Goal: Answer question/provide support: Share knowledge or assist other users

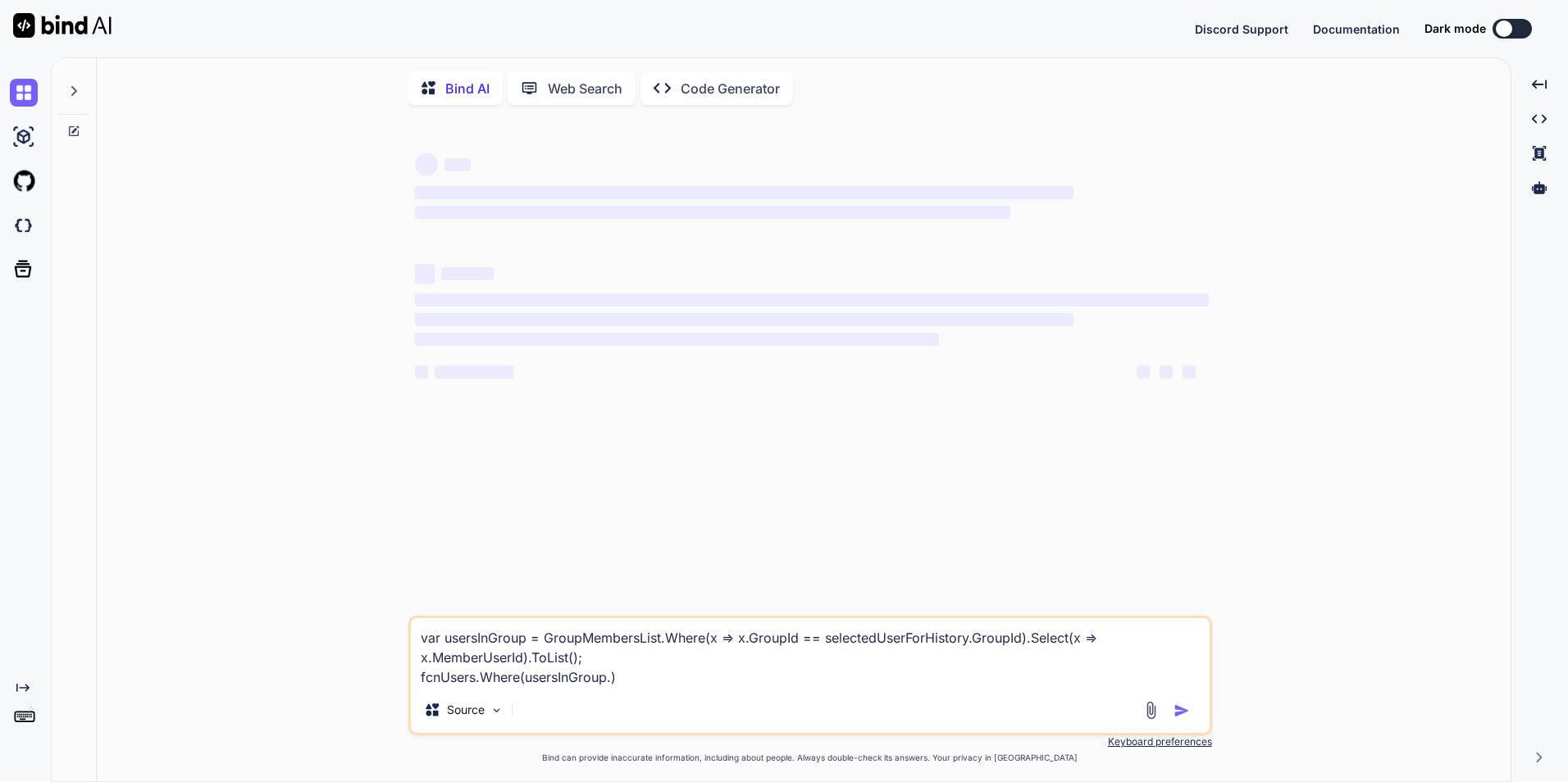
click at [680, 679] on textarea "var usersInGroup = GroupMembersList.Where(x => x.GroupId == selectedUserForHist…" at bounding box center [810, 652] width 799 height 69
type textarea "x"
paste textarea "fcnUsers"
type textarea "var usersInGroup = GroupMembersList.Where(x => x.GroupId == selectedUserForHist…"
type textarea "x"
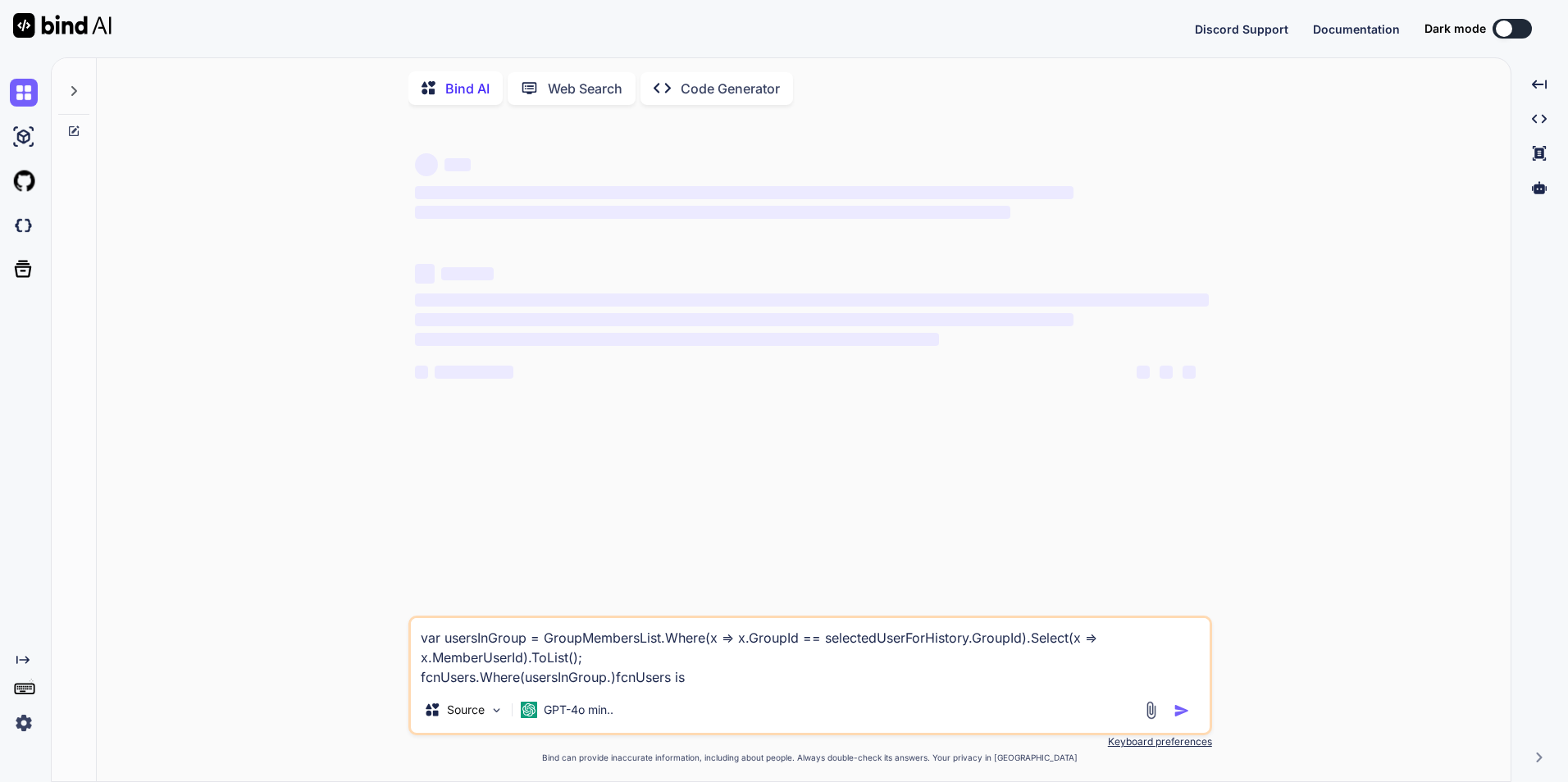
type textarea "var usersInGroup = GroupMembersList.Where(x => x.GroupId == selectedUserForHist…"
type textarea "x"
type textarea "var usersInGroup = GroupMembersList.Where(x => x.GroupId == selectedUserForHist…"
type textarea "x"
type textarea "var usersInGroup = GroupMembersList.Where(x => x.GroupId == selectedUserForHist…"
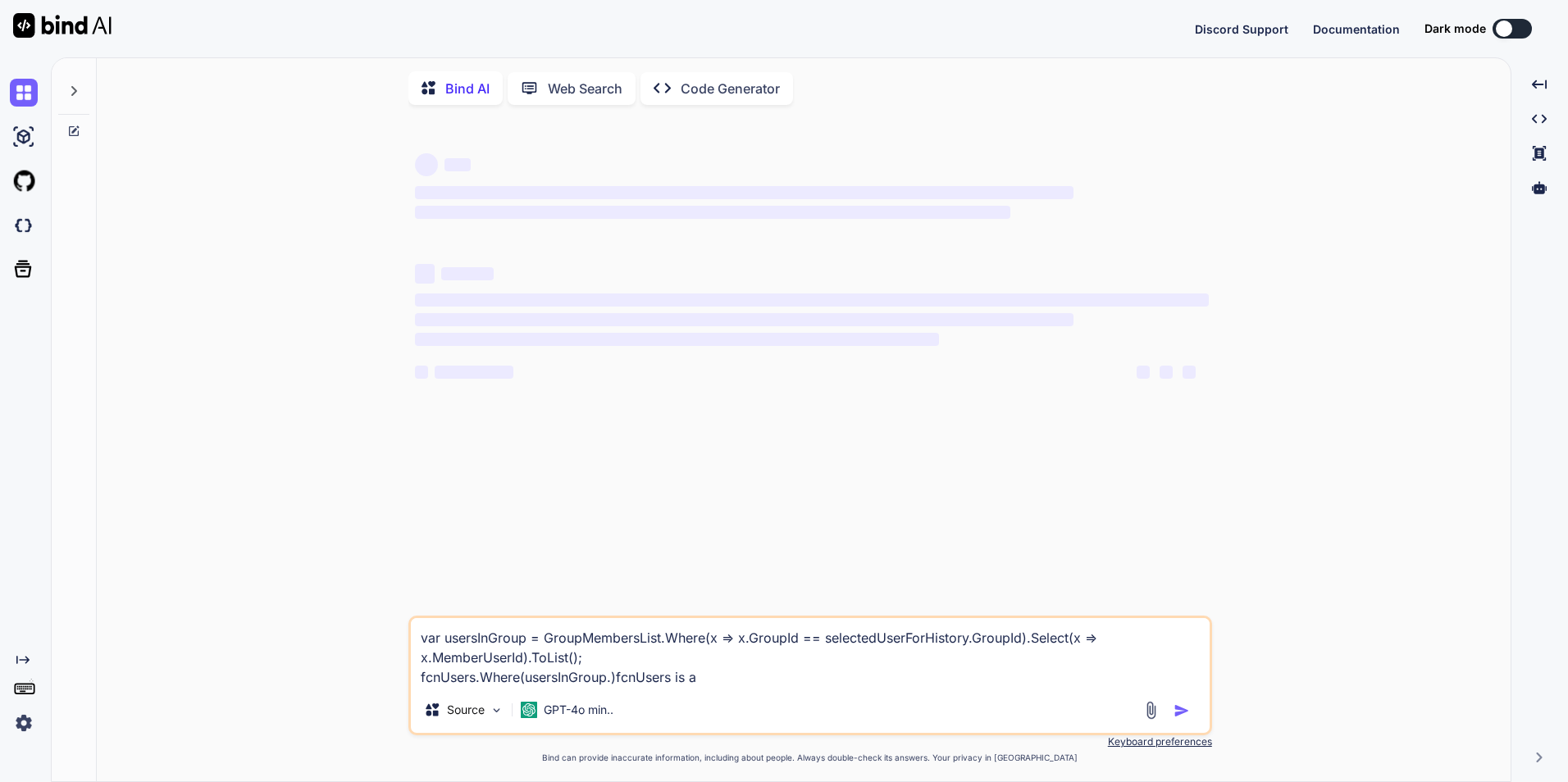
type textarea "x"
type textarea "var usersInGroup = GroupMembersList.Where(x => x.GroupId == selectedUserForHist…"
type textarea "x"
type textarea "var usersInGroup = GroupMembersList.Where(x => x.GroupId == selectedUserForHist…"
type textarea "x"
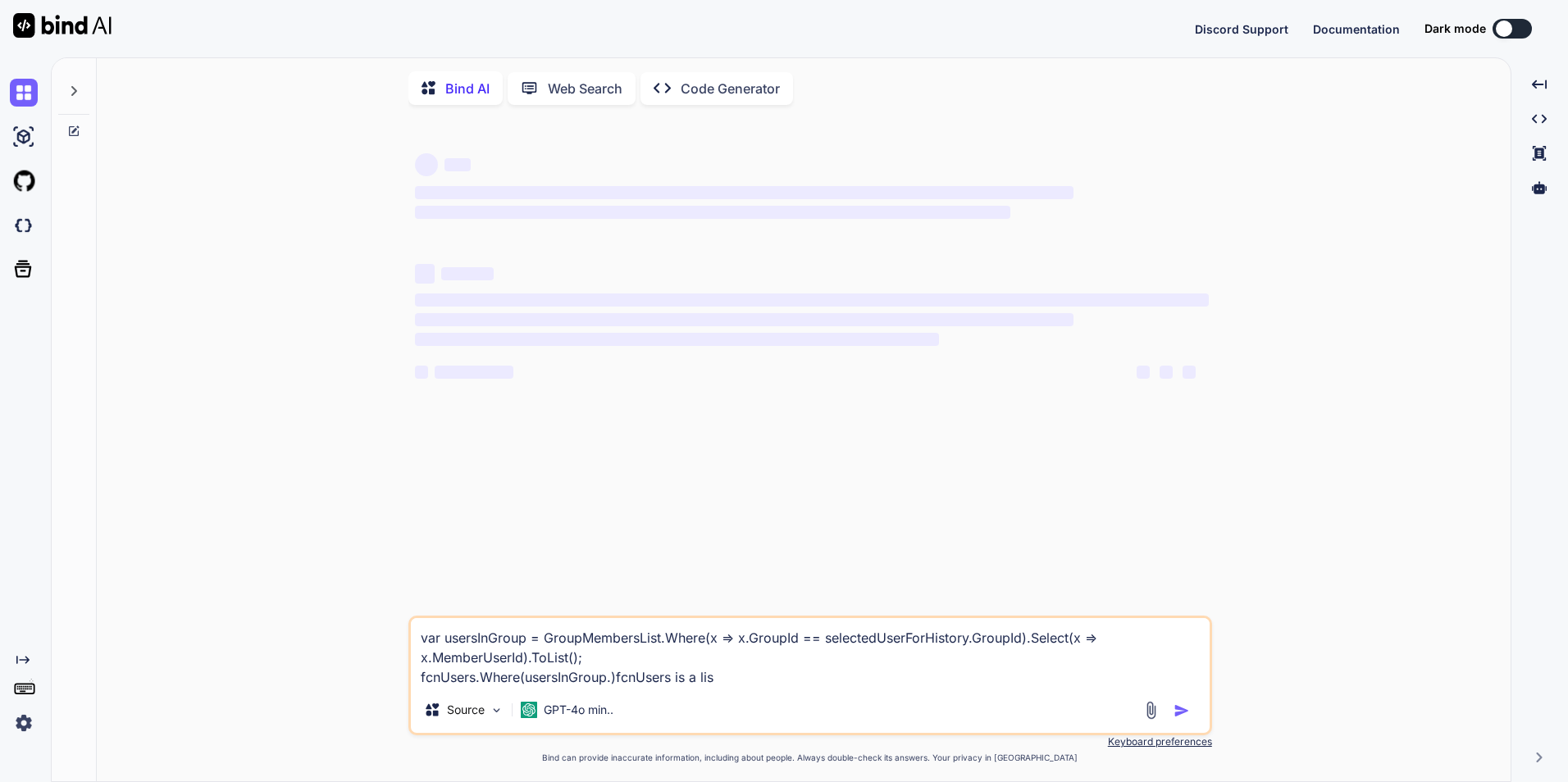
type textarea "var usersInGroup = GroupMembersList.Where(x => x.GroupId == selectedUserForHist…"
type textarea "x"
type textarea "var usersInGroup = GroupMembersList.Where(x => x.GroupId == selectedUserForHist…"
type textarea "x"
type textarea "var usersInGroup = GroupMembersList.Where(x => x.GroupId == selectedUserForHist…"
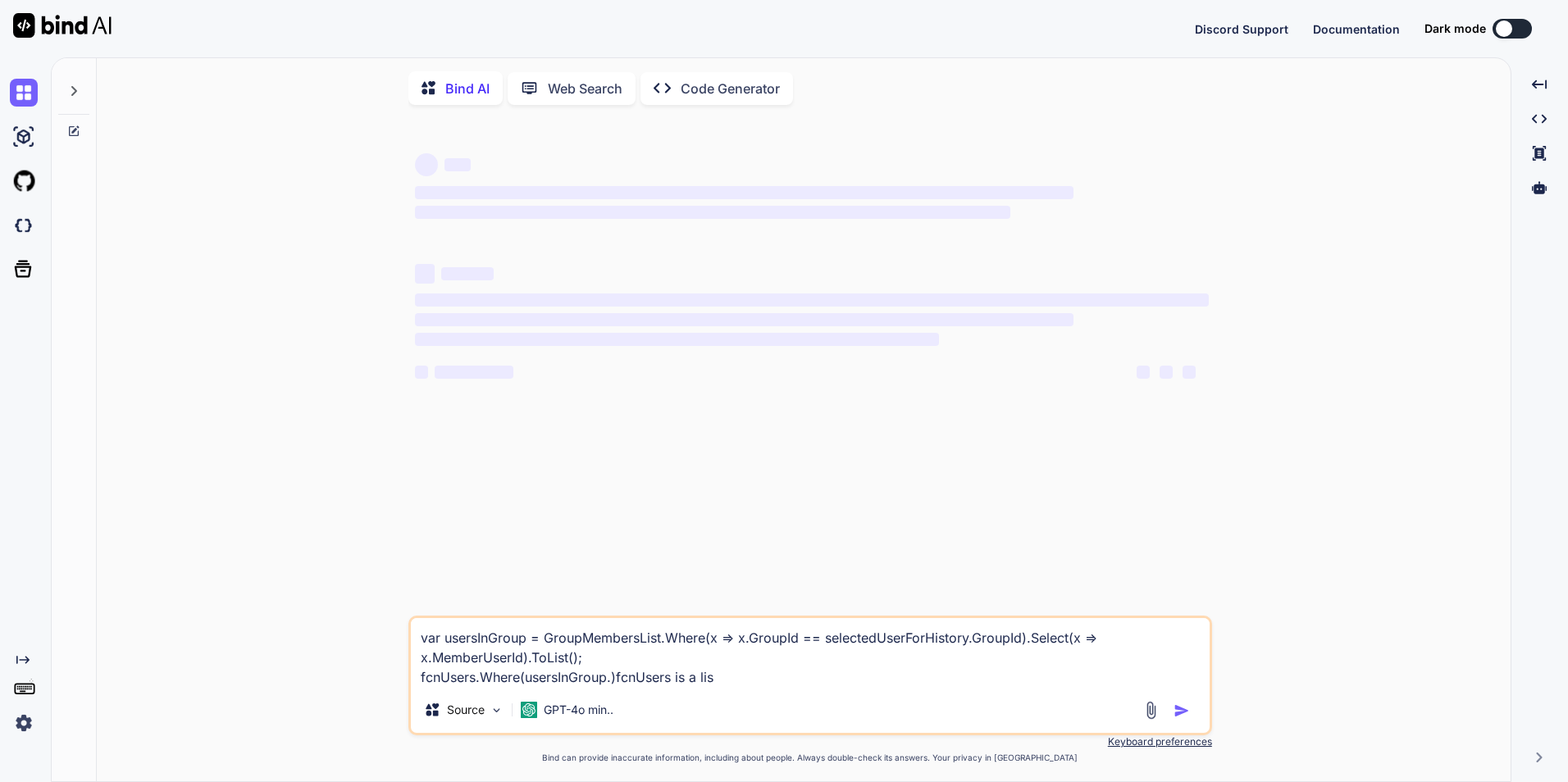
type textarea "x"
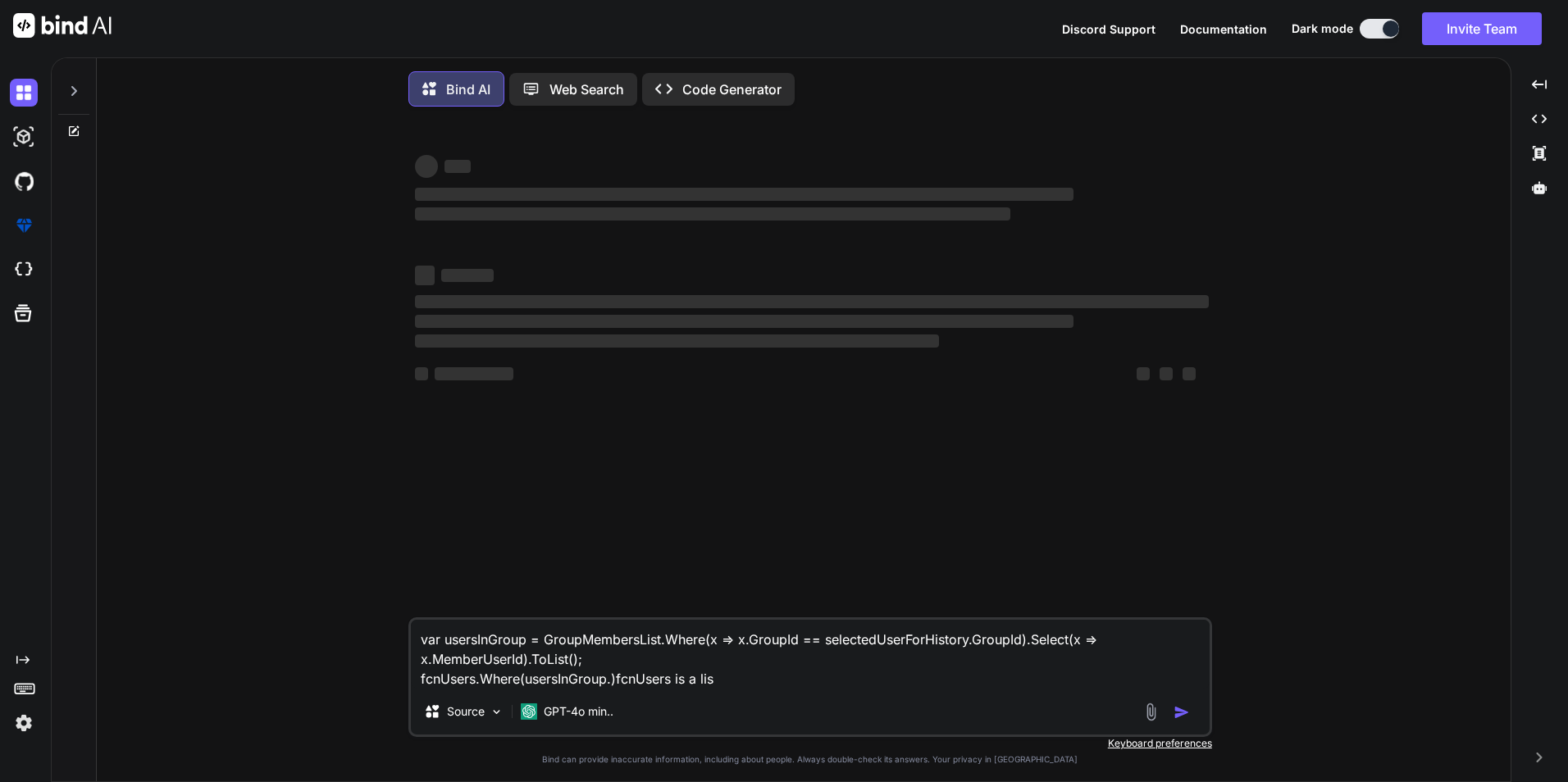
type textarea "var usersInGroup = GroupMembersList.Where(x => x.GroupId == selectedUserForHist…"
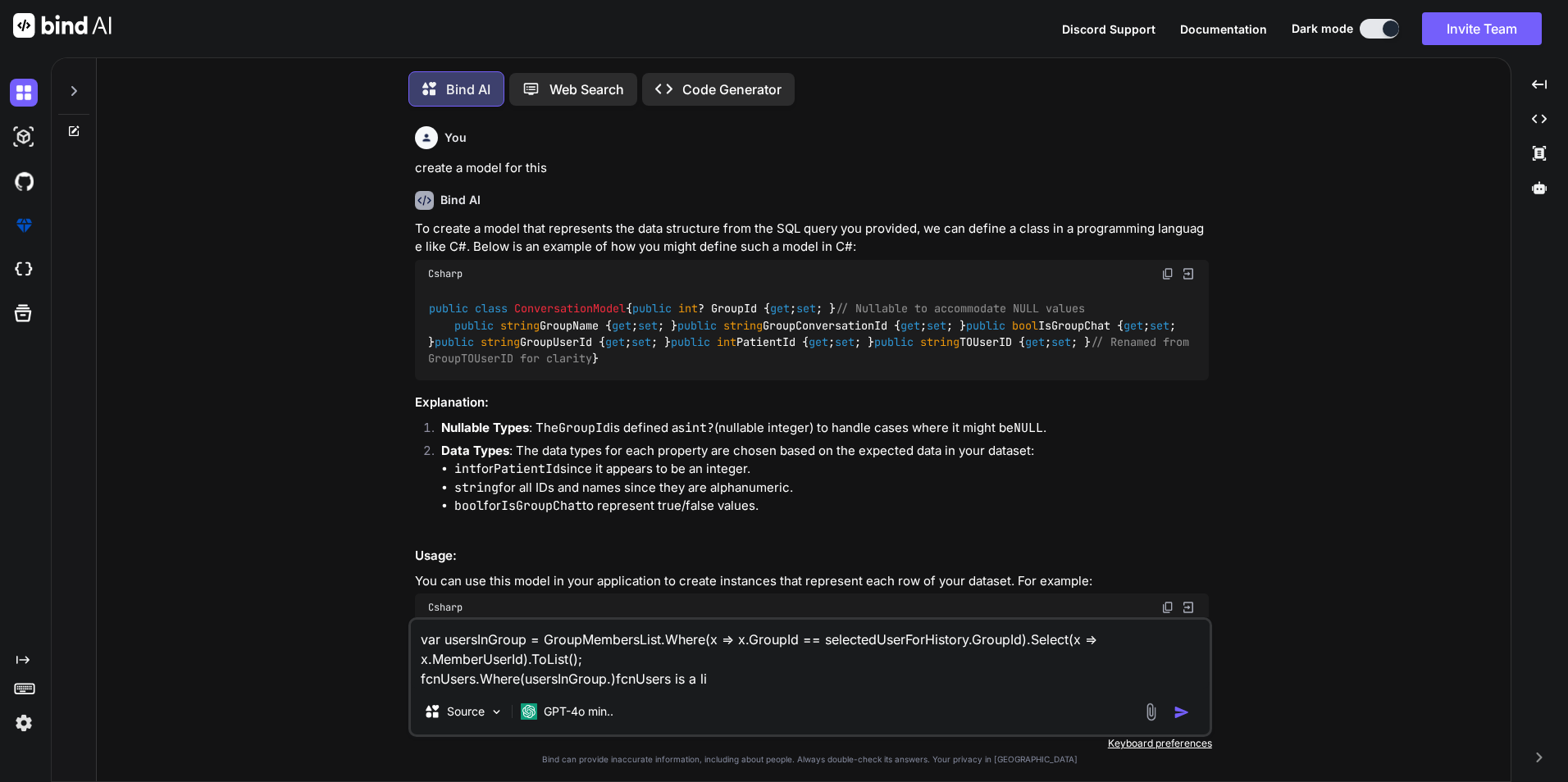
type textarea "x"
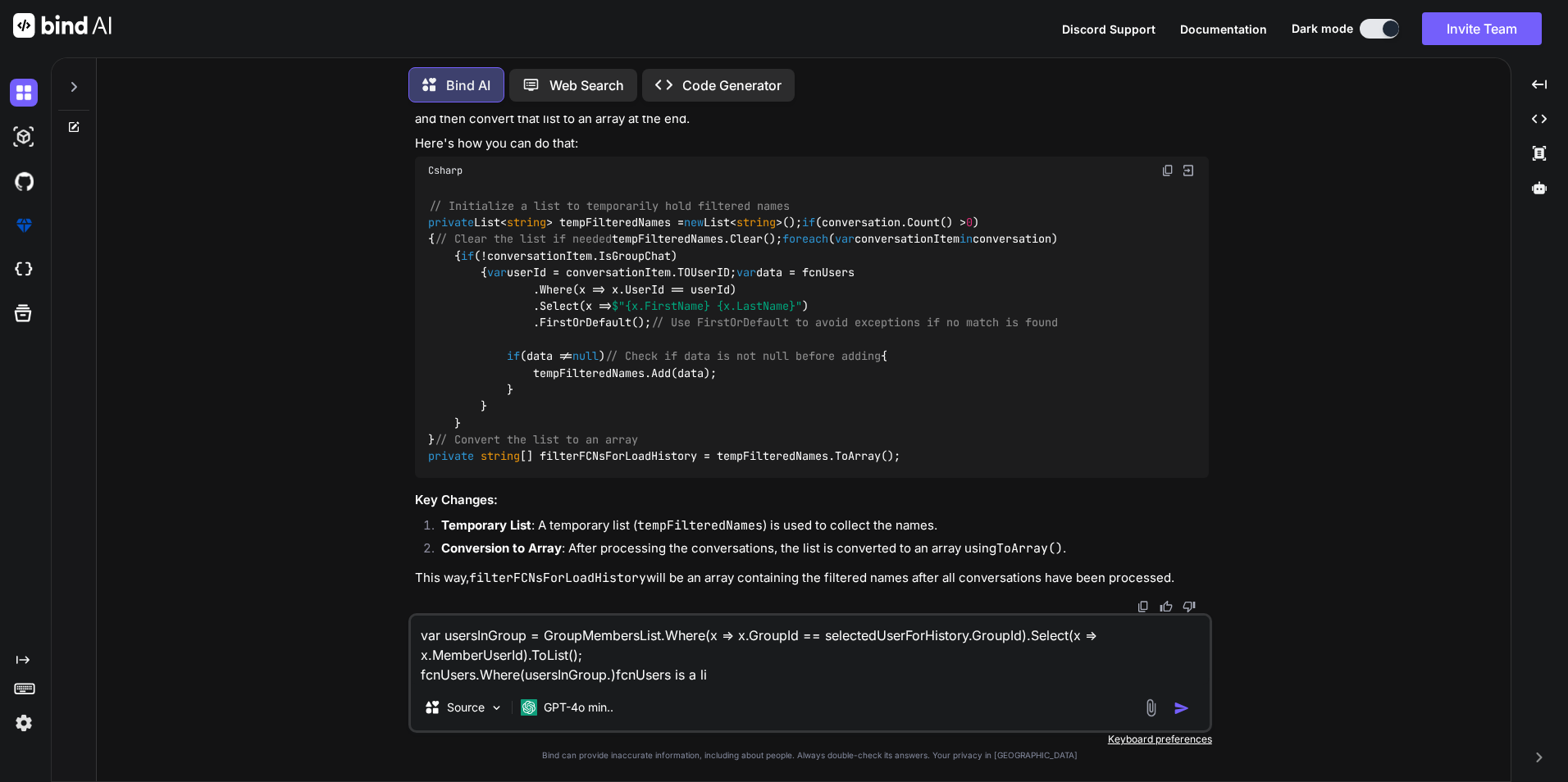
type textarea "var usersInGroup = GroupMembersList.Where(x => x.GroupId == selectedUserForHist…"
type textarea "x"
type textarea "var usersInGroup = GroupMembersList.Where(x => x.GroupId == selectedUserForHist…"
type textarea "x"
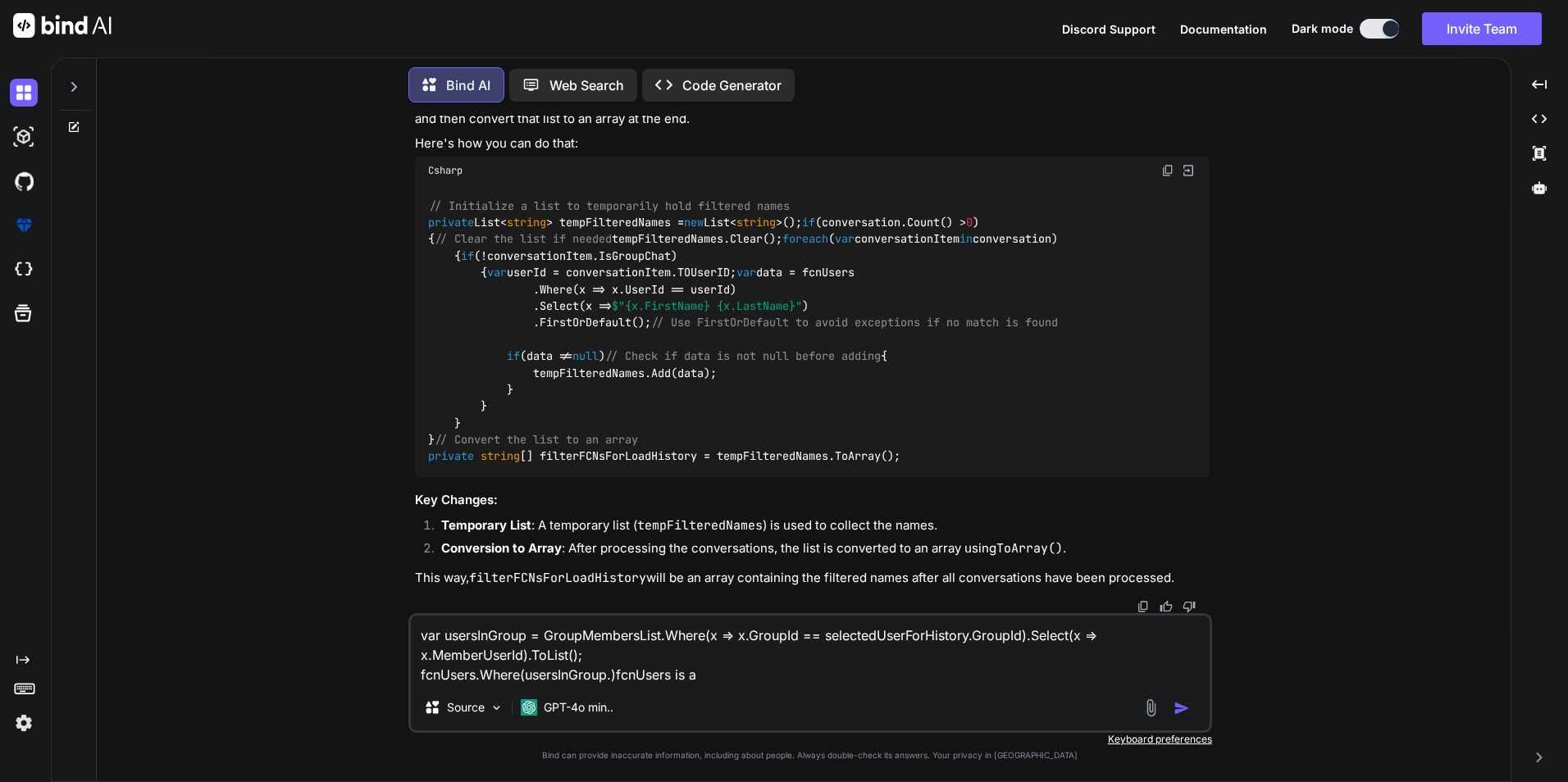
type textarea "var usersInGroup = GroupMembersList.Where(x => x.GroupId == selectedUserForHist…"
type textarea "x"
type textarea "var usersInGroup = GroupMembersList.Where(x => x.GroupId == selectedUserForHist…"
type textarea "x"
type textarea "var usersInGroup = GroupMembersList.Where(x => x.GroupId == selectedUserForHist…"
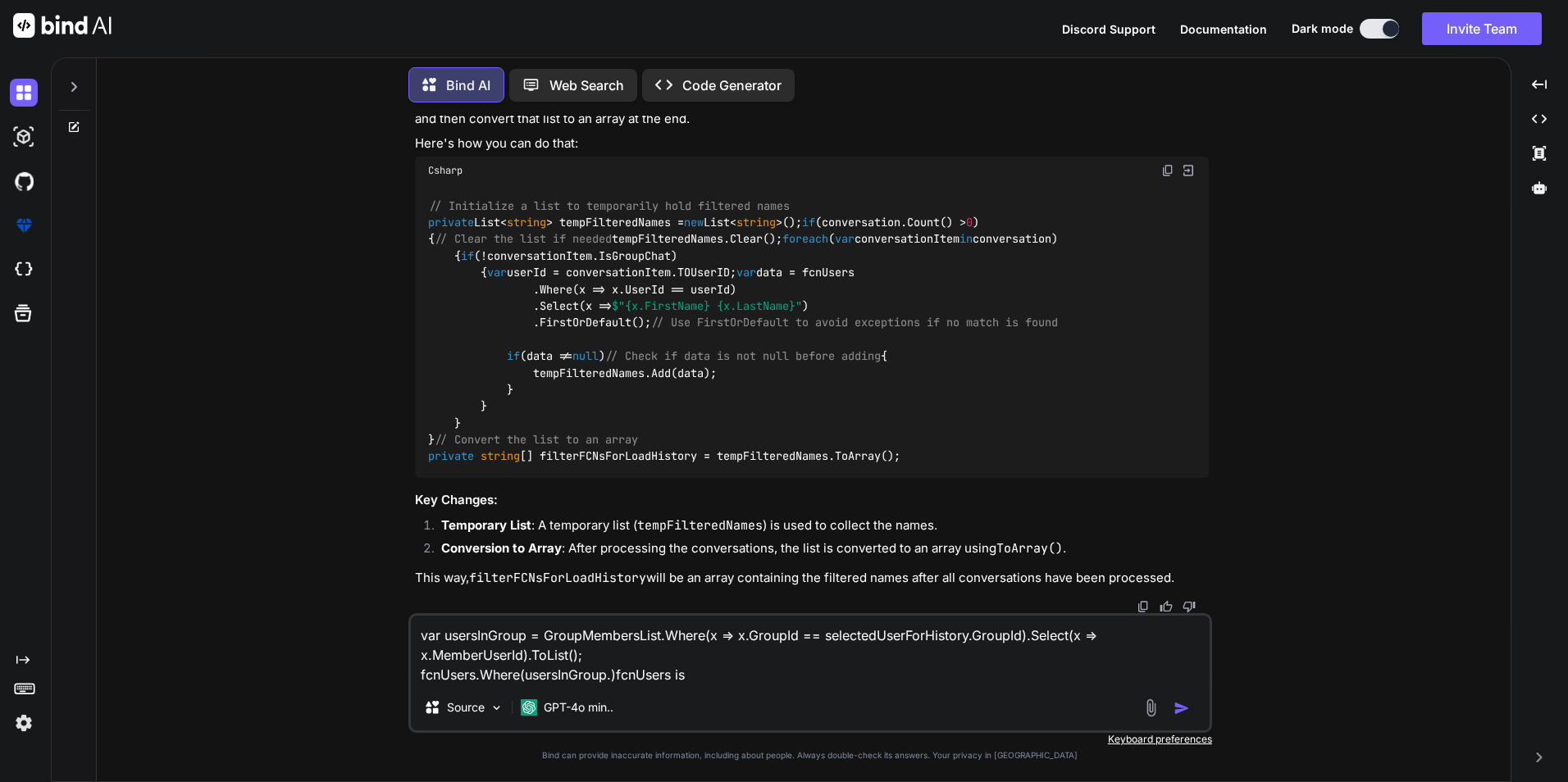
type textarea "x"
type textarea "var usersInGroup = GroupMembersList.Where(x => x.GroupId == selectedUserForHist…"
type textarea "x"
type textarea "var usersInGroup = GroupMembersList.Where(x => x.GroupId == selectedUserForHist…"
type textarea "x"
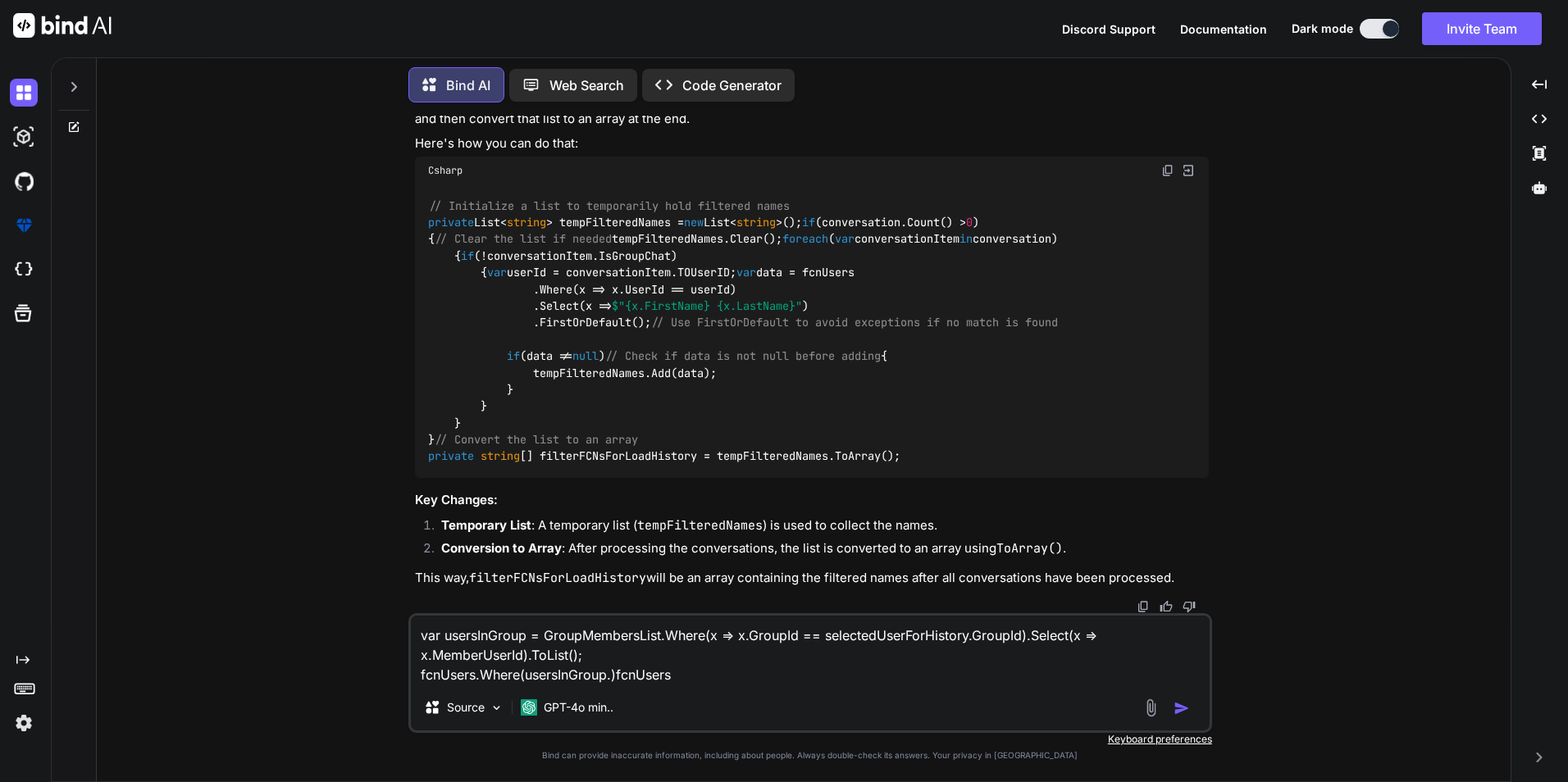
type textarea "var usersInGroup = GroupMembersList.Where(x => x.GroupId == selectedUserForHist…"
type textarea "x"
type textarea "var usersInGroup = GroupMembersList.Where(x => x.GroupId == selectedUserForHist…"
type textarea "x"
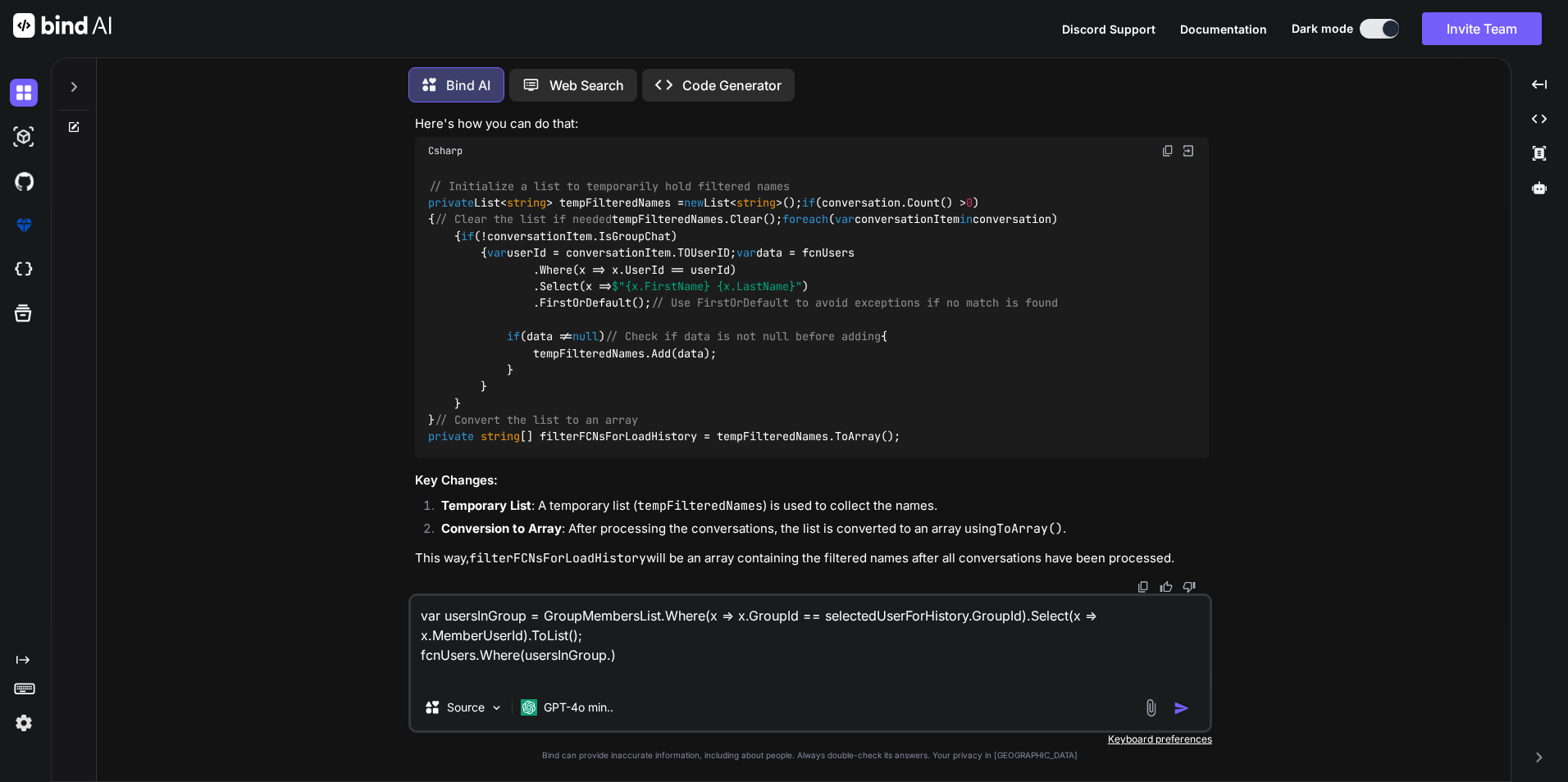
paste textarea "fcnUsers"
type textarea "var usersInGroup = GroupMembersList.Where(x => x.GroupId == selectedUserForHist…"
type textarea "x"
type textarea "var usersInGroup = GroupMembersList.Where(x => x.GroupId == selectedUserForHist…"
type textarea "x"
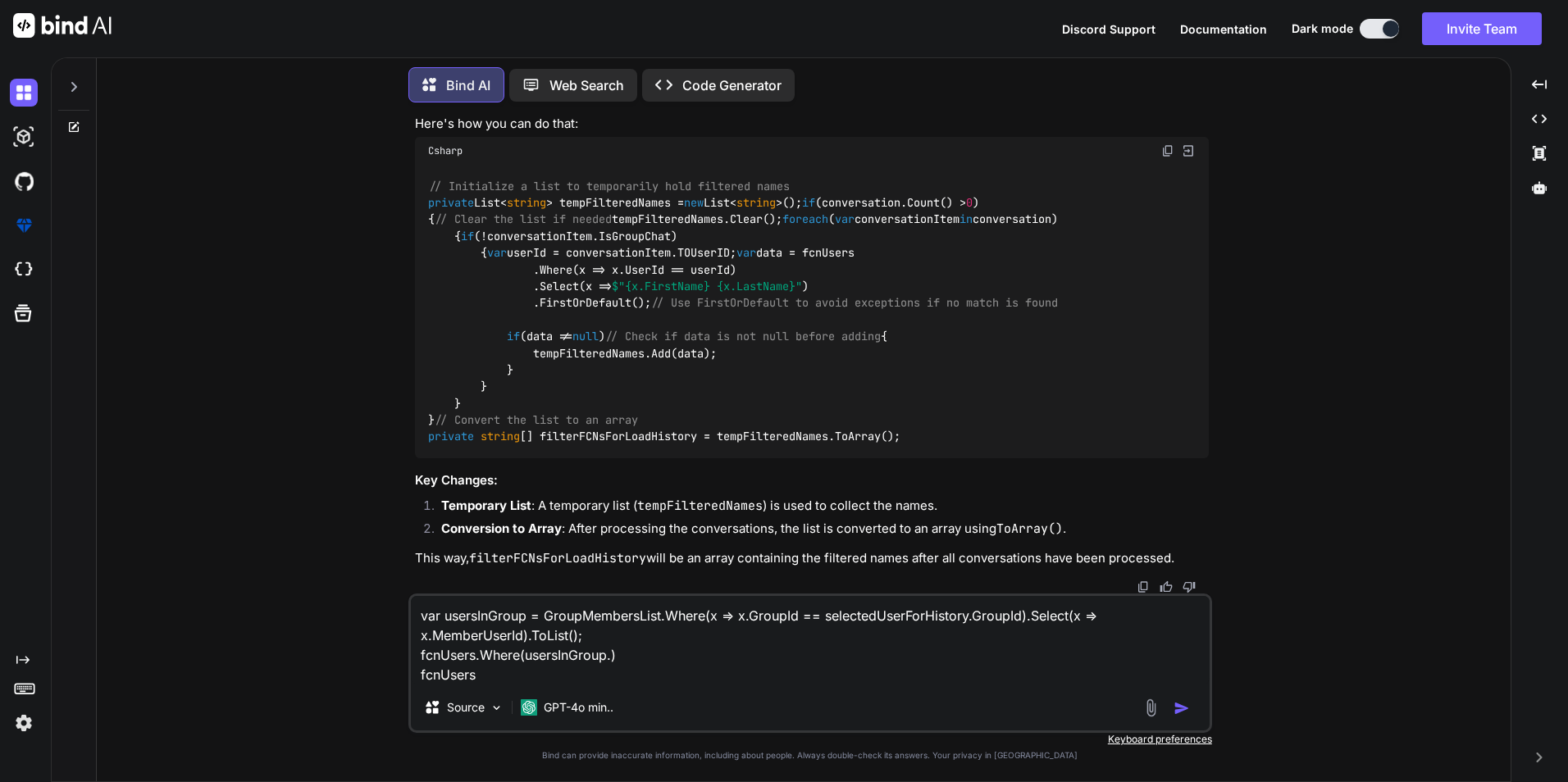
type textarea "var usersInGroup = GroupMembersList.Where(x => x.GroupId == selectedUserForHist…"
type textarea "x"
type textarea "var usersInGroup = GroupMembersList.Where(x => x.GroupId == selectedUserForHist…"
type textarea "x"
type textarea "var usersInGroup = GroupMembersList.Where(x => x.GroupId == selectedUserForHist…"
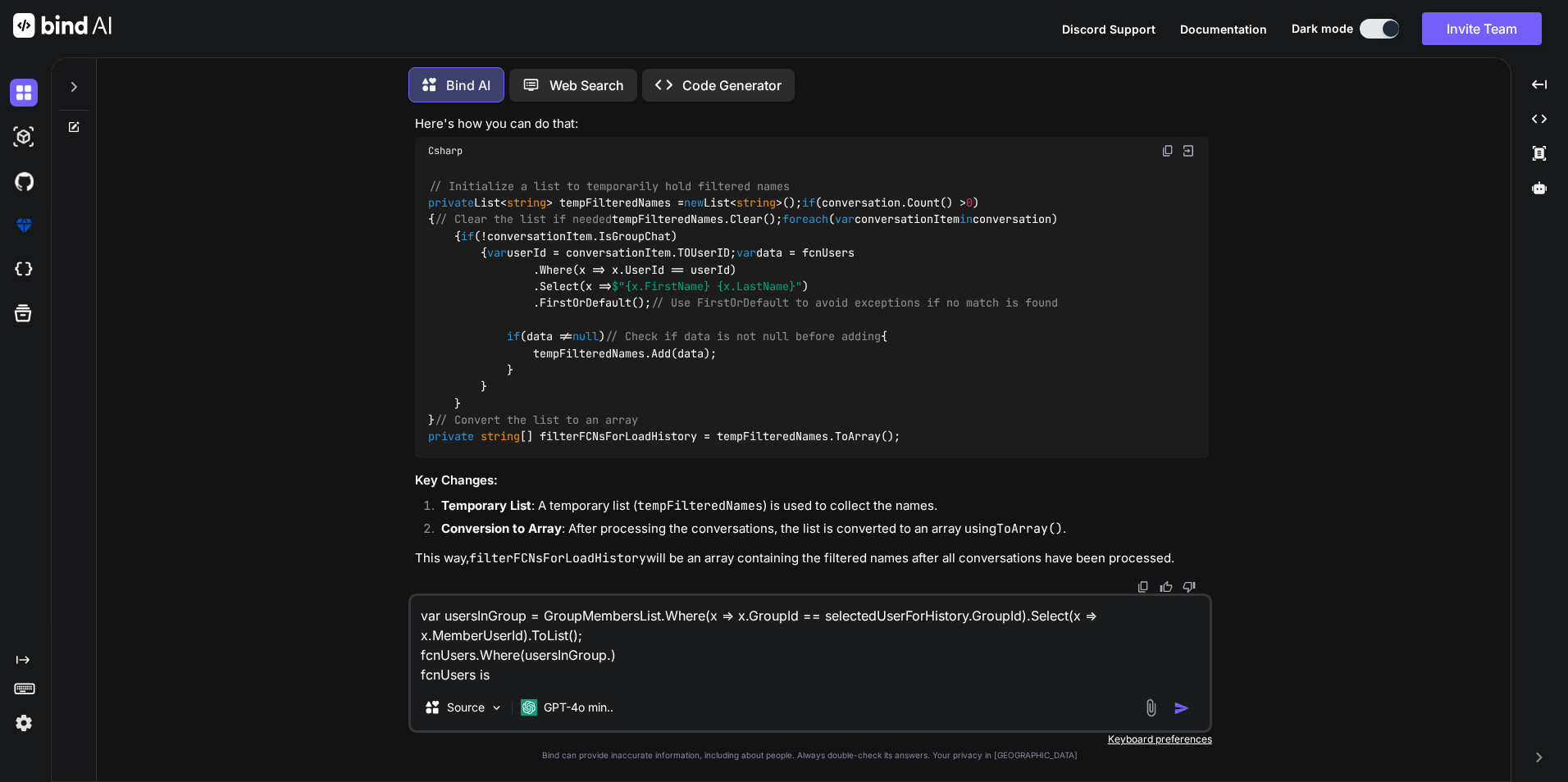
type textarea "x"
type textarea "var usersInGroup = GroupMembersList.Where(x => x.GroupId == selectedUserForHist…"
type textarea "x"
type textarea "var usersInGroup = GroupMembersList.Where(x => x.GroupId == selectedUserForHist…"
type textarea "x"
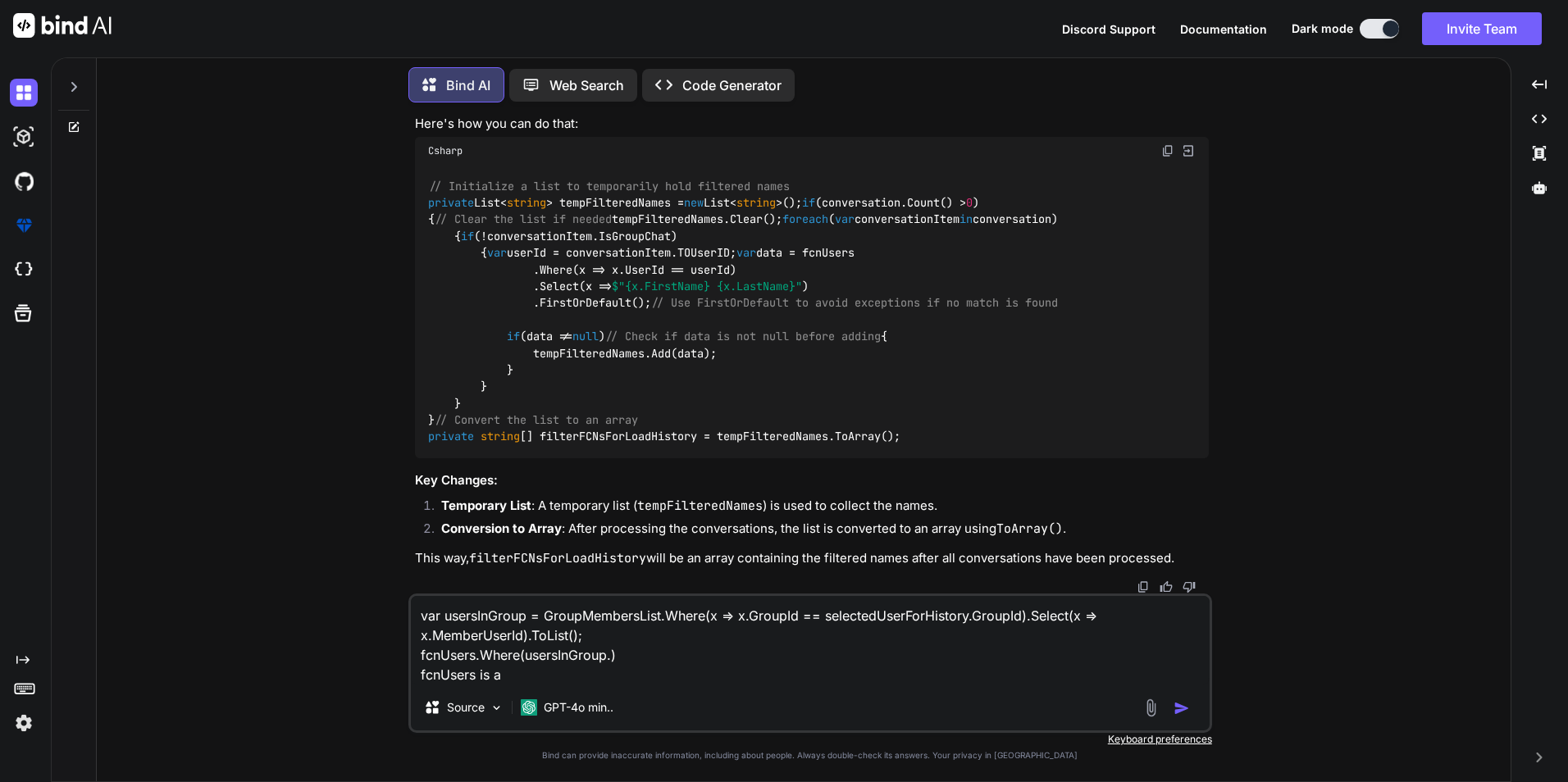
type textarea "var usersInGroup = GroupMembersList.Where(x => x.GroupId == selectedUserForHist…"
type textarea "x"
type textarea "var usersInGroup = GroupMembersList.Where(x => x.GroupId == selectedUserForHist…"
type textarea "x"
type textarea "var usersInGroup = GroupMembersList.Where(x => x.GroupId == selectedUserForHist…"
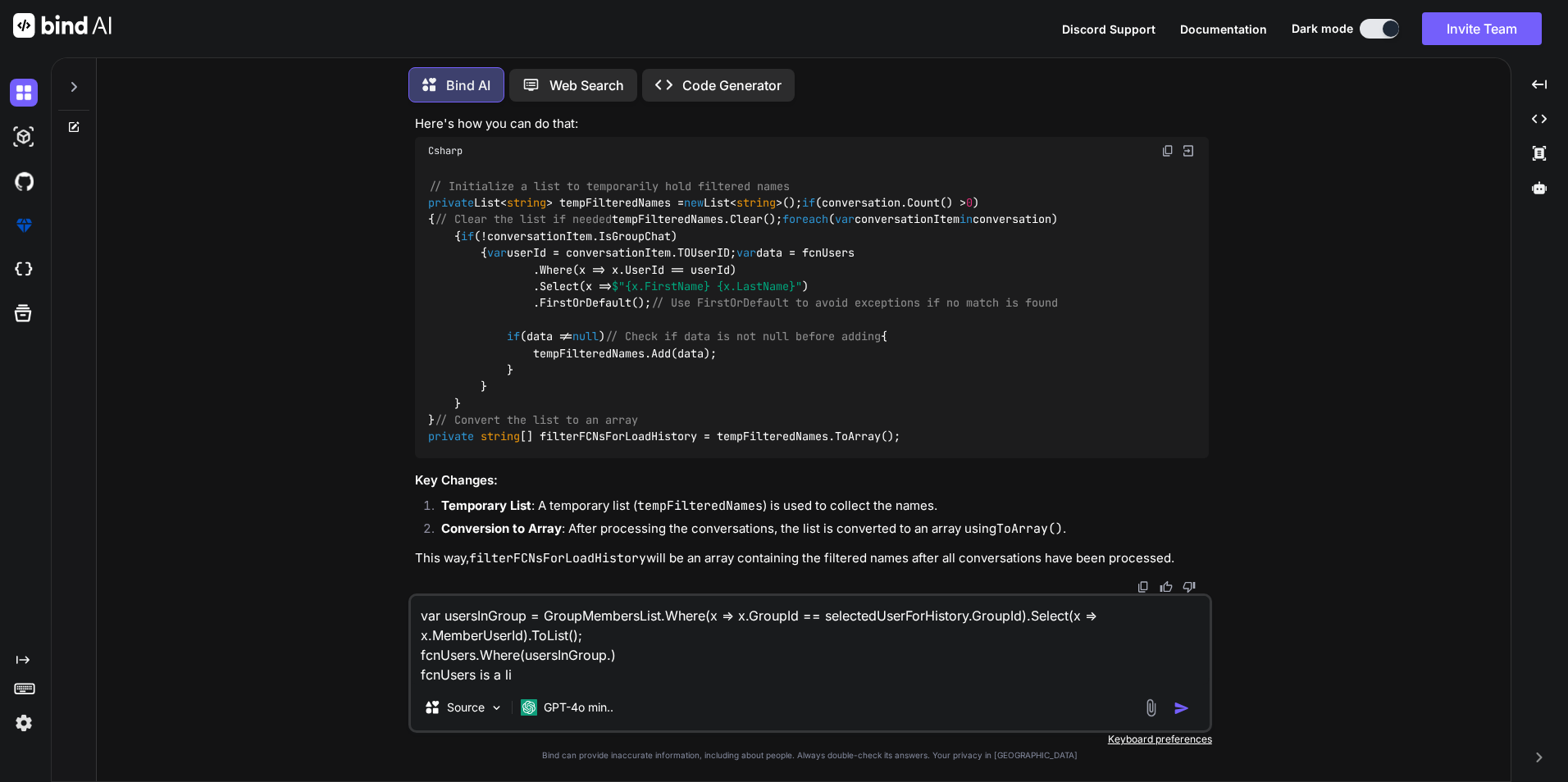
type textarea "x"
type textarea "var usersInGroup = GroupMembersList.Where(x => x.GroupId == selectedUserForHist…"
type textarea "x"
type textarea "var usersInGroup = GroupMembersList.Where(x => x.GroupId == selectedUserForHist…"
type textarea "x"
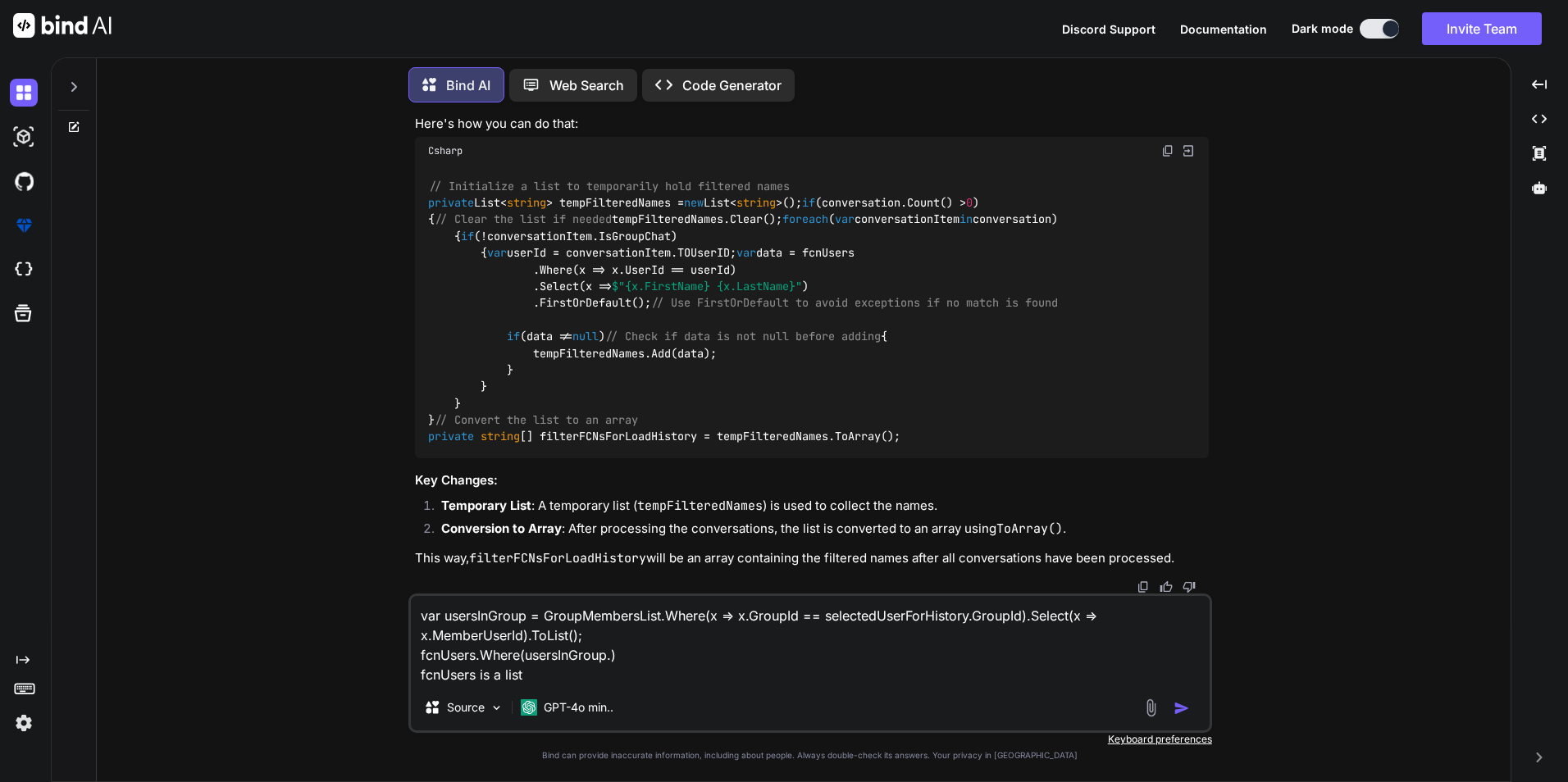
type textarea "var usersInGroup = GroupMembersList.Where(x => x.GroupId == selectedUserForHist…"
type textarea "x"
type textarea "var usersInGroup = GroupMembersList.Where(x => x.GroupId == selectedUserForHist…"
type textarea "x"
type textarea "var usersInGroup = GroupMembersList.Where(x => x.GroupId == selectedUserForHist…"
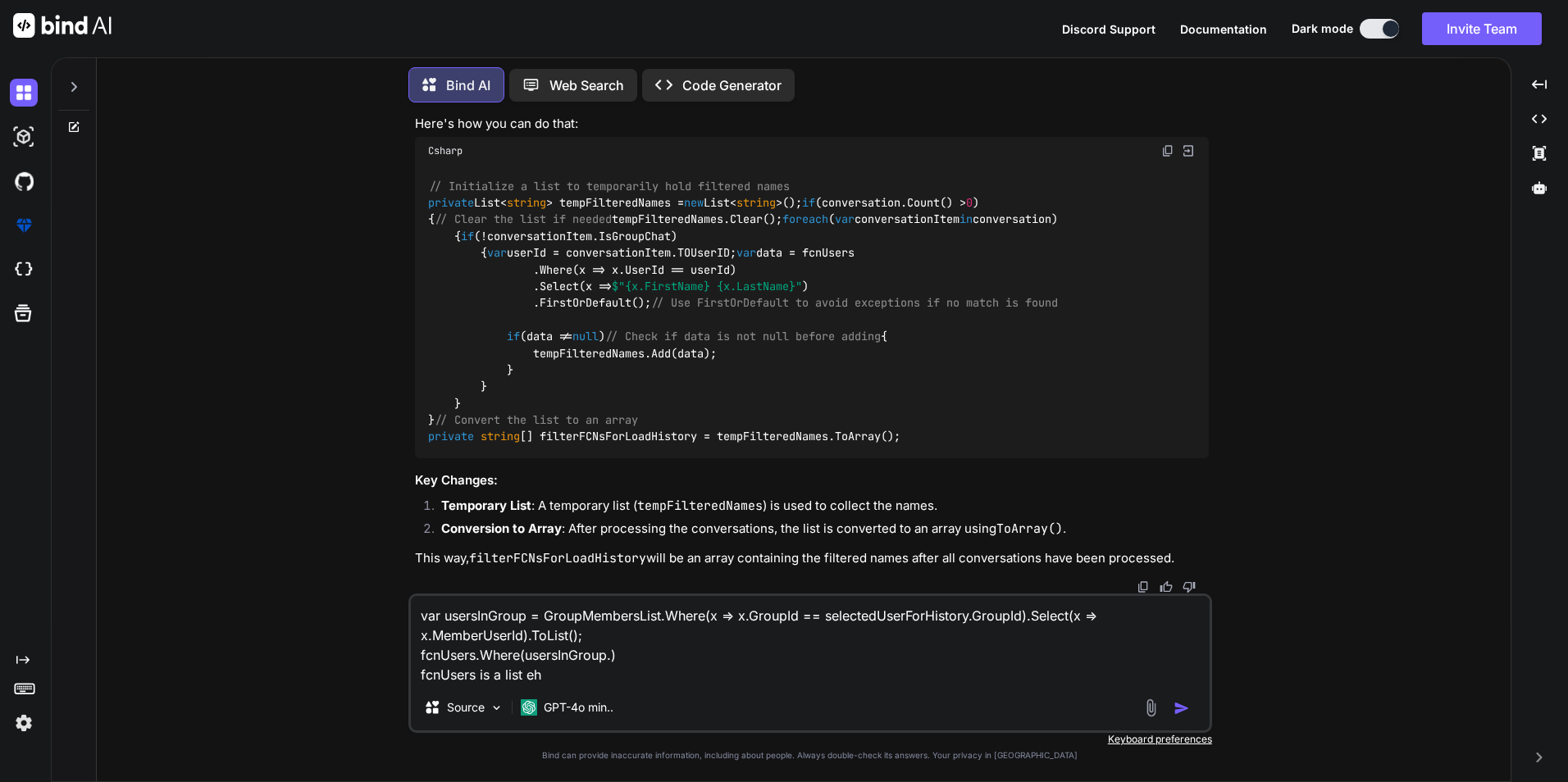
type textarea "x"
type textarea "var usersInGroup = GroupMembersList.Where(x => x.GroupId == selectedUserForHist…"
type textarea "x"
type textarea "var usersInGroup = GroupMembersList.Where(x => x.GroupId == selectedUserForHist…"
type textarea "x"
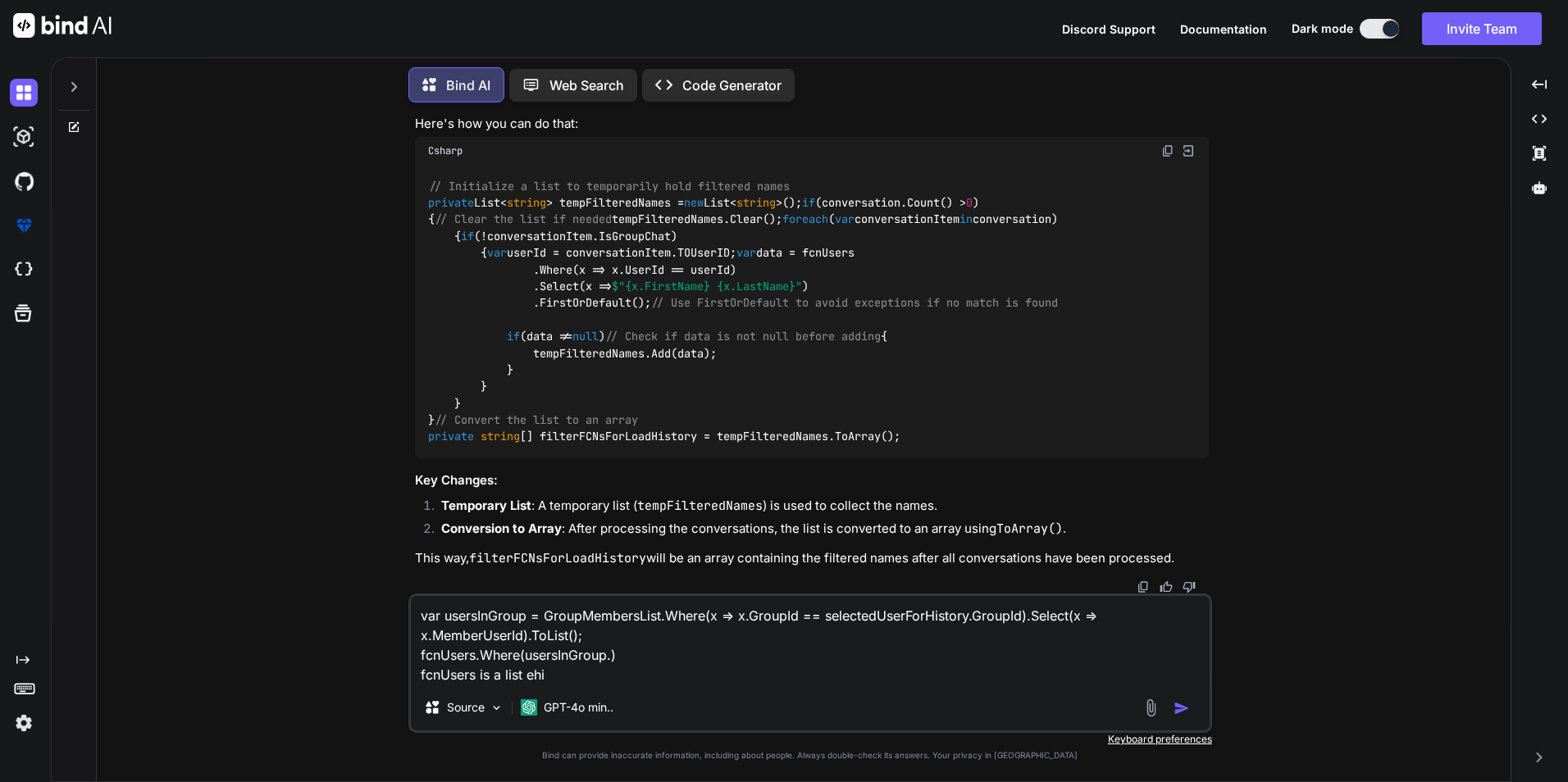
type textarea "var usersInGroup = GroupMembersList.Where(x => x.GroupId == selectedUserForHist…"
type textarea "x"
type textarea "var usersInGroup = GroupMembersList.Where(x => x.GroupId == selectedUserForHist…"
type textarea "x"
type textarea "var usersInGroup = GroupMembersList.Where(x => x.GroupId == selectedUserForHist…"
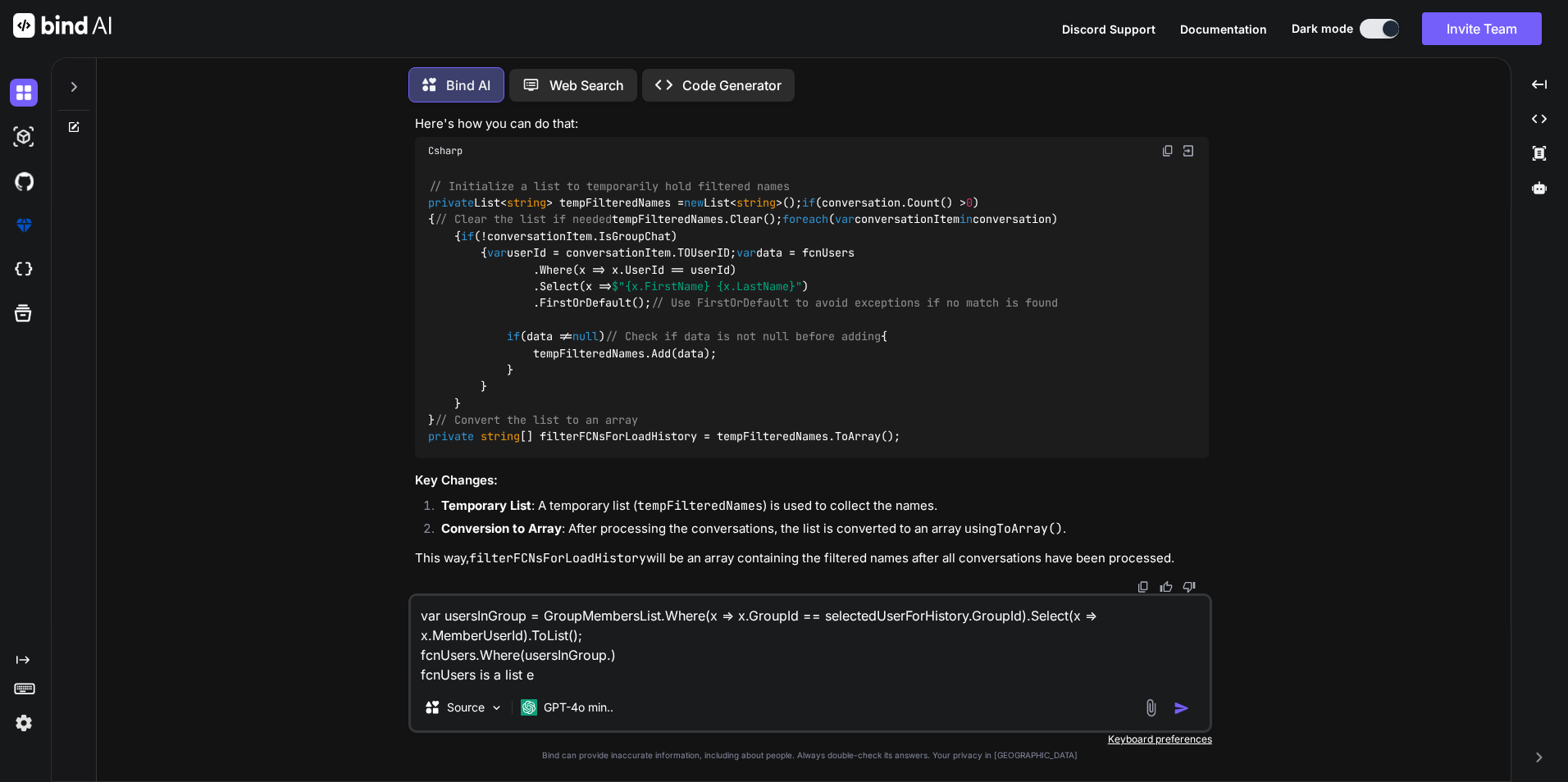
type textarea "x"
type textarea "var usersInGroup = GroupMembersList.Where(x => x.GroupId == selectedUserForHist…"
type textarea "x"
type textarea "var usersInGroup = GroupMembersList.Where(x => x.GroupId == selectedUserForHist…"
type textarea "x"
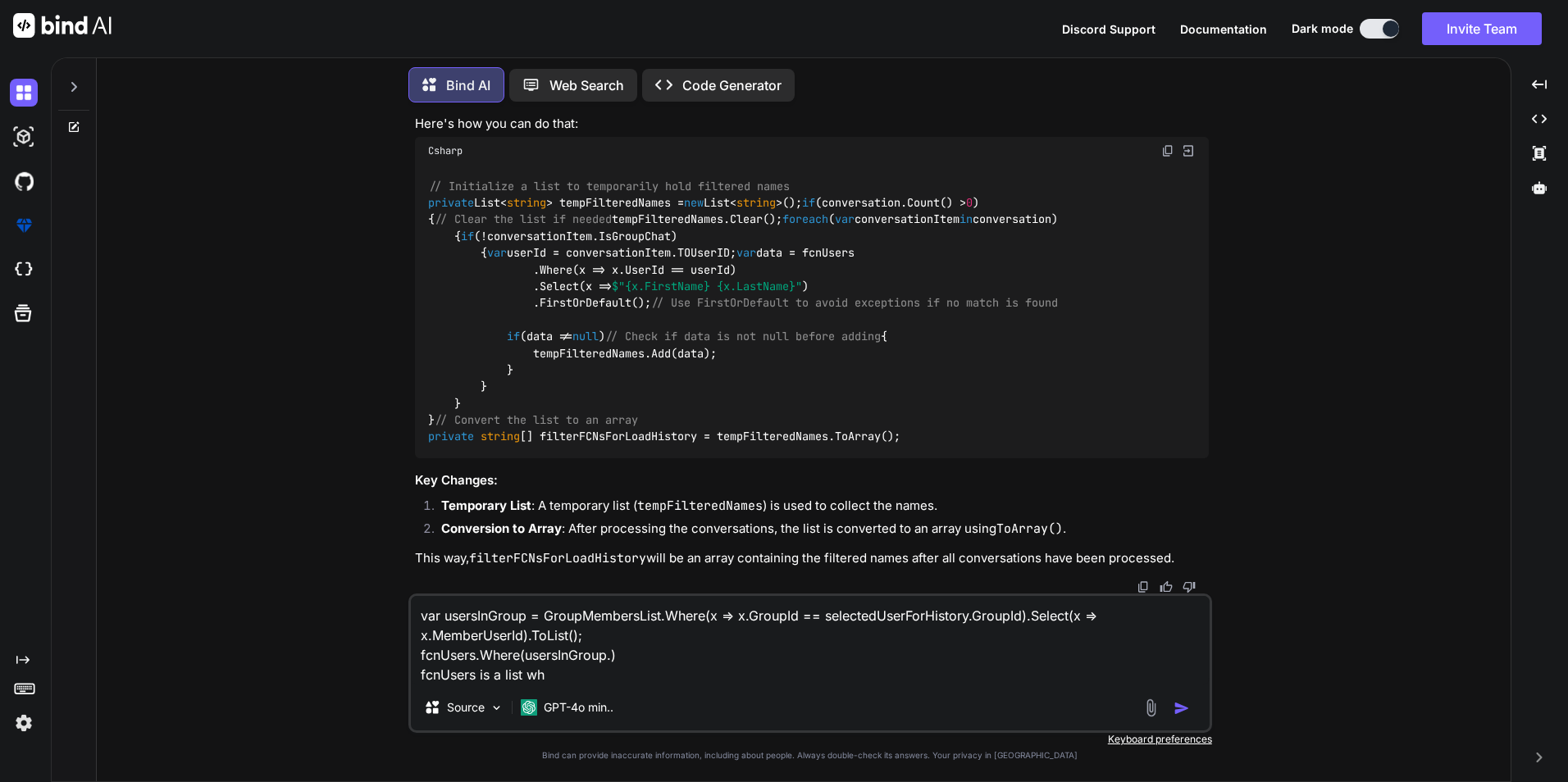
type textarea "var usersInGroup = GroupMembersList.Where(x => x.GroupId == selectedUserForHist…"
type textarea "x"
type textarea "var usersInGroup = GroupMembersList.Where(x => x.GroupId == selectedUserForHist…"
type textarea "x"
type textarea "var usersInGroup = GroupMembersList.Where(x => x.GroupId == selectedUserForHist…"
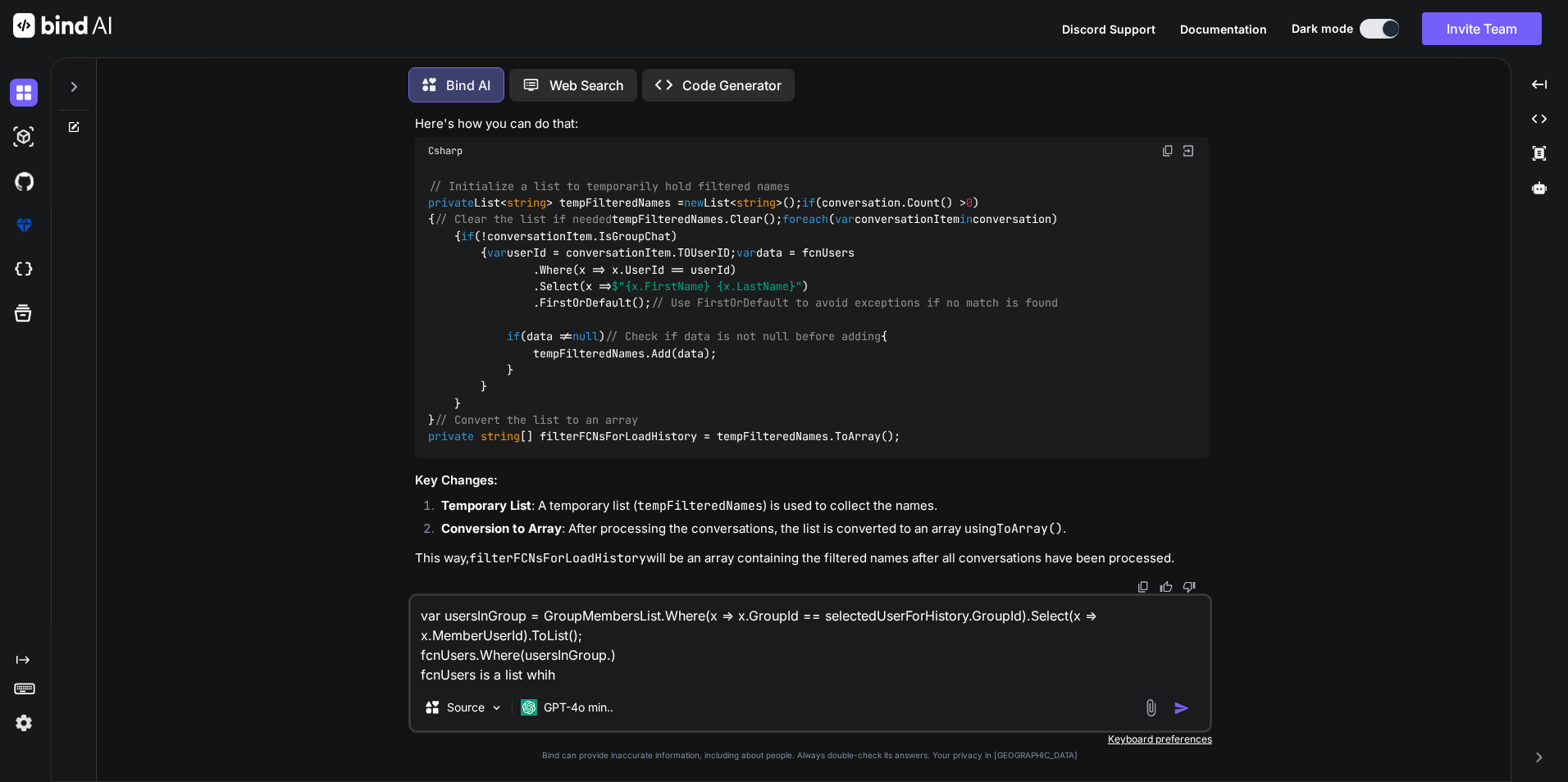
type textarea "x"
type textarea "var usersInGroup = GroupMembersList.Where(x => x.GroupId == selectedUserForHist…"
type textarea "x"
type textarea "var usersInGroup = GroupMembersList.Where(x => x.GroupId == selectedUserForHist…"
type textarea "x"
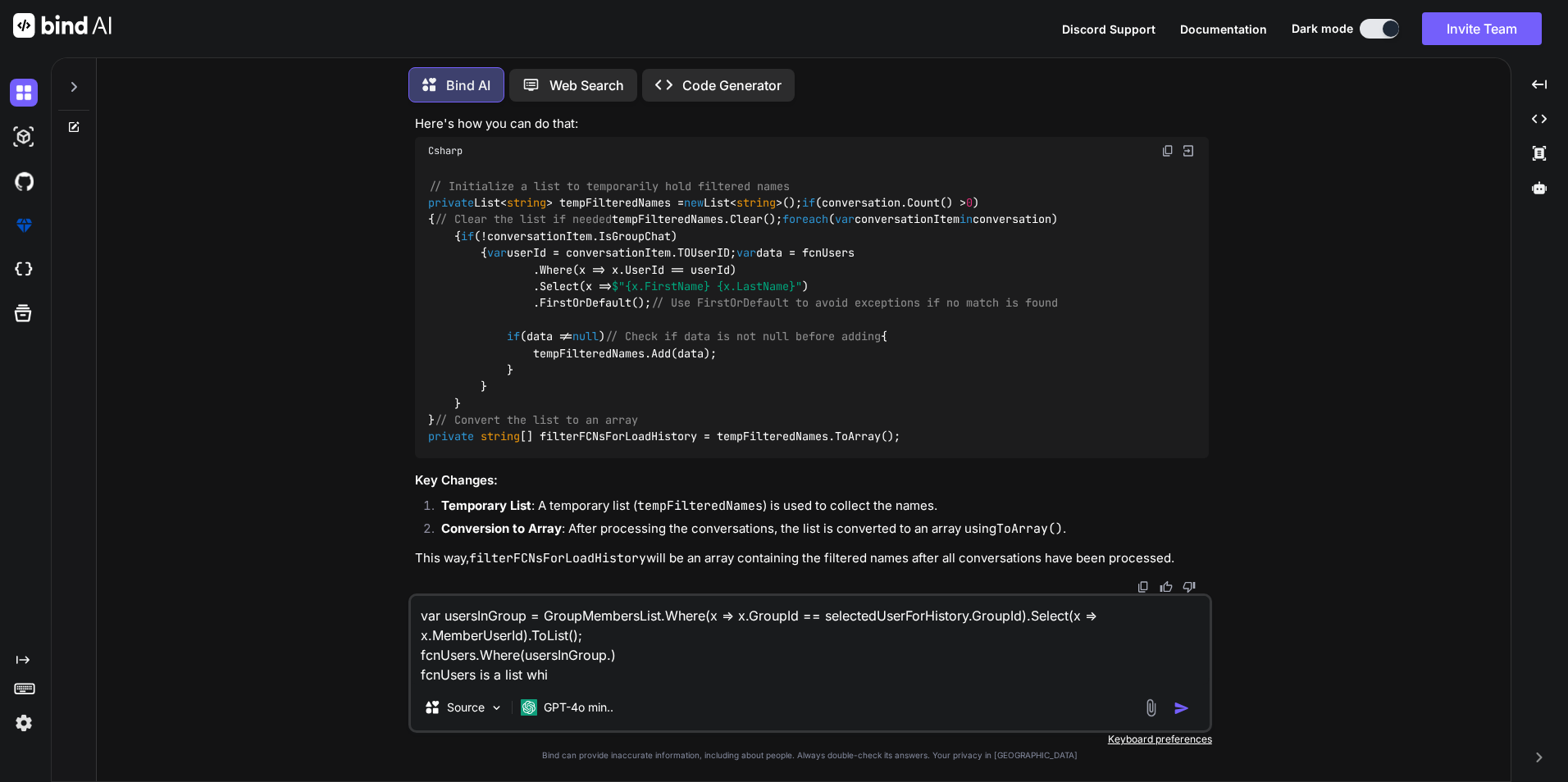
type textarea "var usersInGroup = GroupMembersList.Where(x => x.GroupId == selectedUserForHist…"
type textarea "x"
type textarea "var usersInGroup = GroupMembersList.Where(x => x.GroupId == selectedUserForHist…"
type textarea "x"
type textarea "var usersInGroup = GroupMembersList.Where(x => x.GroupId == selectedUserForHist…"
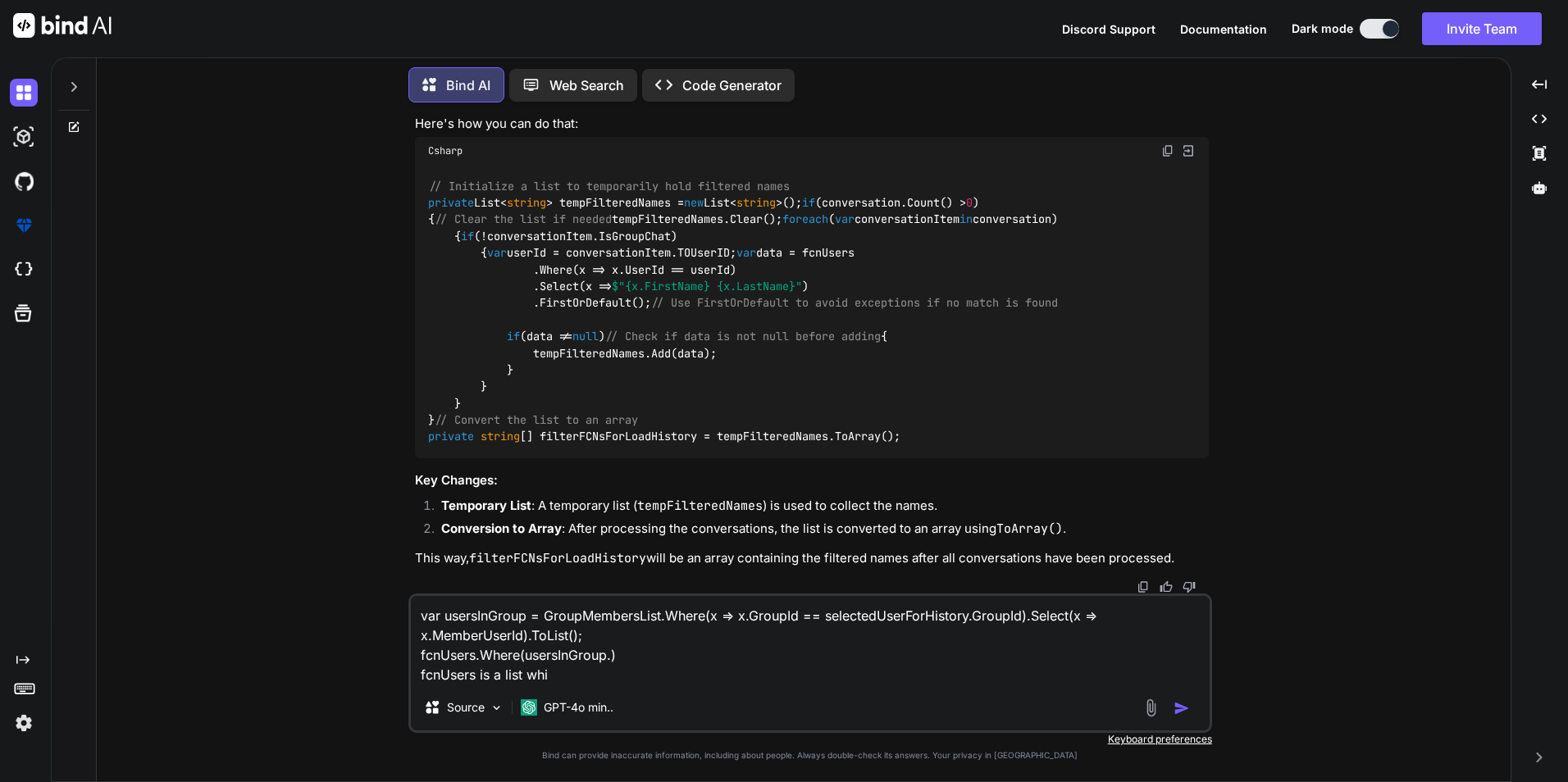
type textarea "x"
type textarea "var usersInGroup = GroupMembersList.Where(x => x.GroupId == selectedUserForHist…"
type textarea "x"
type textarea "var usersInGroup = GroupMembersList.Where(x => x.GroupId == selectedUserForHist…"
type textarea "x"
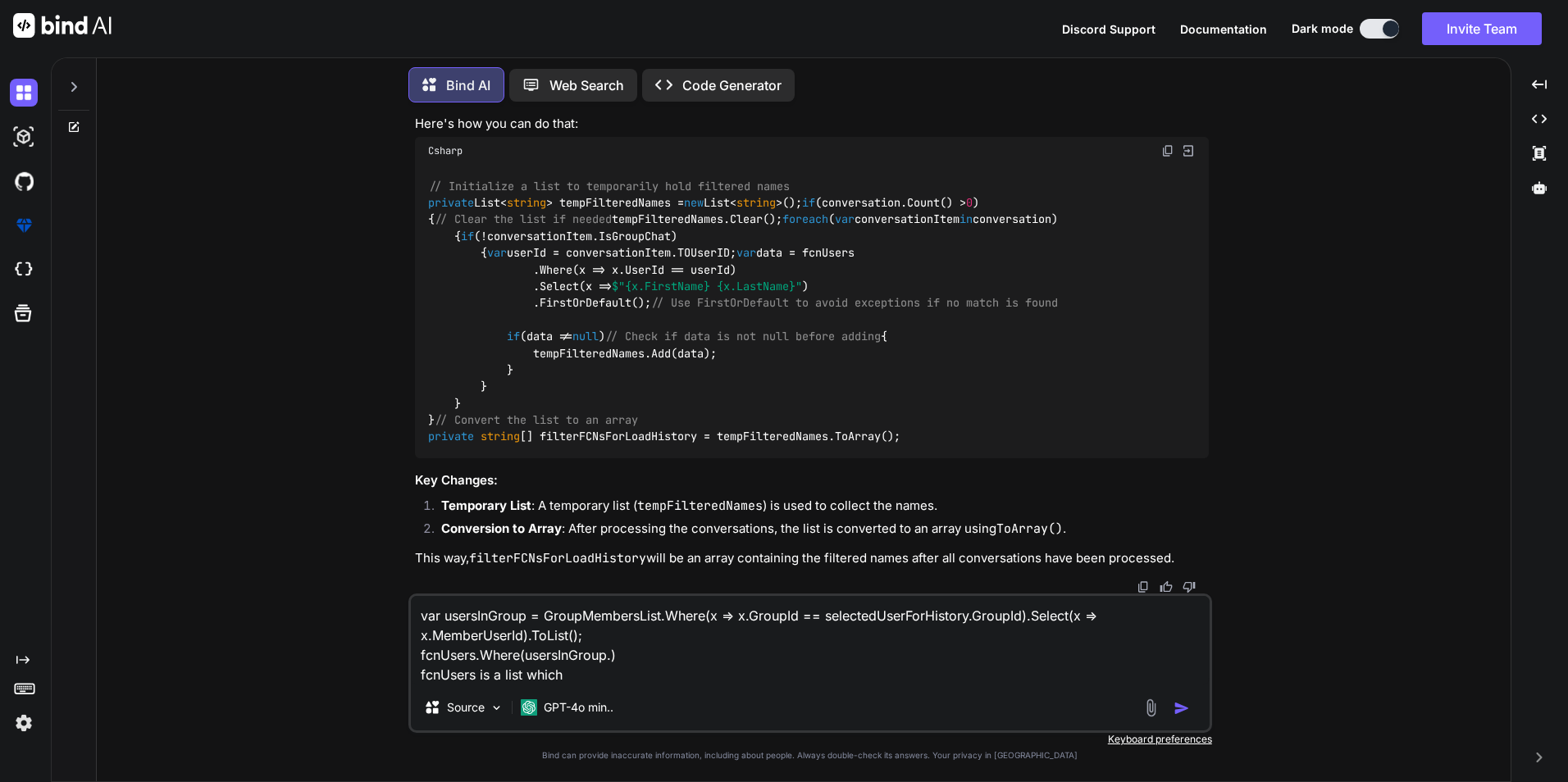
type textarea "var usersInGroup = GroupMembersList.Where(x => x.GroupId == selectedUserForHist…"
type textarea "x"
type textarea "var usersInGroup = GroupMembersList.Where(x => x.GroupId == selectedUserForHist…"
type textarea "x"
type textarea "var usersInGroup = GroupMembersList.Where(x => x.GroupId == selectedUserForHist…"
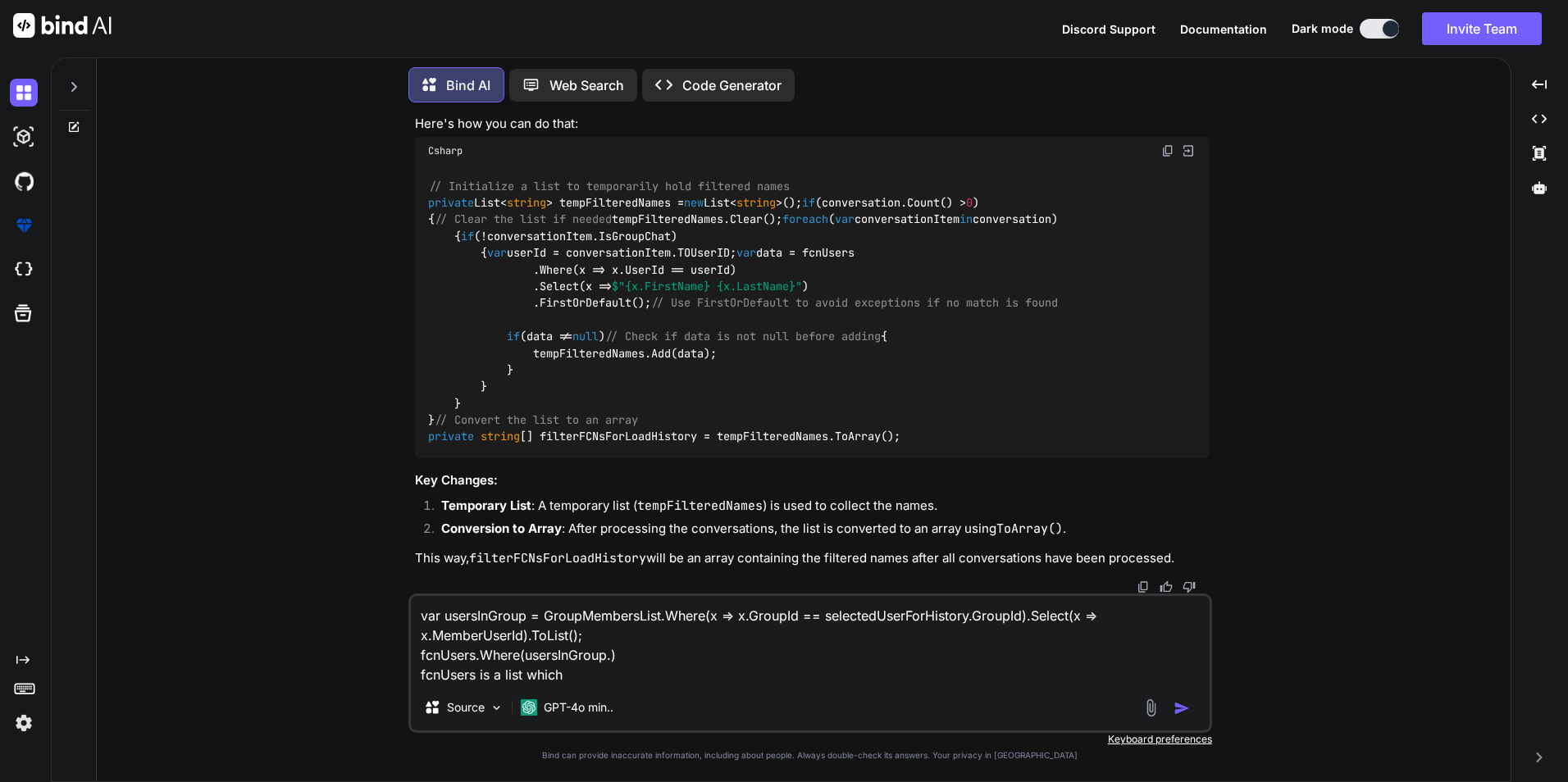
type textarea "x"
type textarea "var usersInGroup = GroupMembersList.Where(x => x.GroupId == selectedUserForHist…"
type textarea "x"
type textarea "var usersInGroup = GroupMembersList.Where(x => x.GroupId == selectedUserForHist…"
type textarea "x"
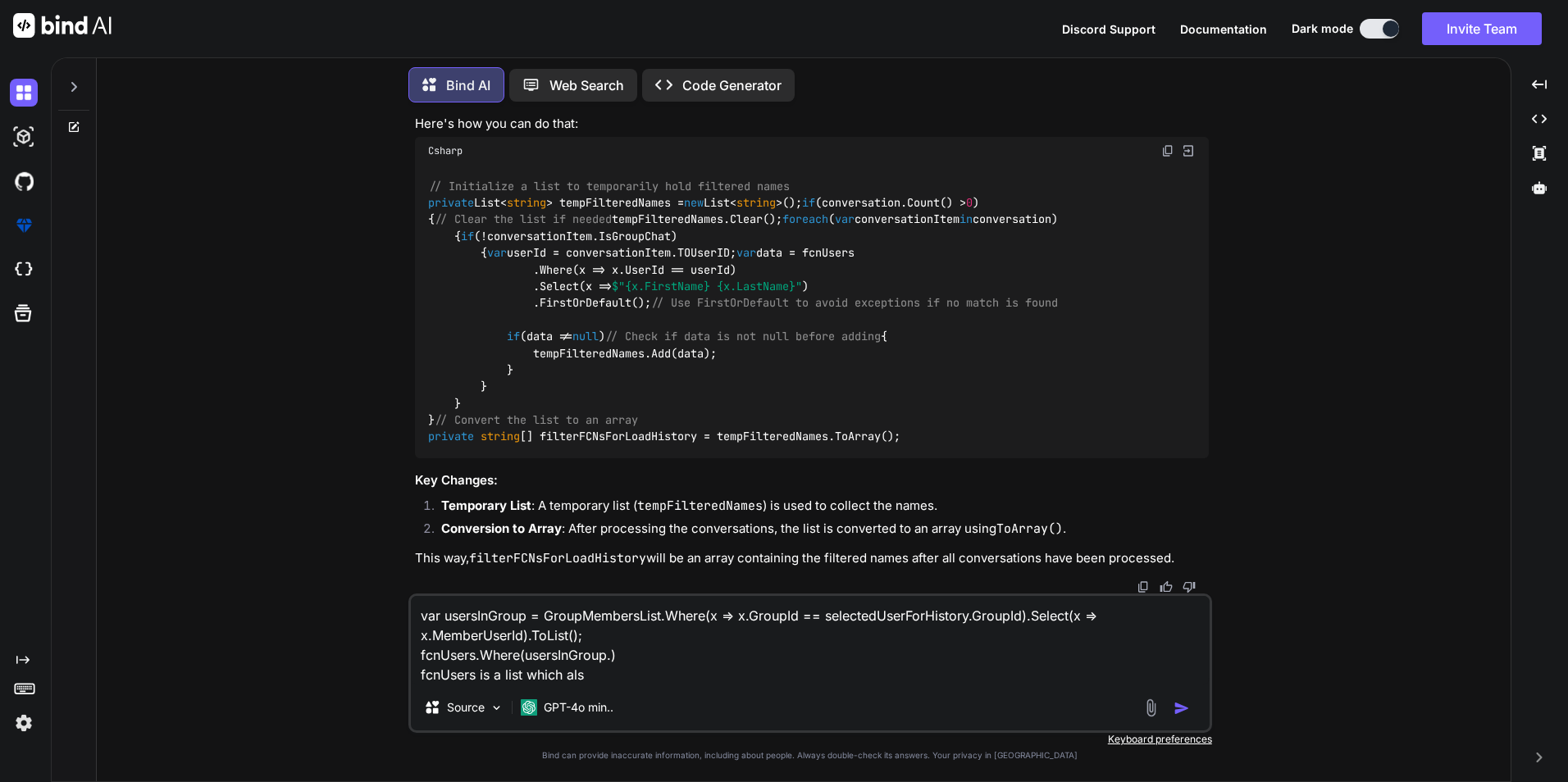
type textarea "var usersInGroup = GroupMembersList.Where(x => x.GroupId == selectedUserForHist…"
type textarea "x"
type textarea "var usersInGroup = GroupMembersList.Where(x => x.GroupId == selectedUserForHist…"
type textarea "x"
type textarea "var usersInGroup = GroupMembersList.Where(x => x.GroupId == selectedUserForHist…"
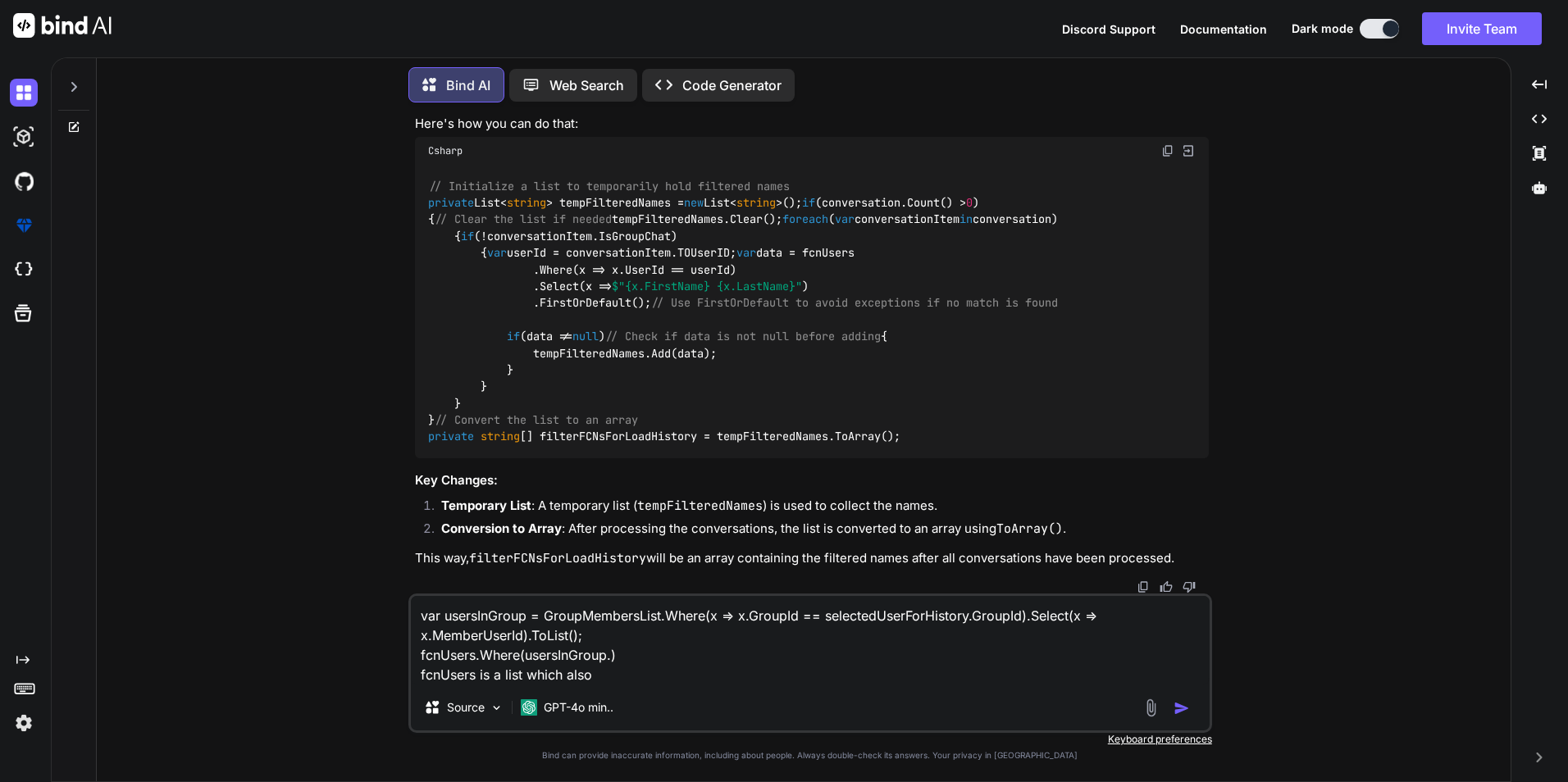
type textarea "x"
type textarea "var usersInGroup = GroupMembersList.Where(x => x.GroupId == selectedUserForHist…"
type textarea "x"
type textarea "var usersInGroup = GroupMembersList.Where(x => x.GroupId == selectedUserForHist…"
type textarea "x"
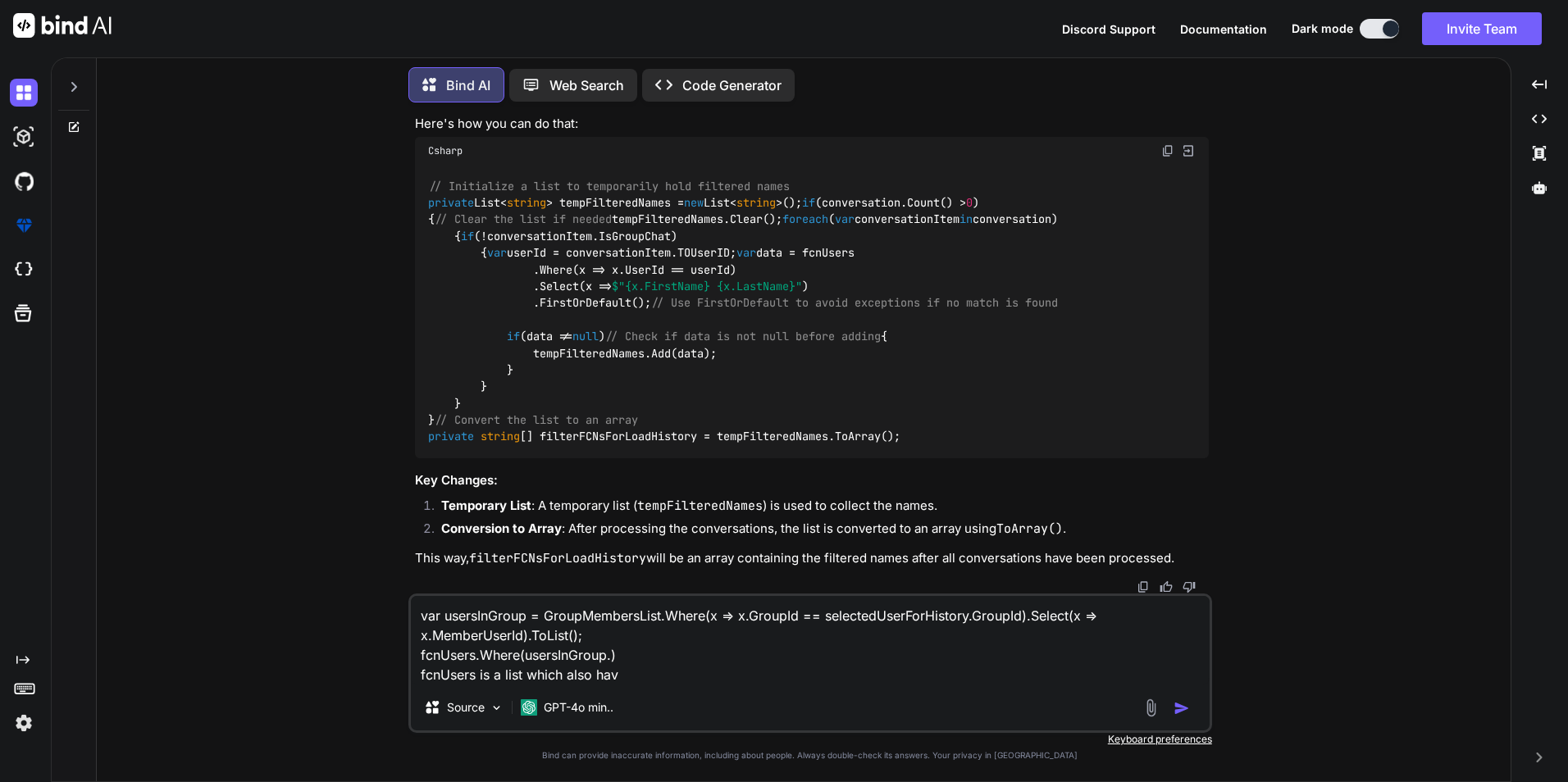
type textarea "var usersInGroup = GroupMembersList.Where(x => x.GroupId == selectedUserForHist…"
type textarea "x"
type textarea "var usersInGroup = GroupMembersList.Where(x => x.GroupId == selectedUserForHist…"
type textarea "x"
type textarea "var usersInGroup = GroupMembersList.Where(x => x.GroupId == selectedUserForHist…"
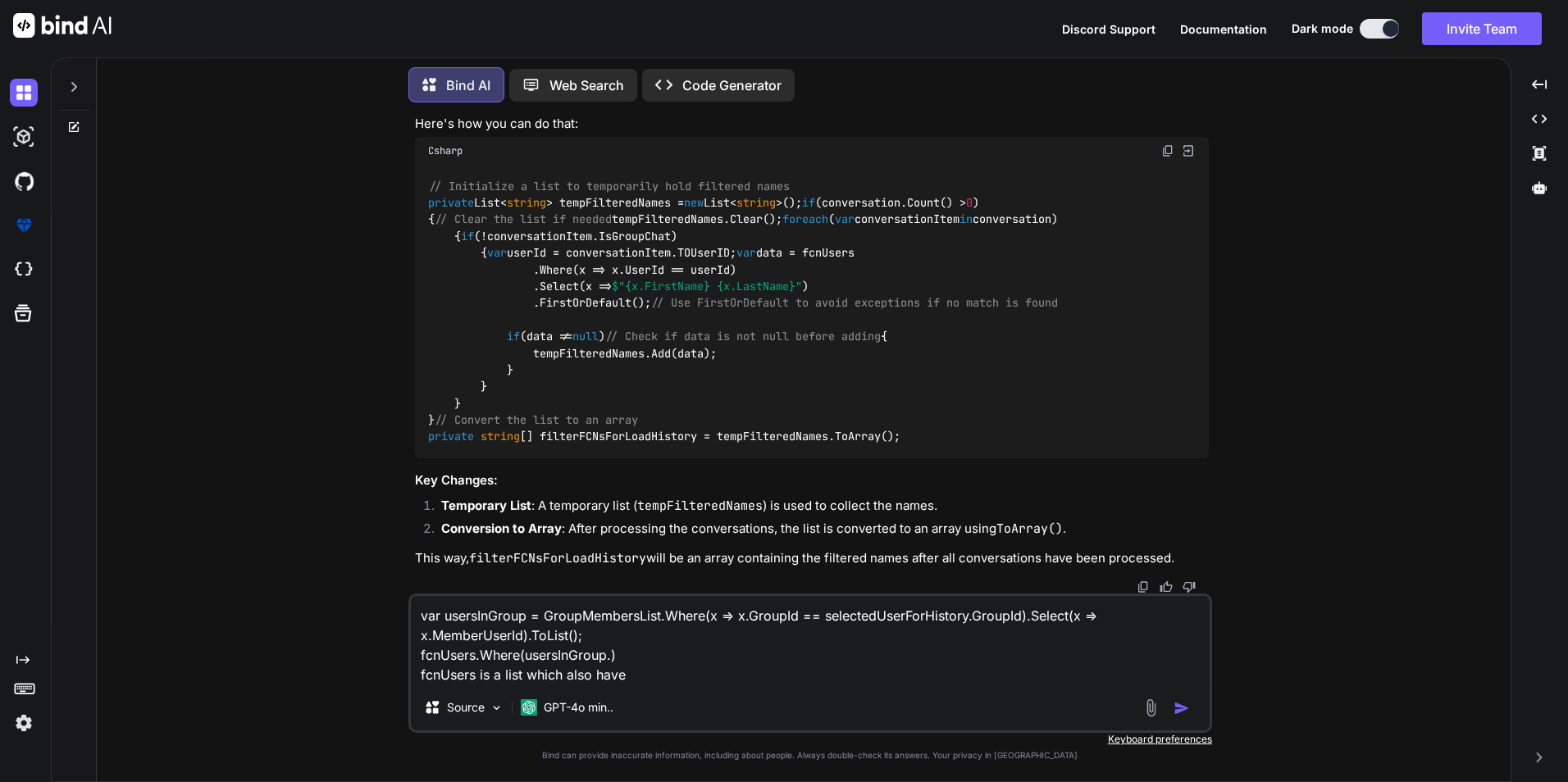
type textarea "x"
type textarea "var usersInGroup = GroupMembersList.Where(x => x.GroupId == selectedUserForHist…"
type textarea "x"
type textarea "var usersInGroup = GroupMembersList.Where(x => x.GroupId == selectedUserForHist…"
type textarea "x"
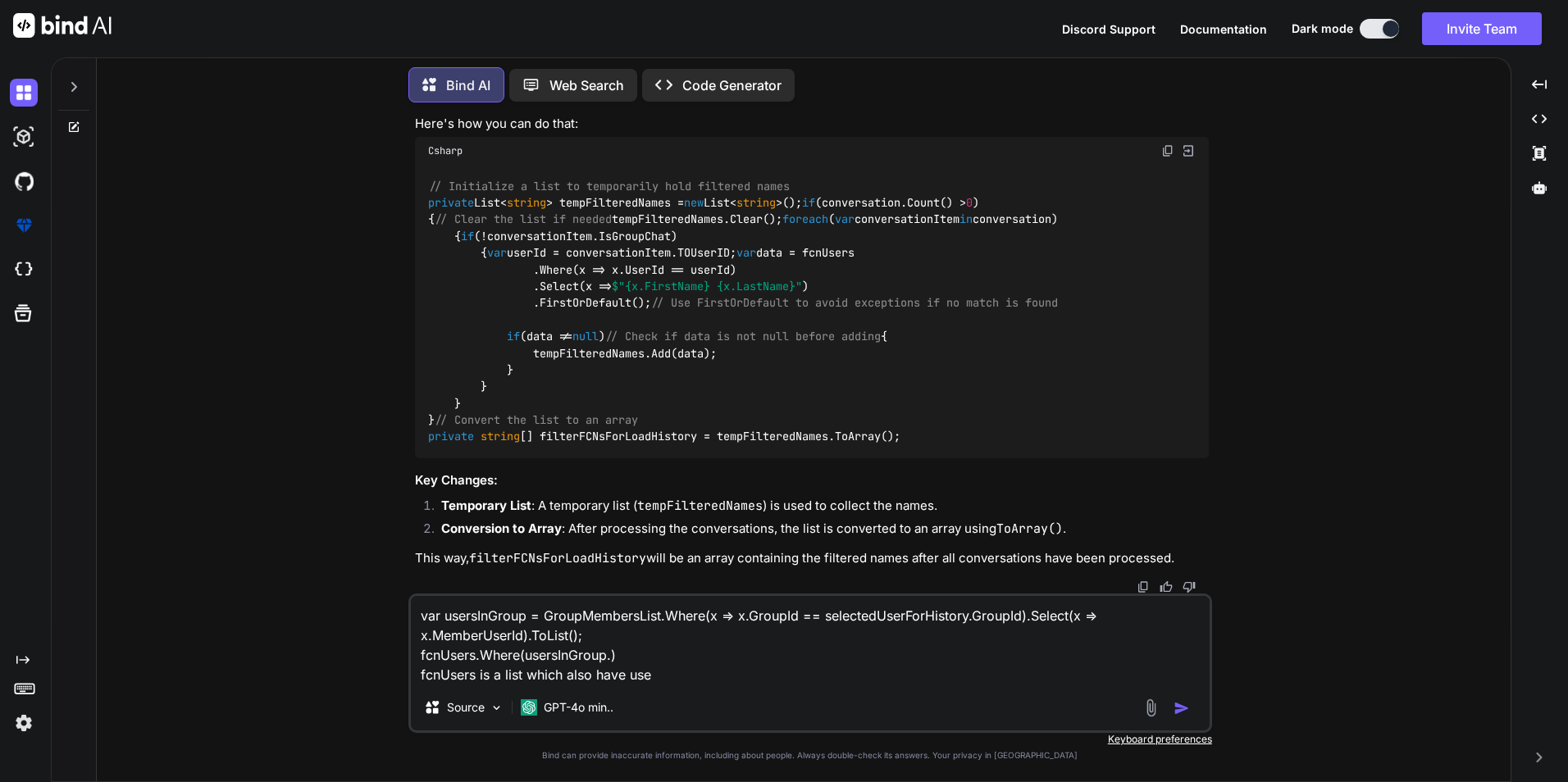
type textarea "var usersInGroup = GroupMembersList.Where(x => x.GroupId == selectedUserForHist…"
type textarea "x"
type textarea "var usersInGroup = GroupMembersList.Where(x => x.GroupId == selectedUserForHist…"
type textarea "x"
type textarea "var usersInGroup = GroupMembersList.Where(x => x.GroupId == selectedUserForHist…"
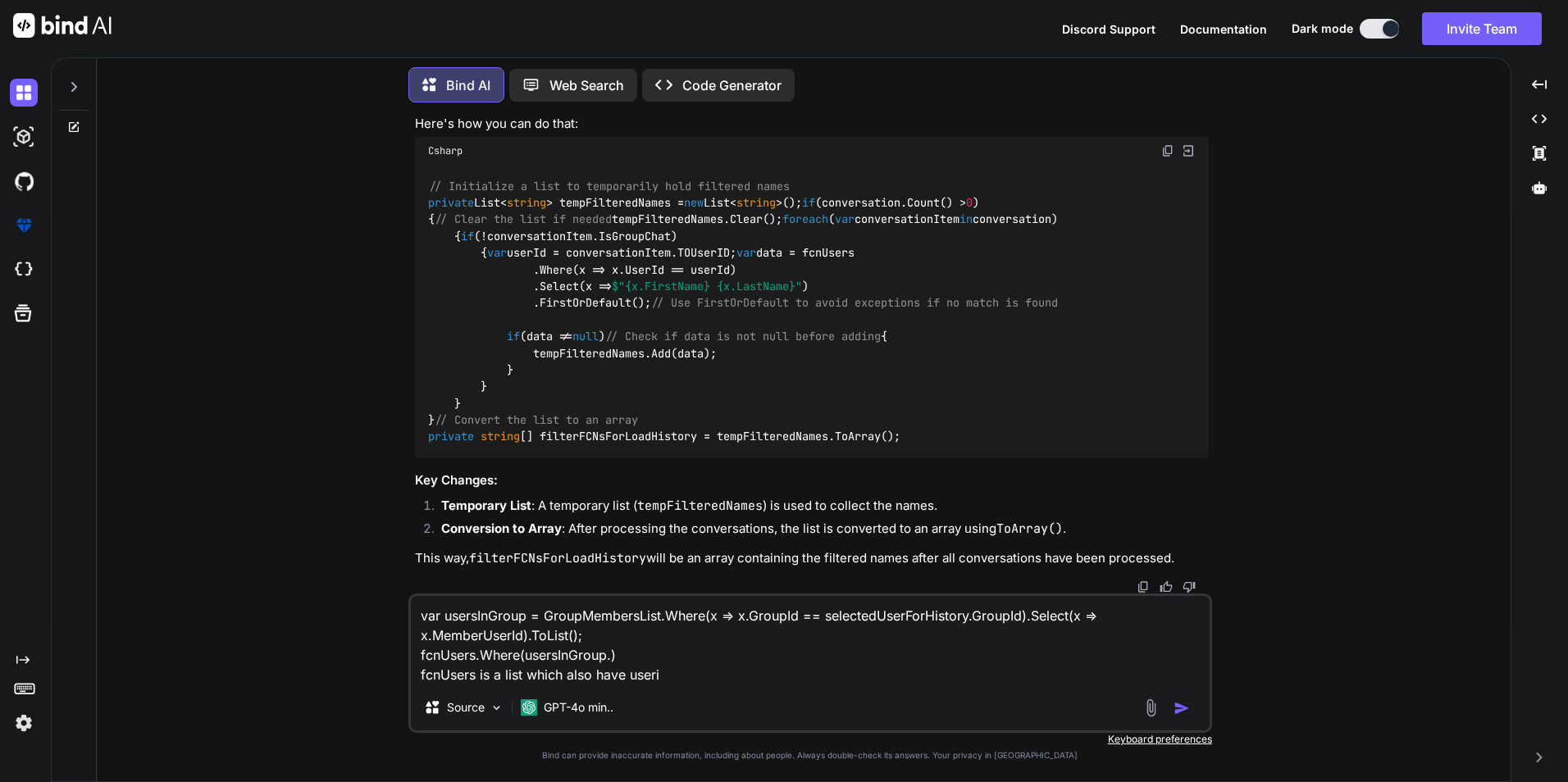
type textarea "x"
type textarea "var usersInGroup = GroupMembersList.Where(x => x.GroupId == selectedUserForHist…"
type textarea "x"
type textarea "var usersInGroup = GroupMembersList.Where(x => x.GroupId == selectedUserForHist…"
type textarea "x"
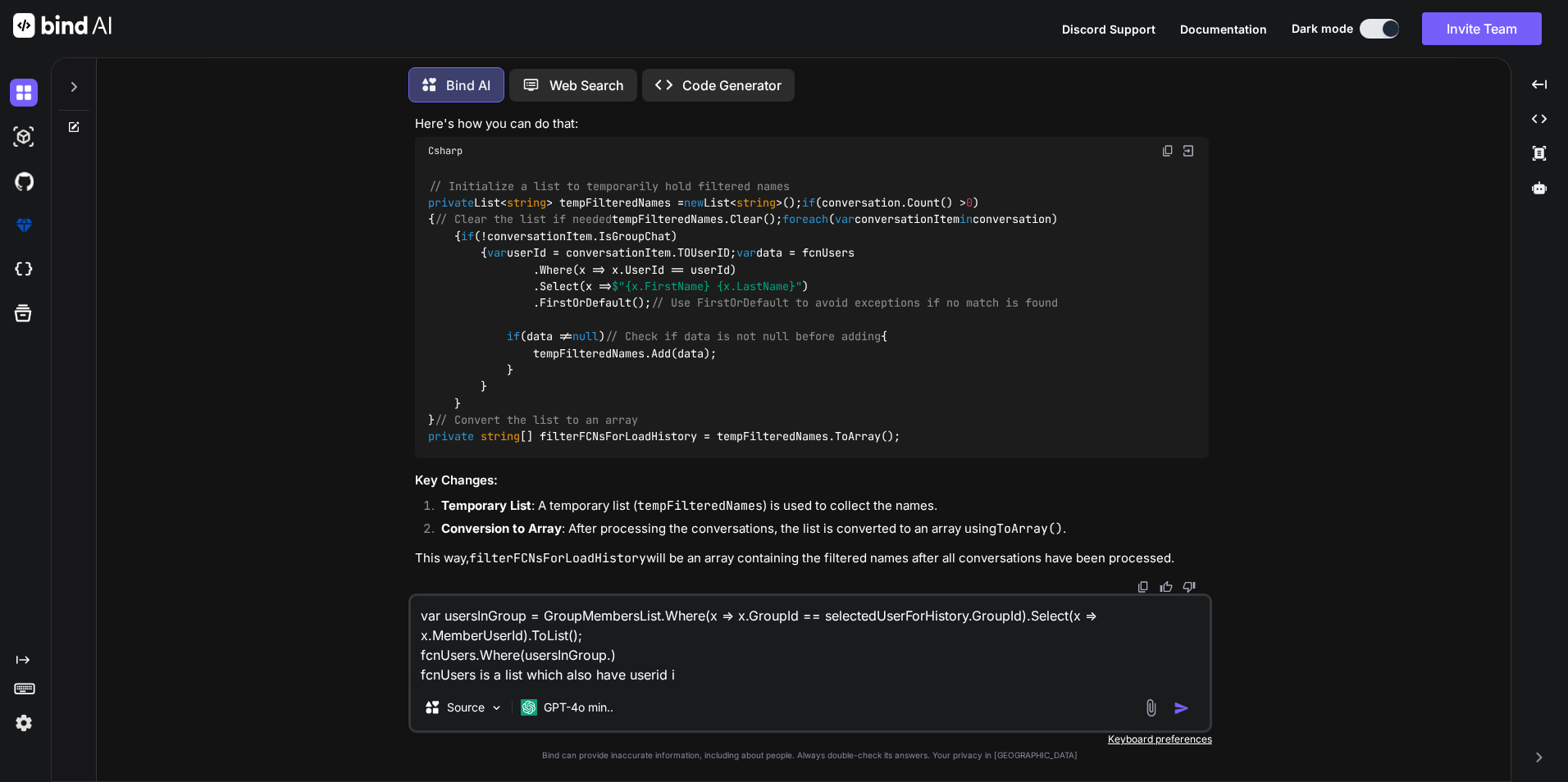
type textarea "var usersInGroup = GroupMembersList.Where(x => x.GroupId == selectedUserForHist…"
type textarea "x"
type textarea "var usersInGroup = GroupMembersList.Where(x => x.GroupId == selectedUserForHist…"
type textarea "x"
type textarea "var usersInGroup = GroupMembersList.Where(x => x.GroupId == selectedUserForHist…"
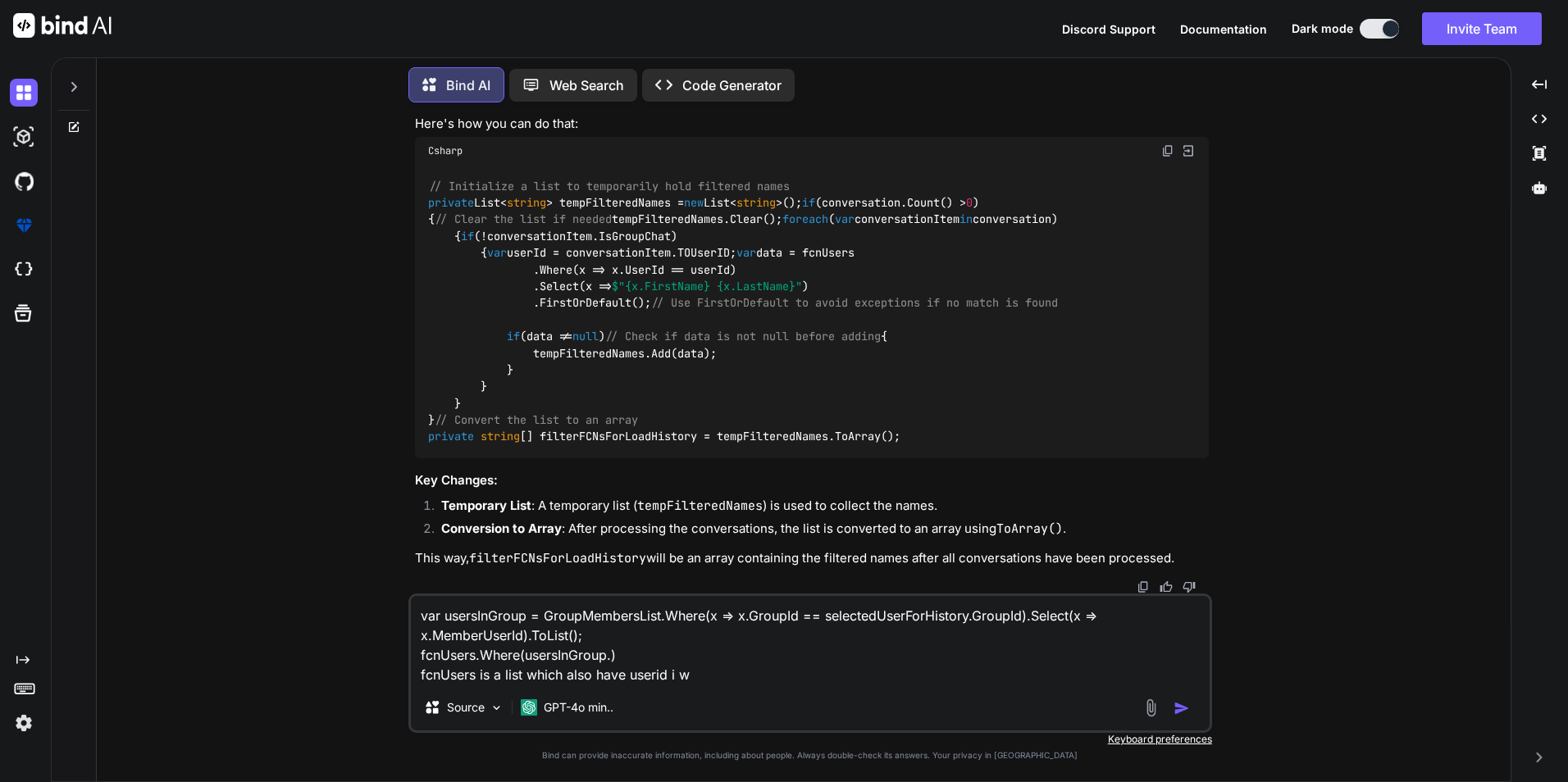
type textarea "x"
type textarea "var usersInGroup = GroupMembersList.Where(x => x.GroupId == selectedUserForHist…"
type textarea "x"
type textarea "var usersInGroup = GroupMembersList.Where(x => x.GroupId == selectedUserForHist…"
type textarea "x"
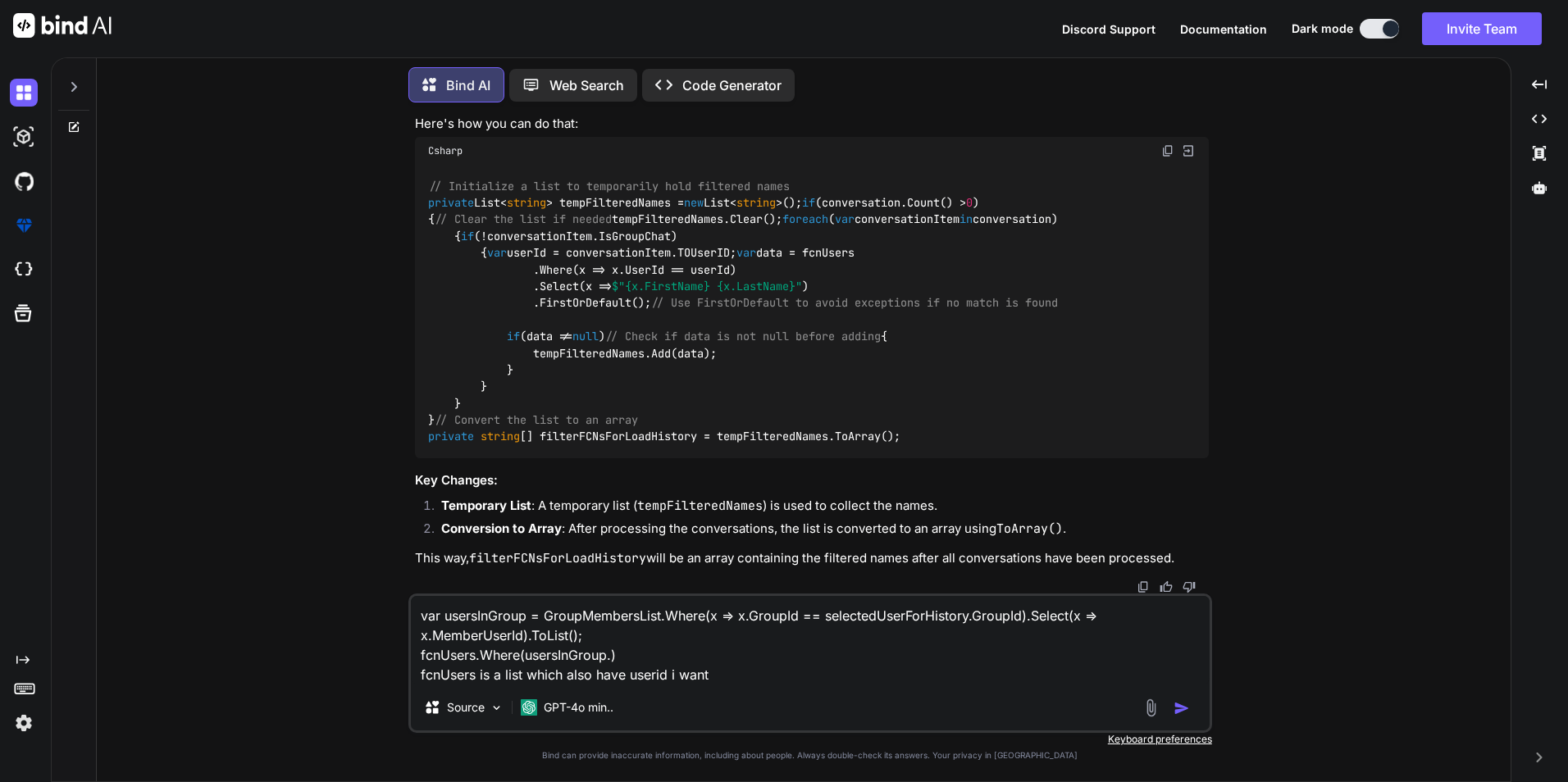
type textarea "var usersInGroup = GroupMembersList.Where(x => x.GroupId == selectedUserForHist…"
type textarea "x"
type textarea "var usersInGroup = GroupMembersList.Where(x => x.GroupId == selectedUserForHist…"
type textarea "x"
type textarea "var usersInGroup = GroupMembersList.Where(x => x.GroupId == selectedUserForHist…"
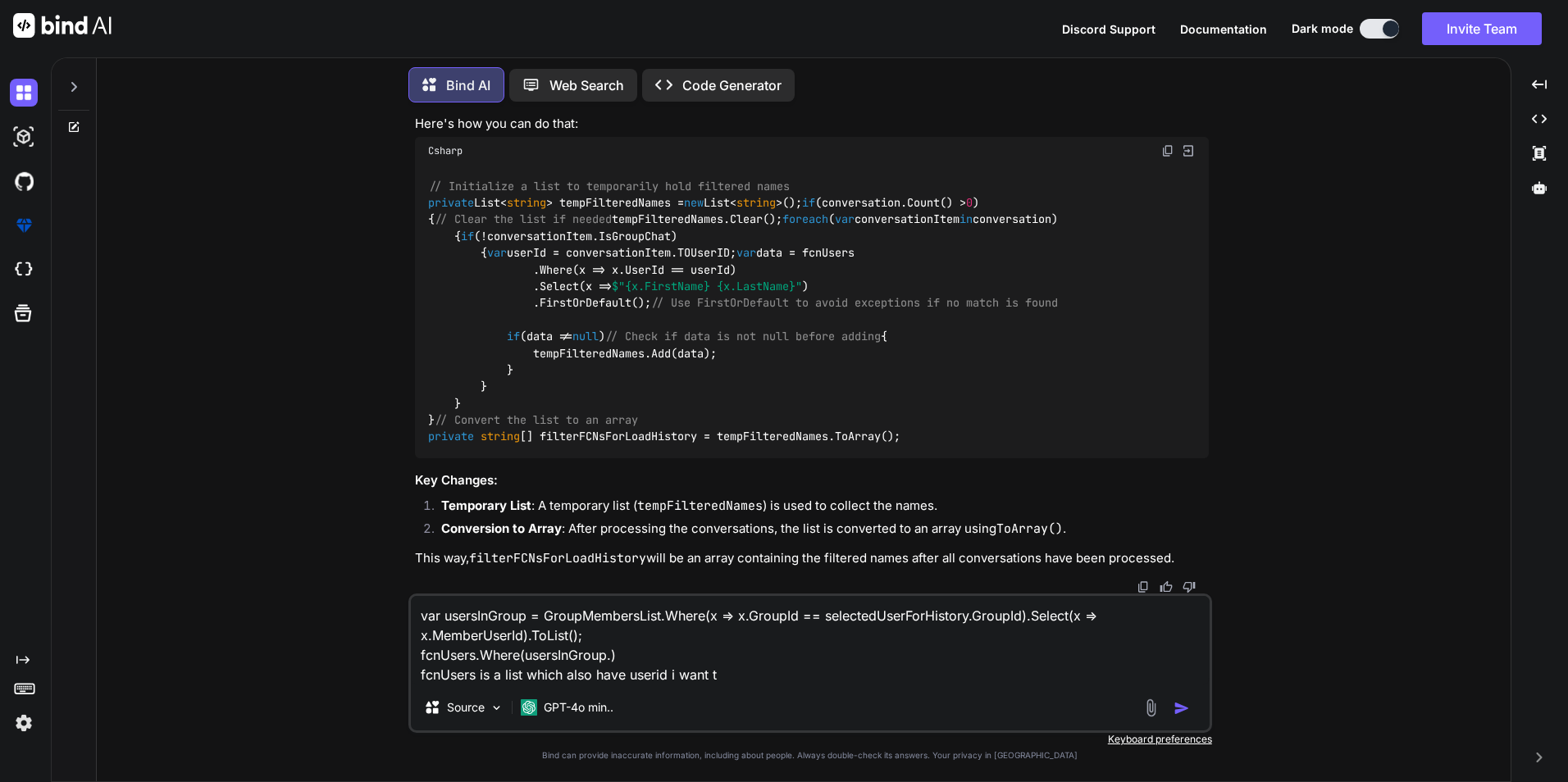
type textarea "x"
type textarea "var usersInGroup = GroupMembersList.Where(x => x.GroupId == selectedUserForHist…"
type textarea "x"
type textarea "var usersInGroup = GroupMembersList.Where(x => x.GroupId == selectedUserForHist…"
type textarea "x"
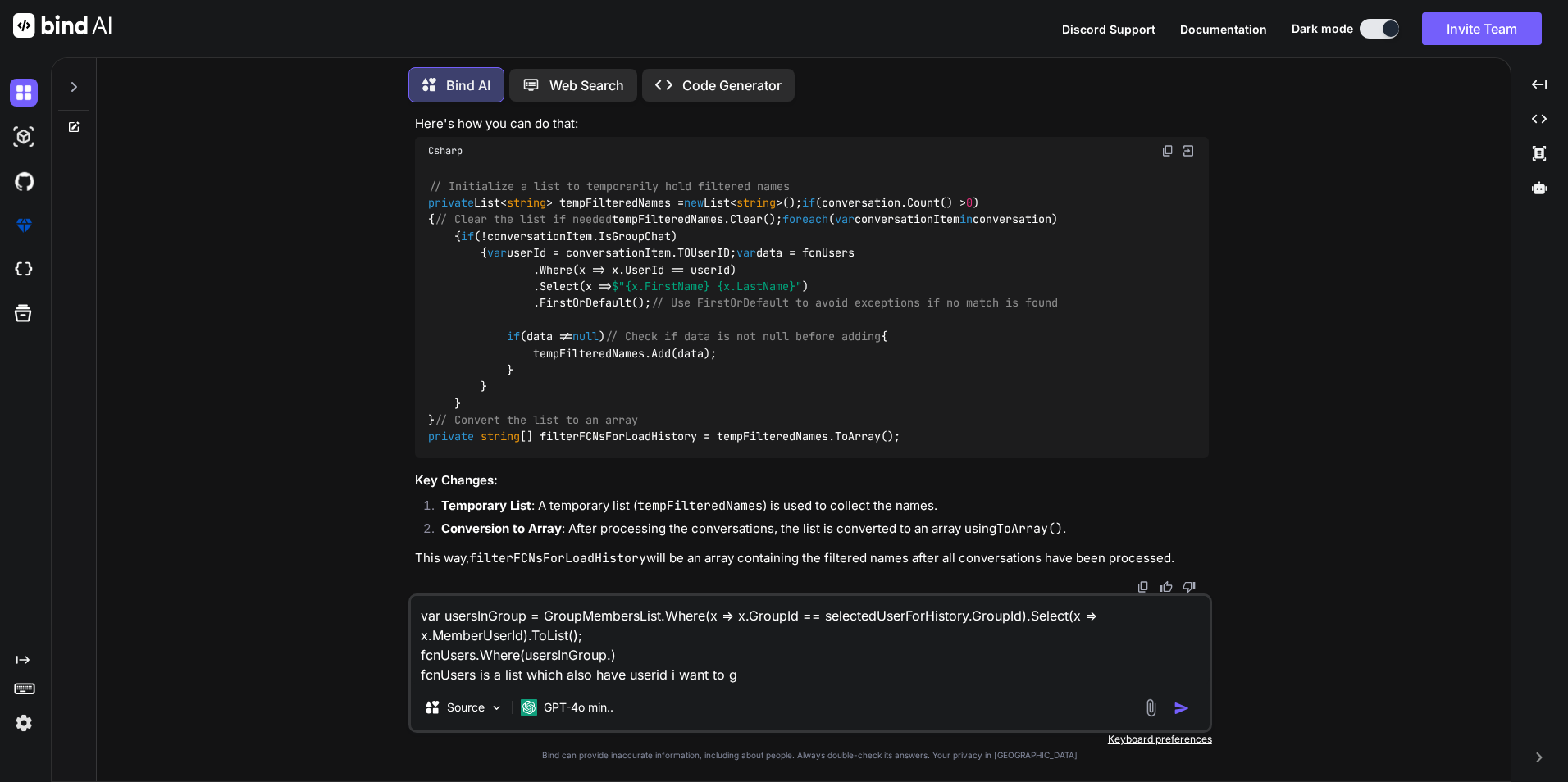
type textarea "var usersInGroup = GroupMembersList.Where(x => x.GroupId == selectedUserForHist…"
type textarea "x"
type textarea "var usersInGroup = GroupMembersList.Where(x => x.GroupId == selectedUserForHist…"
type textarea "x"
type textarea "var usersInGroup = GroupMembersList.Where(x => x.GroupId == selectedUserForHist…"
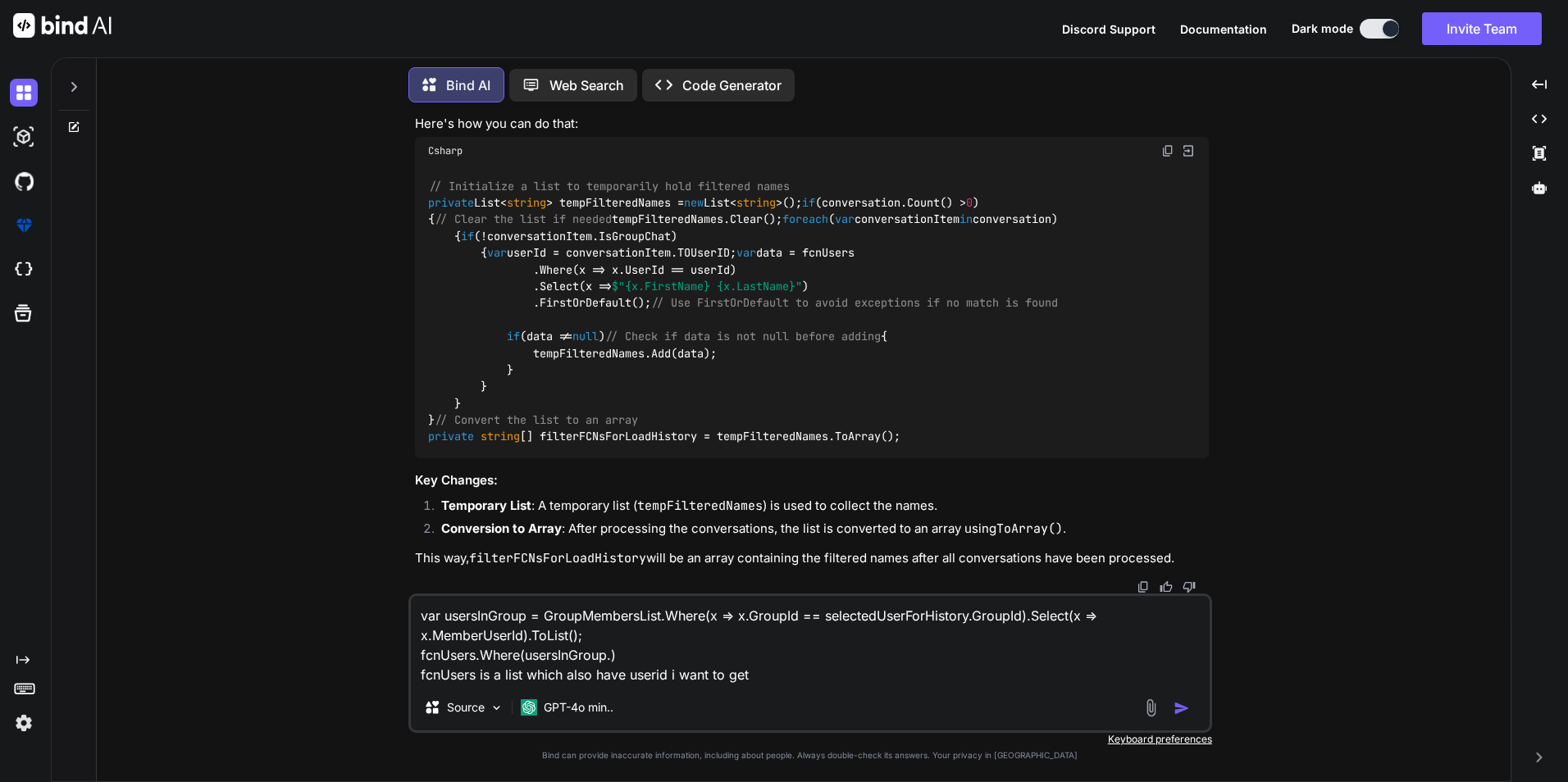
type textarea "x"
type textarea "var usersInGroup = GroupMembersList.Where(x => x.GroupId == selectedUserForHist…"
type textarea "x"
type textarea "var usersInGroup = GroupMembersList.Where(x => x.GroupId == selectedUserForHist…"
type textarea "x"
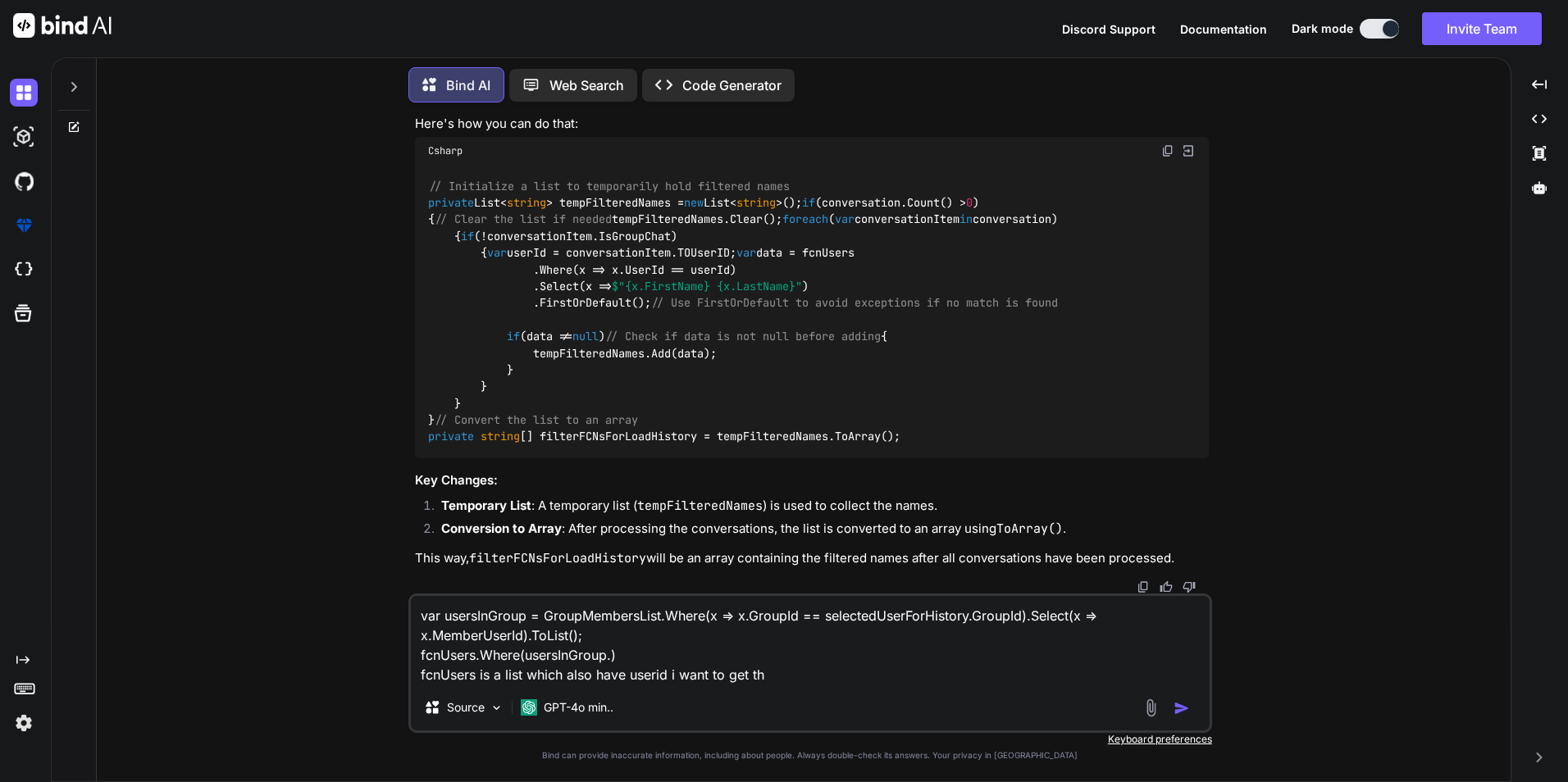
type textarea "var usersInGroup = GroupMembersList.Where(x => x.GroupId == selectedUserForHist…"
type textarea "x"
type textarea "var usersInGroup = GroupMembersList.Where(x => x.GroupId == selectedUserForHist…"
type textarea "x"
type textarea "var usersInGroup = GroupMembersList.Where(x => x.GroupId == selectedUserForHist…"
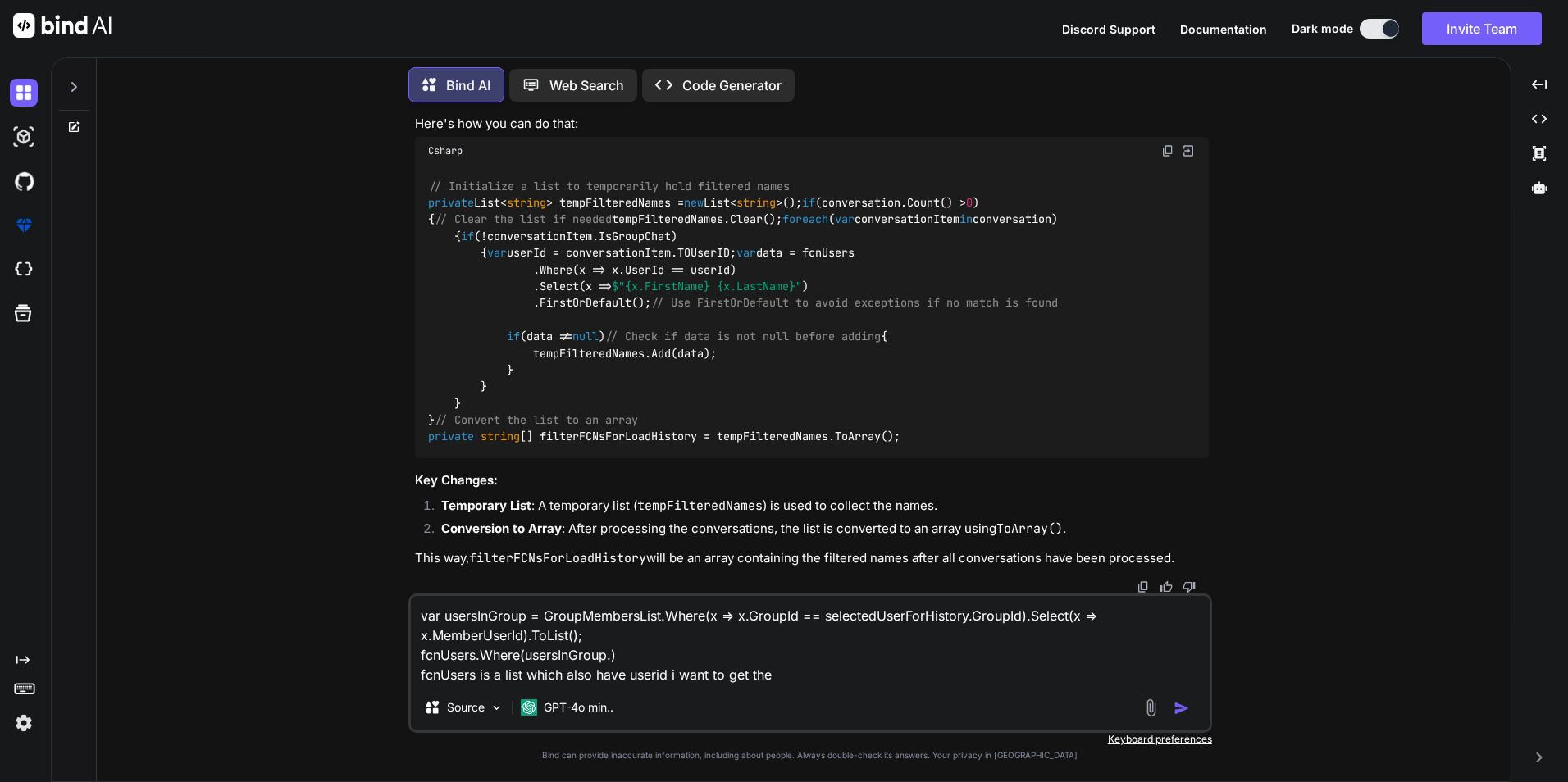
type textarea "x"
type textarea "var usersInGroup = GroupMembersList.Where(x => x.GroupId == selectedUserForHist…"
type textarea "x"
type textarea "var usersInGroup = GroupMembersList.Where(x => x.GroupId == selectedUserForHist…"
type textarea "x"
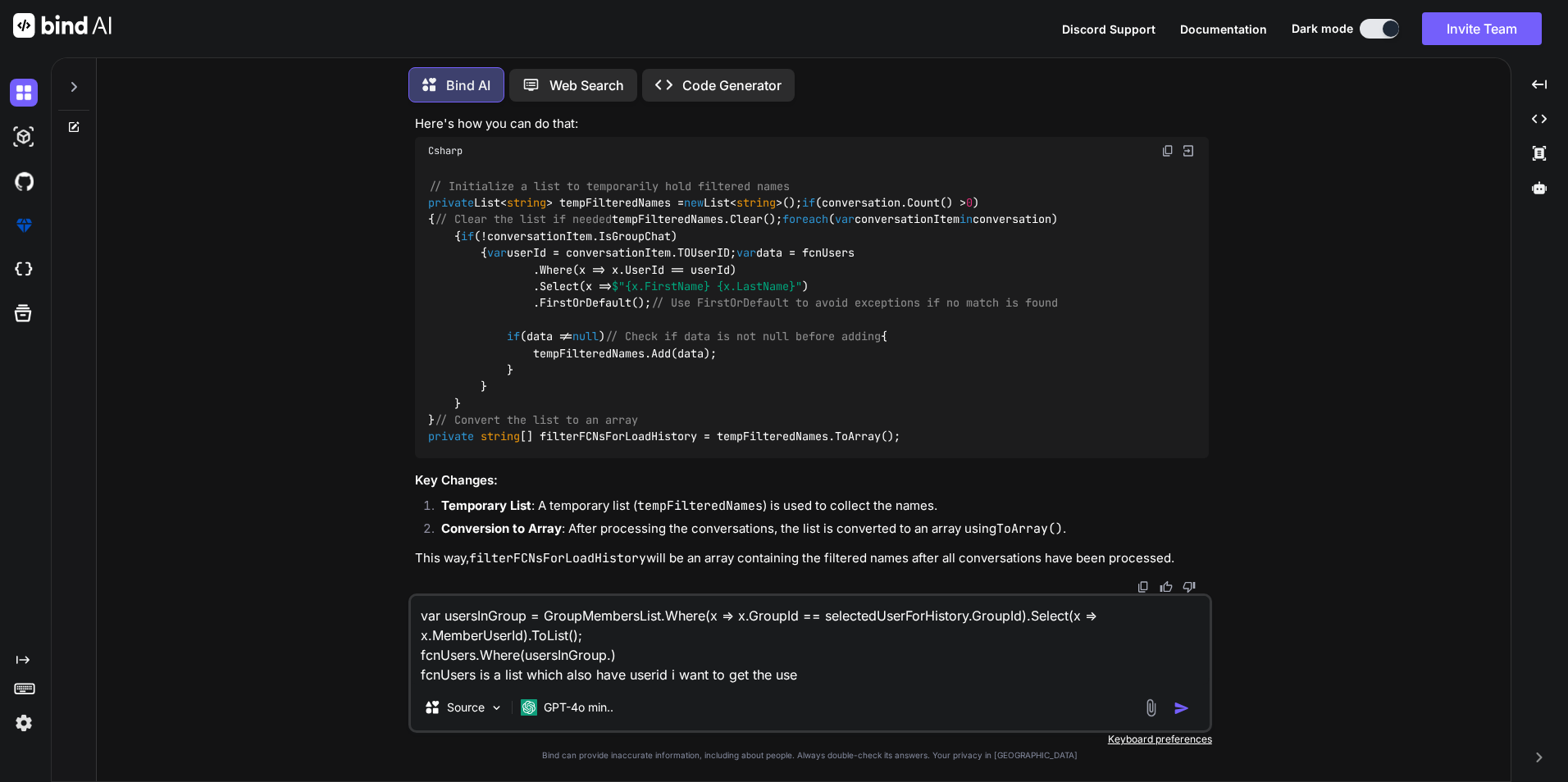
type textarea "var usersInGroup = GroupMembersList.Where(x => x.GroupId == selectedUserForHist…"
type textarea "x"
type textarea "var usersInGroup = GroupMembersList.Where(x => x.GroupId == selectedUserForHist…"
type textarea "x"
type textarea "var usersInGroup = GroupMembersList.Where(x => x.GroupId == selectedUserForHist…"
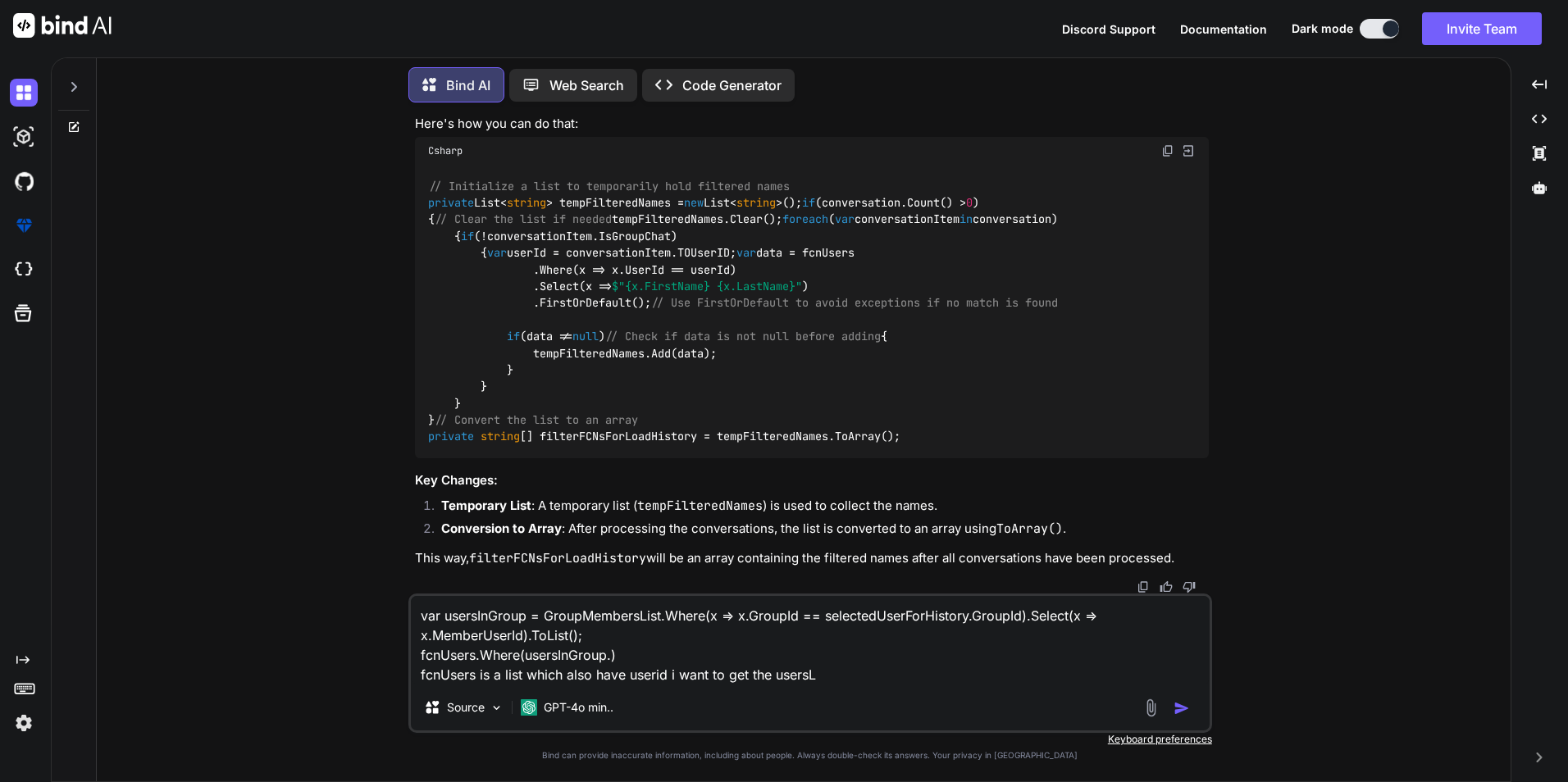
type textarea "x"
type textarea "var usersInGroup = GroupMembersList.Where(x => x.GroupId == selectedUserForHist…"
type textarea "x"
type textarea "var usersInGroup = GroupMembersList.Where(x => x.GroupId == selectedUserForHist…"
type textarea "x"
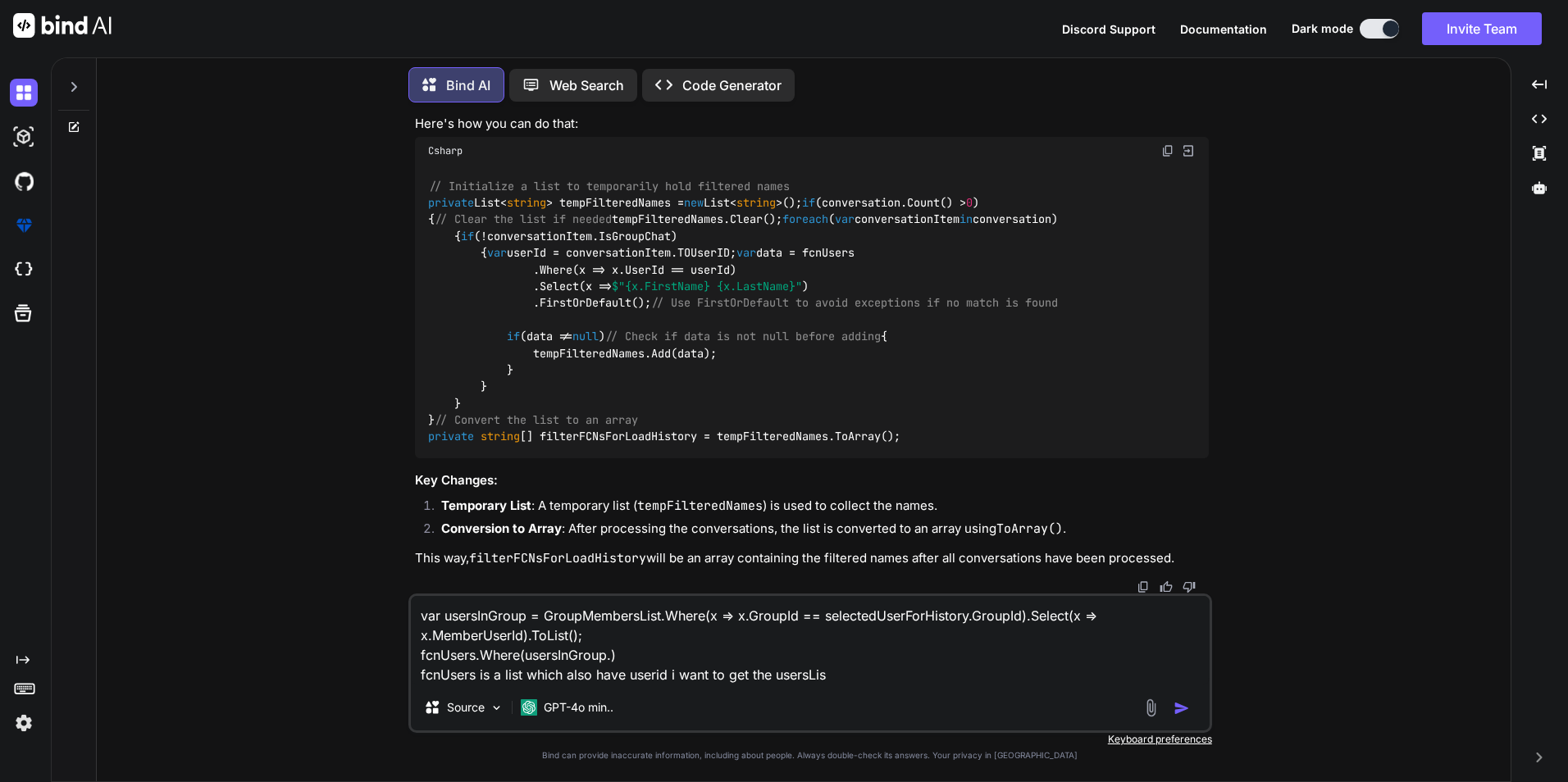
type textarea "var usersInGroup = GroupMembersList.Where(x => x.GroupId == selectedUserForHist…"
type textarea "x"
type textarea "var usersInGroup = GroupMembersList.Where(x => x.GroupId == selectedUserForHist…"
type textarea "x"
type textarea "var usersInGroup = GroupMembersList.Where(x => x.GroupId == selectedUserForHist…"
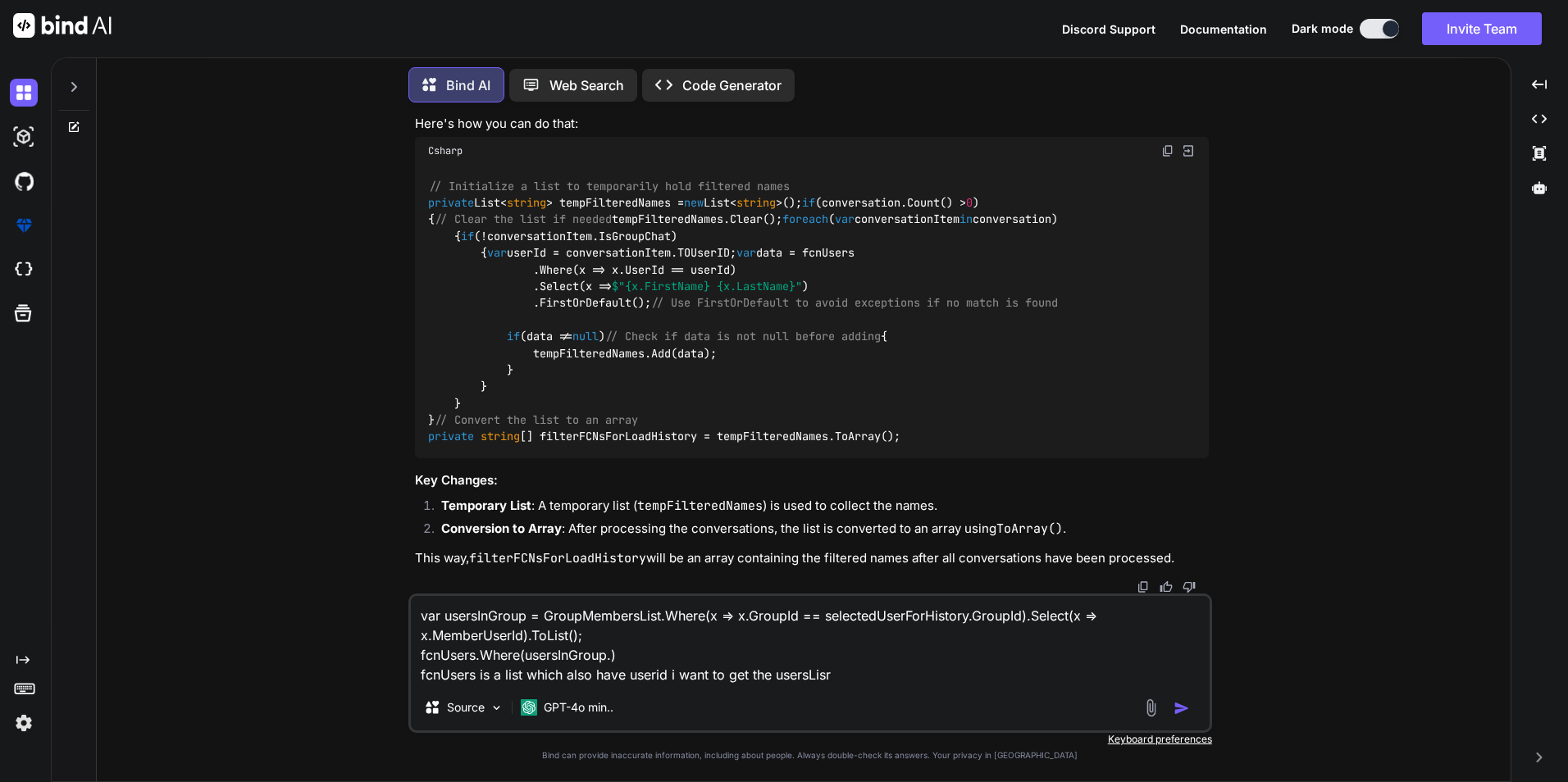
type textarea "x"
type textarea "var usersInGroup = GroupMembersList.Where(x => x.GroupId == selectedUserForHist…"
click at [387, 658] on div "You create a model for this Bind AI To create a model that represents the data …" at bounding box center [810, 449] width 1400 height 666
click at [429, 655] on textarea "var usersInGroup = GroupMembersList.Where(x => x.GroupId == selectedUserForHist…" at bounding box center [810, 640] width 799 height 88
click at [915, 668] on textarea "var usersInGroup = GroupMembersList.Where(x => x.GroupId == selectedUserForHist…" at bounding box center [810, 640] width 799 height 88
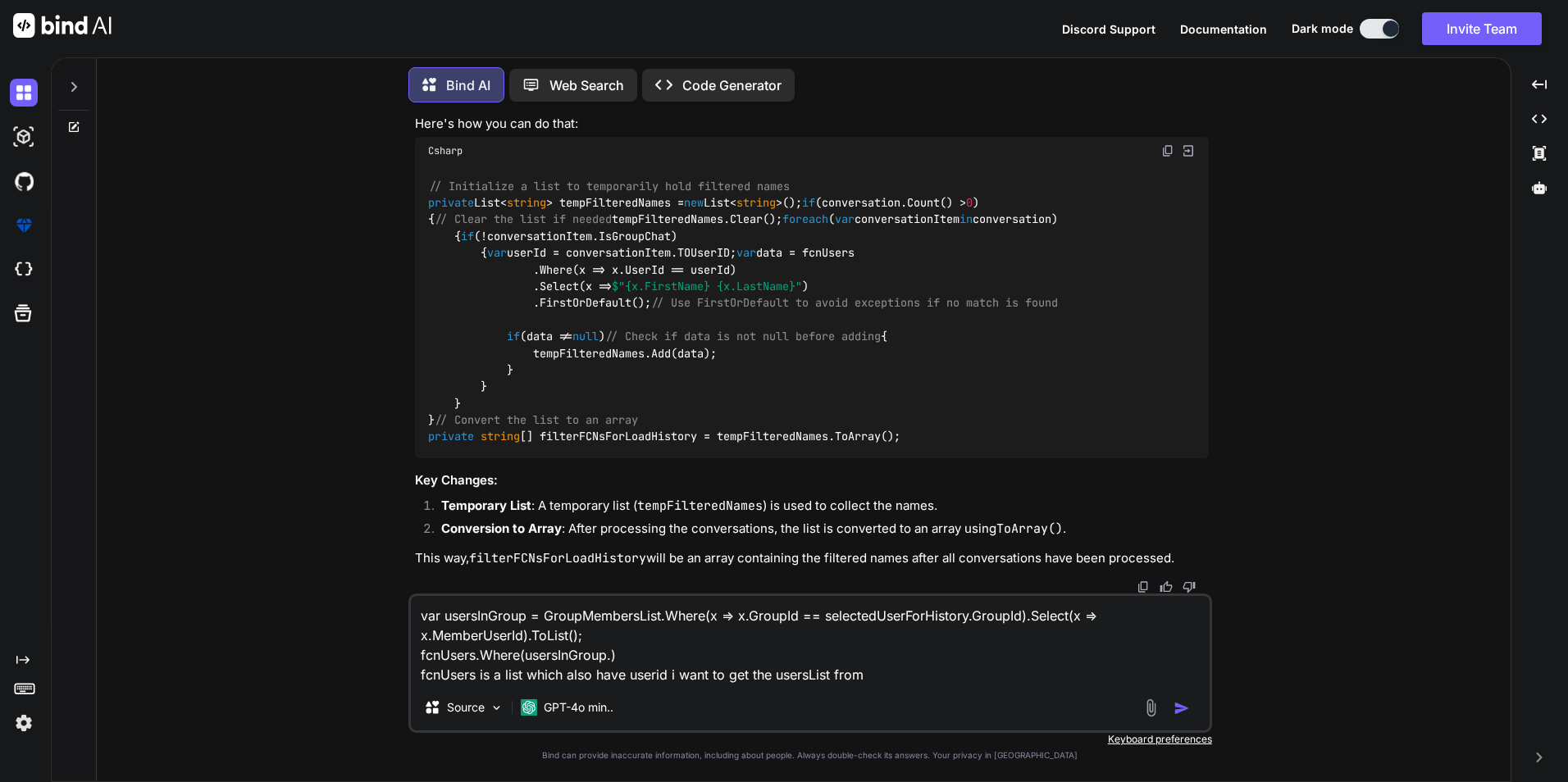
paste textarea "fcnUsers"
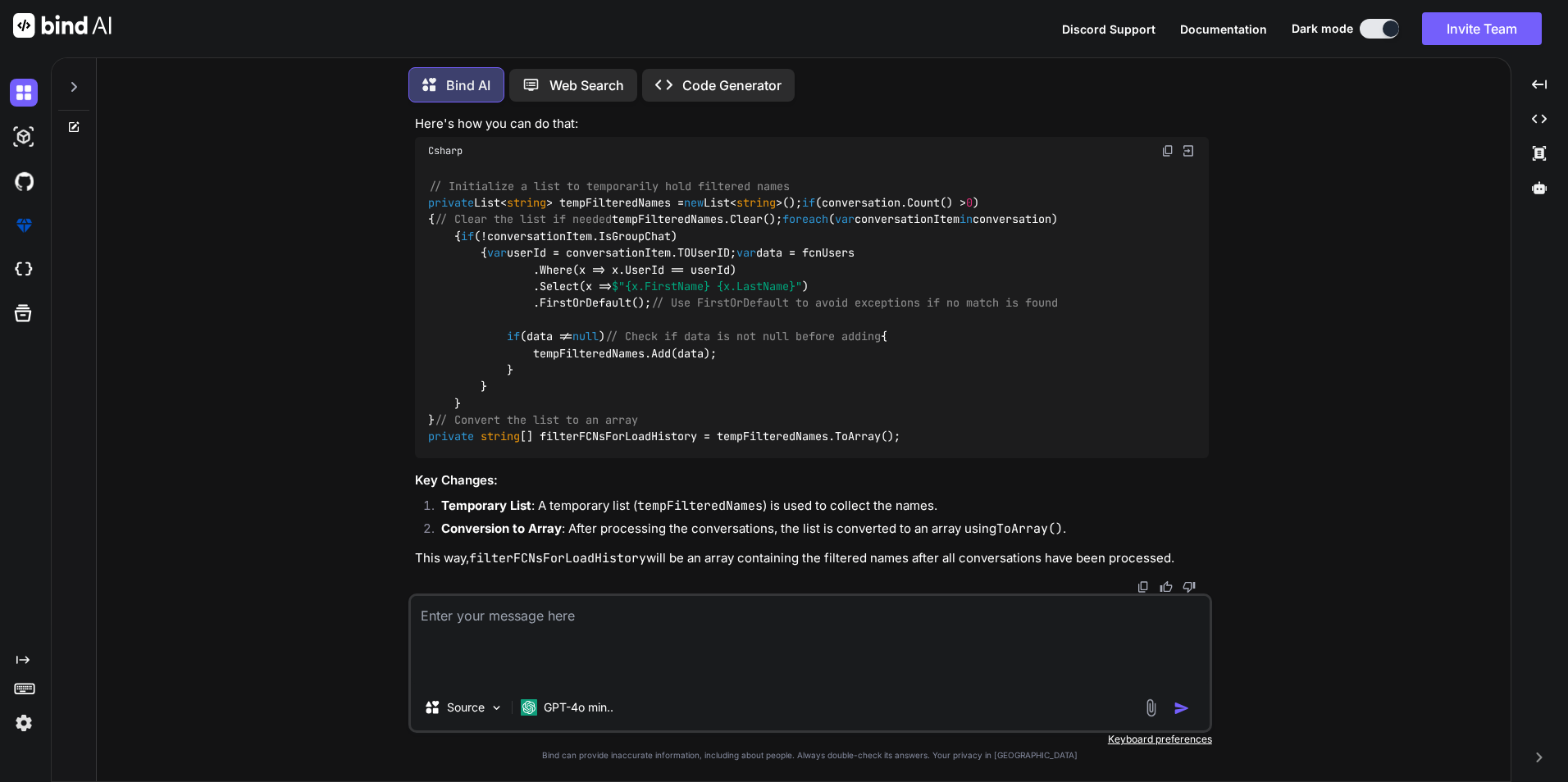
click at [782, 227] on span "foreach" at bounding box center [805, 220] width 46 height 15
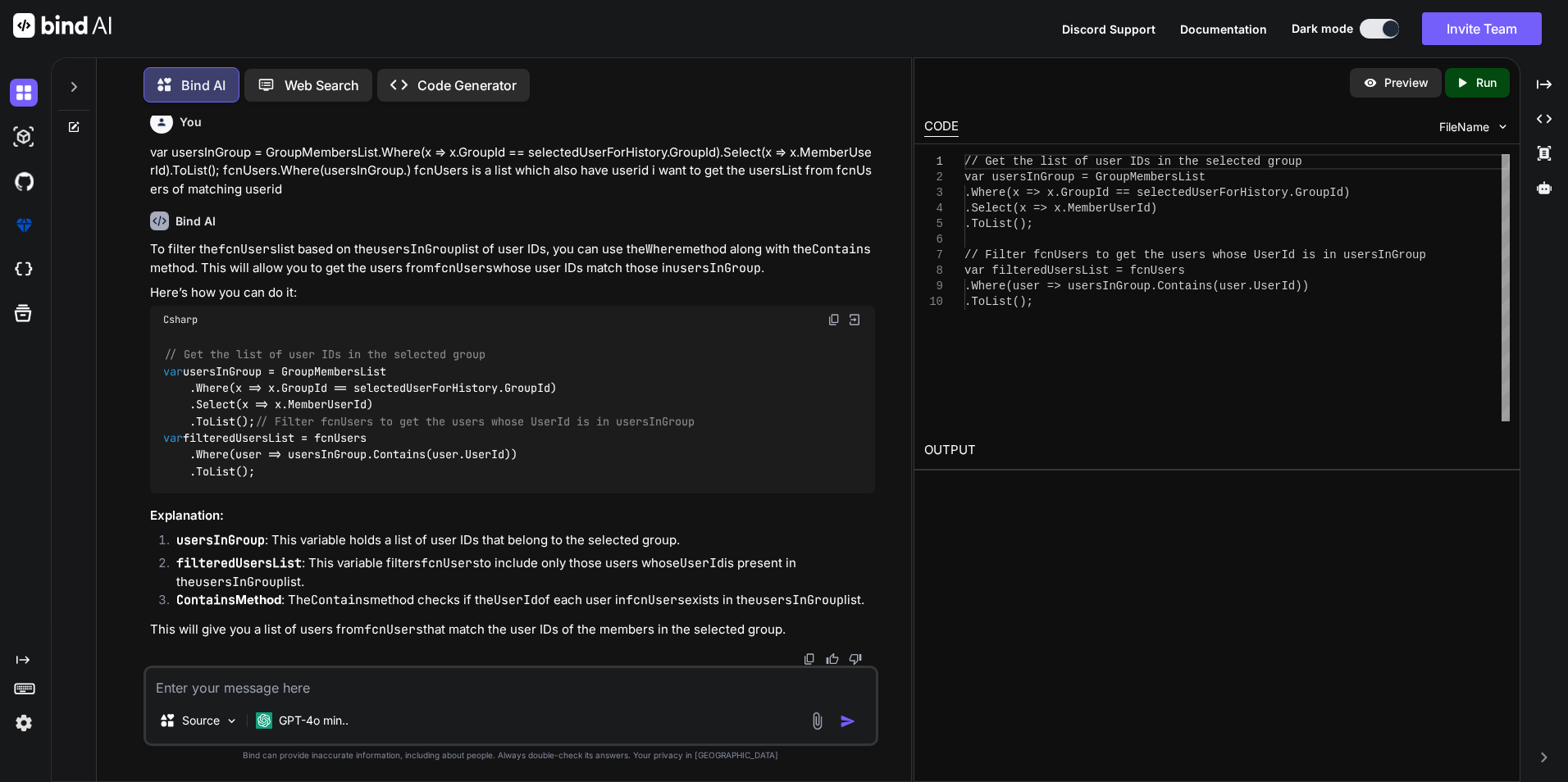
scroll to position [5461, 0]
drag, startPoint x: 298, startPoint y: 461, endPoint x: 161, endPoint y: 430, distance: 140.5
click at [161, 430] on div "// Get the list of user IDs in the selected group var usersInGroup = GroupMembe…" at bounding box center [512, 414] width 725 height 160
copy code "var filteredUsersList = fcnUsers .Where(user => usersInGroup.Contains(user.User…"
click at [555, 674] on textarea at bounding box center [511, 682] width 730 height 29
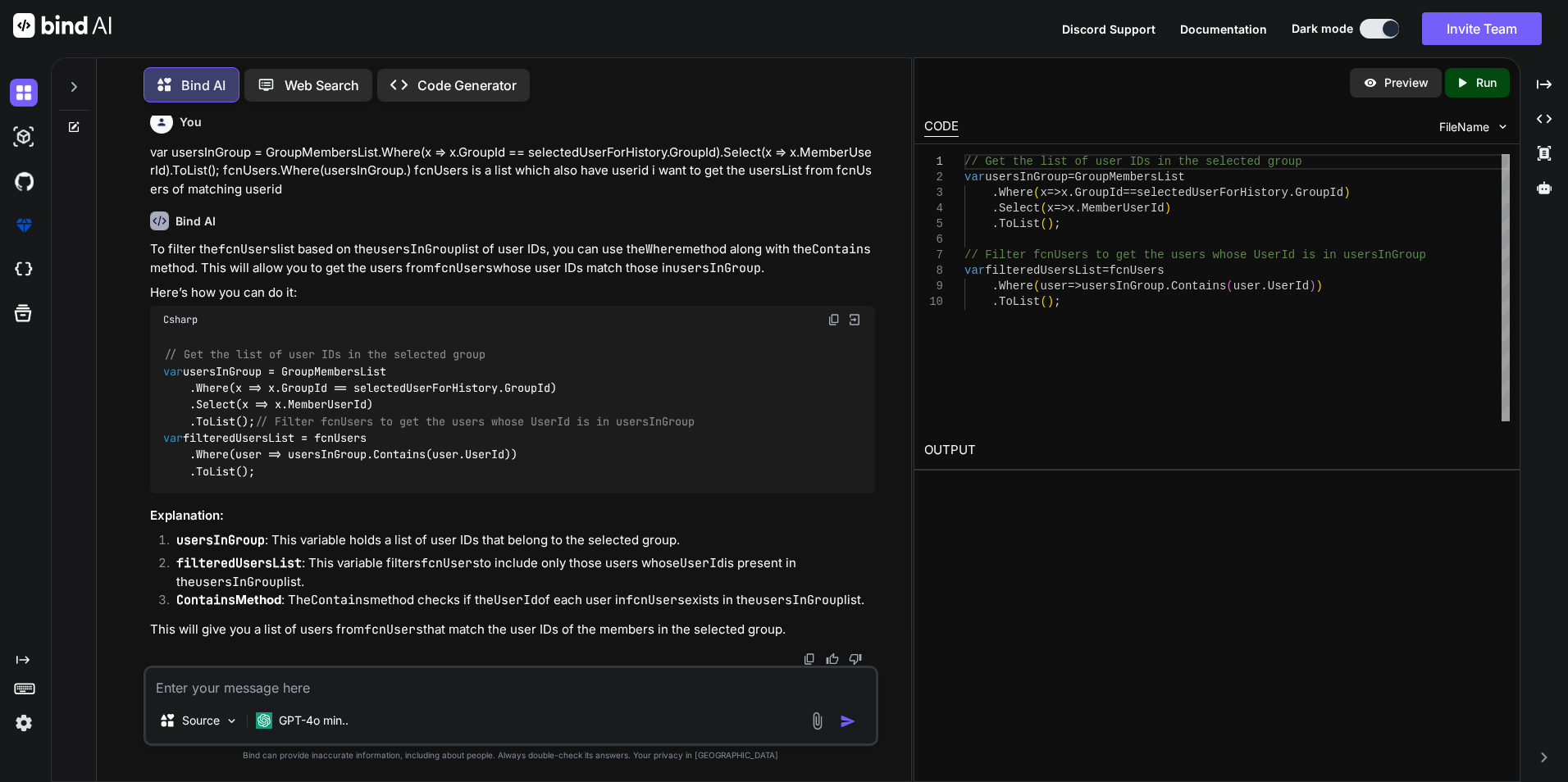
paste textarea "private IEnumerable<string> _options = new HashSet<string>();"
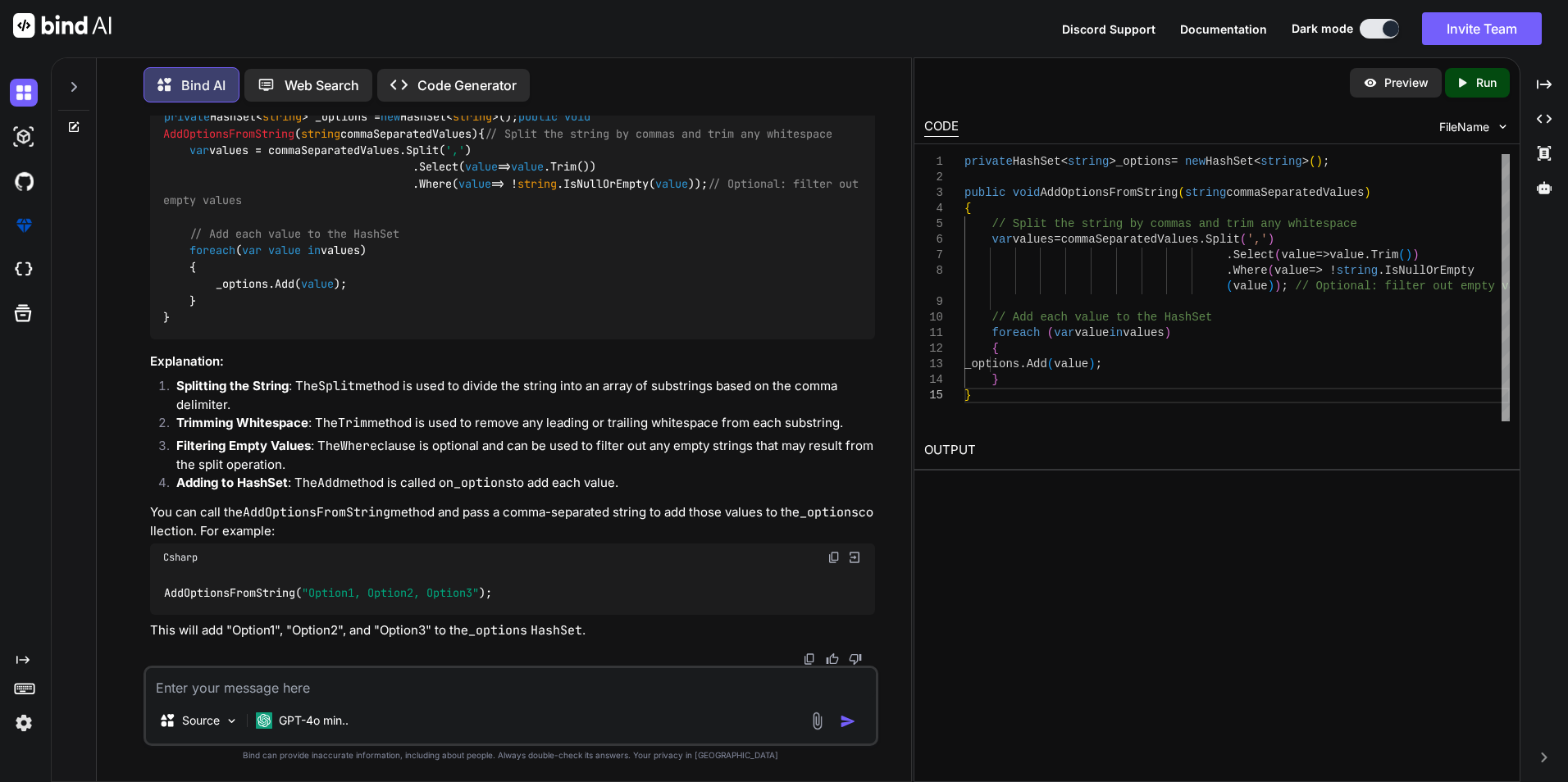
scroll to position [6147, 0]
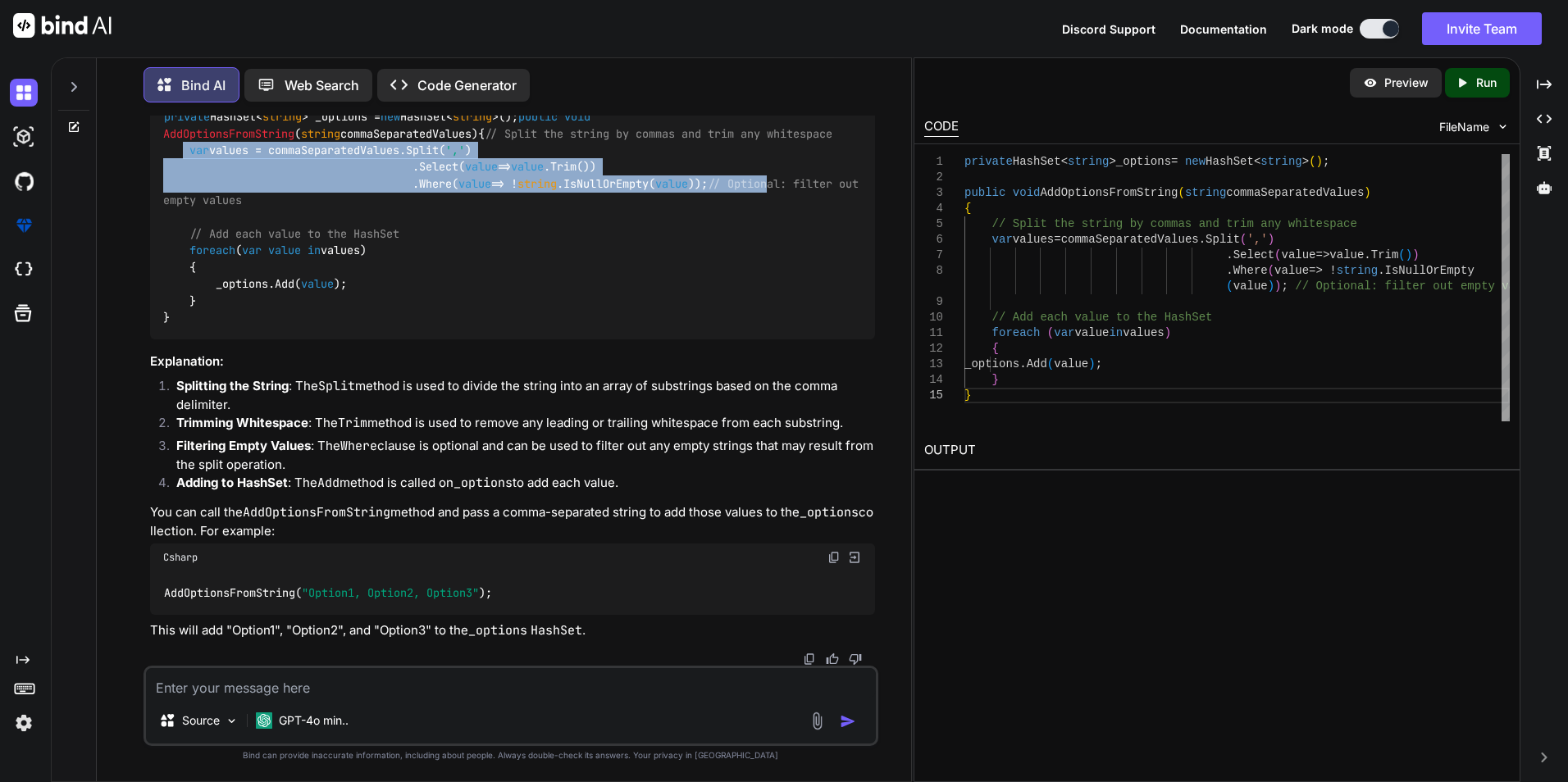
drag, startPoint x: 182, startPoint y: 315, endPoint x: 791, endPoint y: 346, distance: 609.8
click at [791, 326] on code "private HashSet< string > _options = new HashSet< string >(); public void AddOp…" at bounding box center [514, 216] width 702 height 217
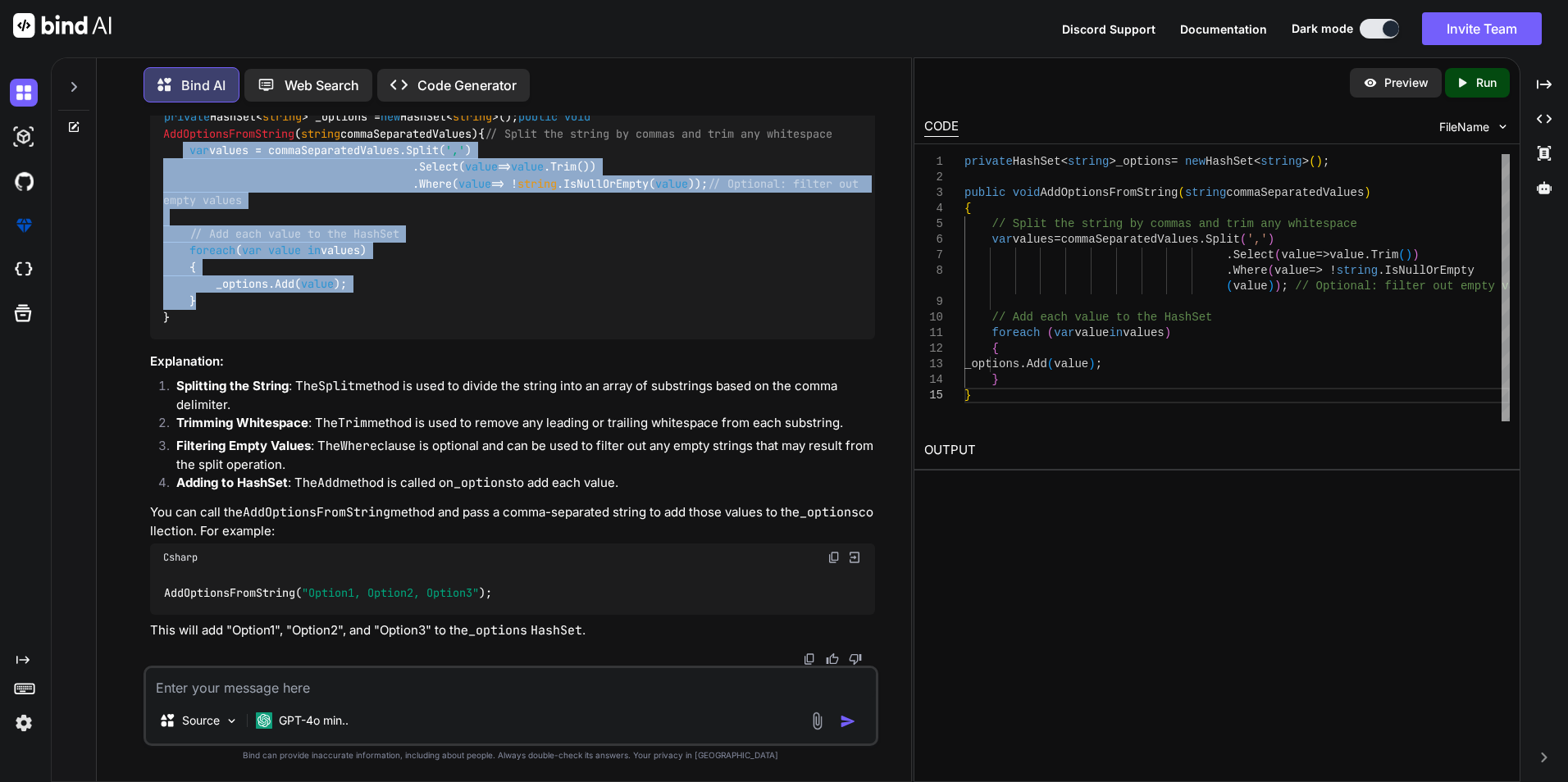
drag, startPoint x: 221, startPoint y: 462, endPoint x: 182, endPoint y: 316, distance: 151.1
click at [182, 316] on div "private HashSet< string > _options = new HashSet< string >(); public void AddOp…" at bounding box center [512, 217] width 725 height 244
copy code "var values = commaSeparatedValues.Split( ',' ) .Select( value => value .Trim())…"
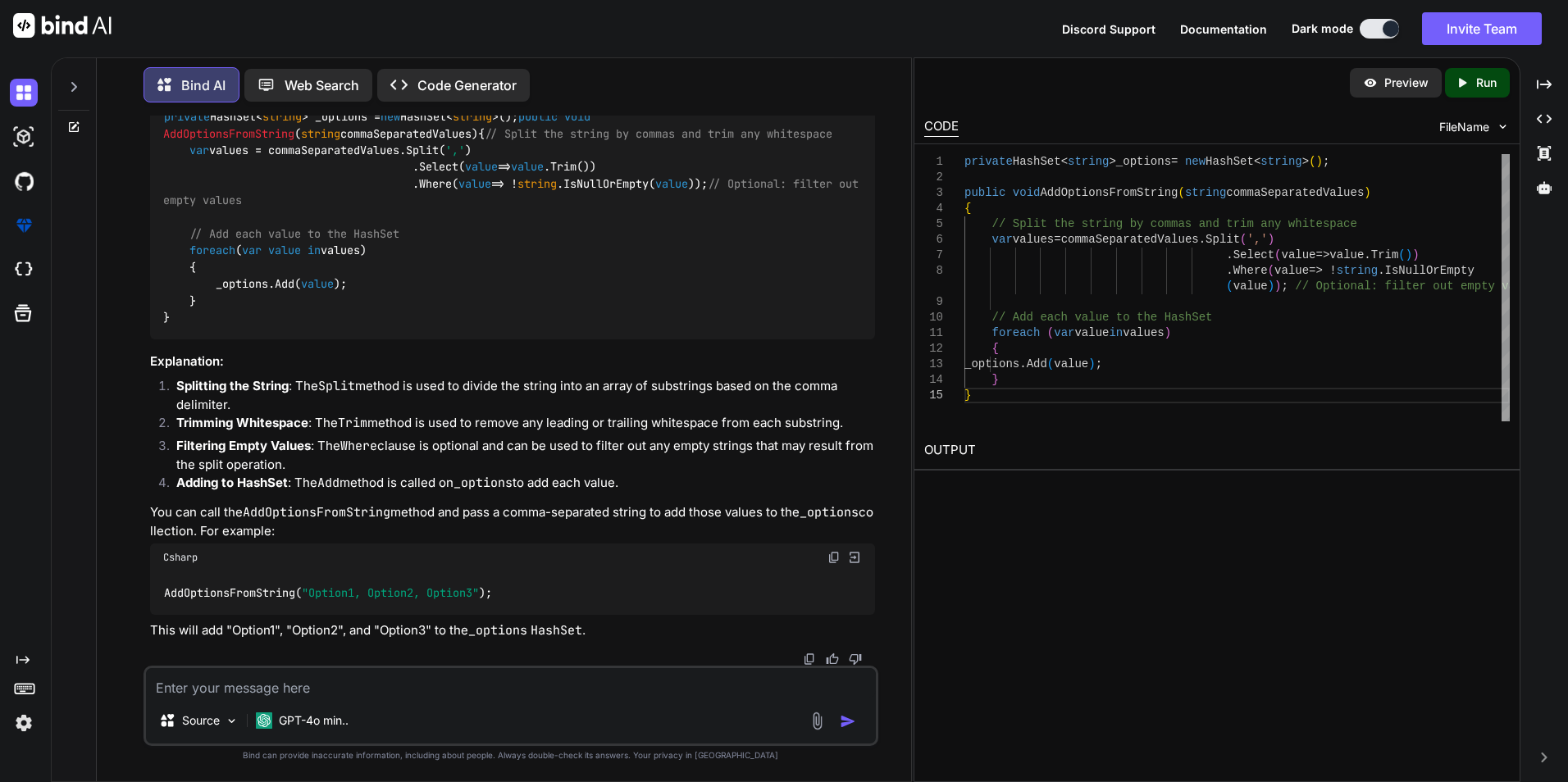
click at [188, 340] on div "private HashSet< string > _options = new HashSet< string >(); public void AddOp…" at bounding box center [512, 217] width 725 height 244
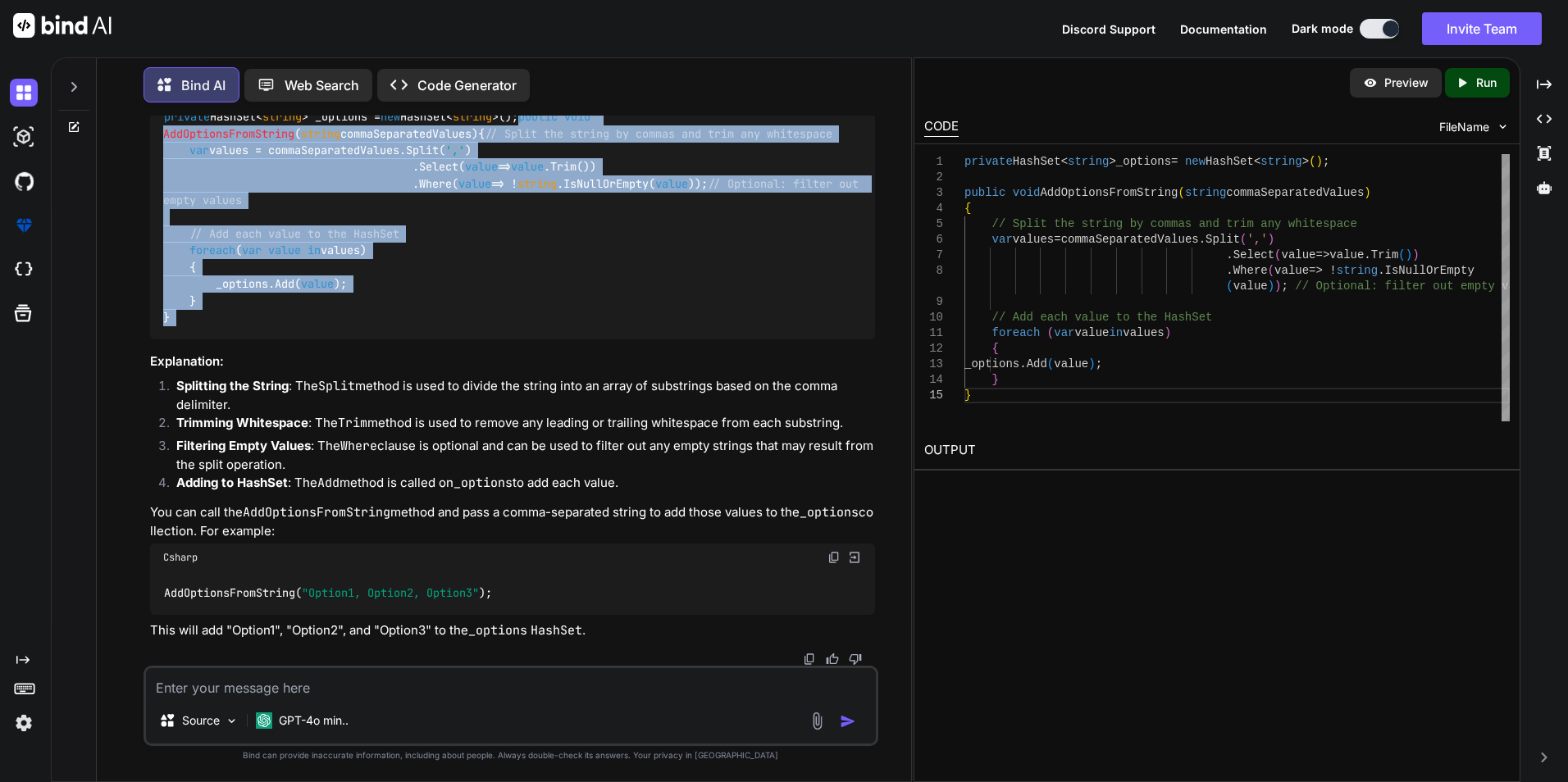
drag, startPoint x: 187, startPoint y: 483, endPoint x: 141, endPoint y: 264, distance: 223.8
click at [141, 264] on div "You create a model for this Bind AI To create a model that represents the data …" at bounding box center [510, 449] width 801 height 666
copy div "public void AddOptionsFromString ( string commaSeparatedValues ) { // Split the…"
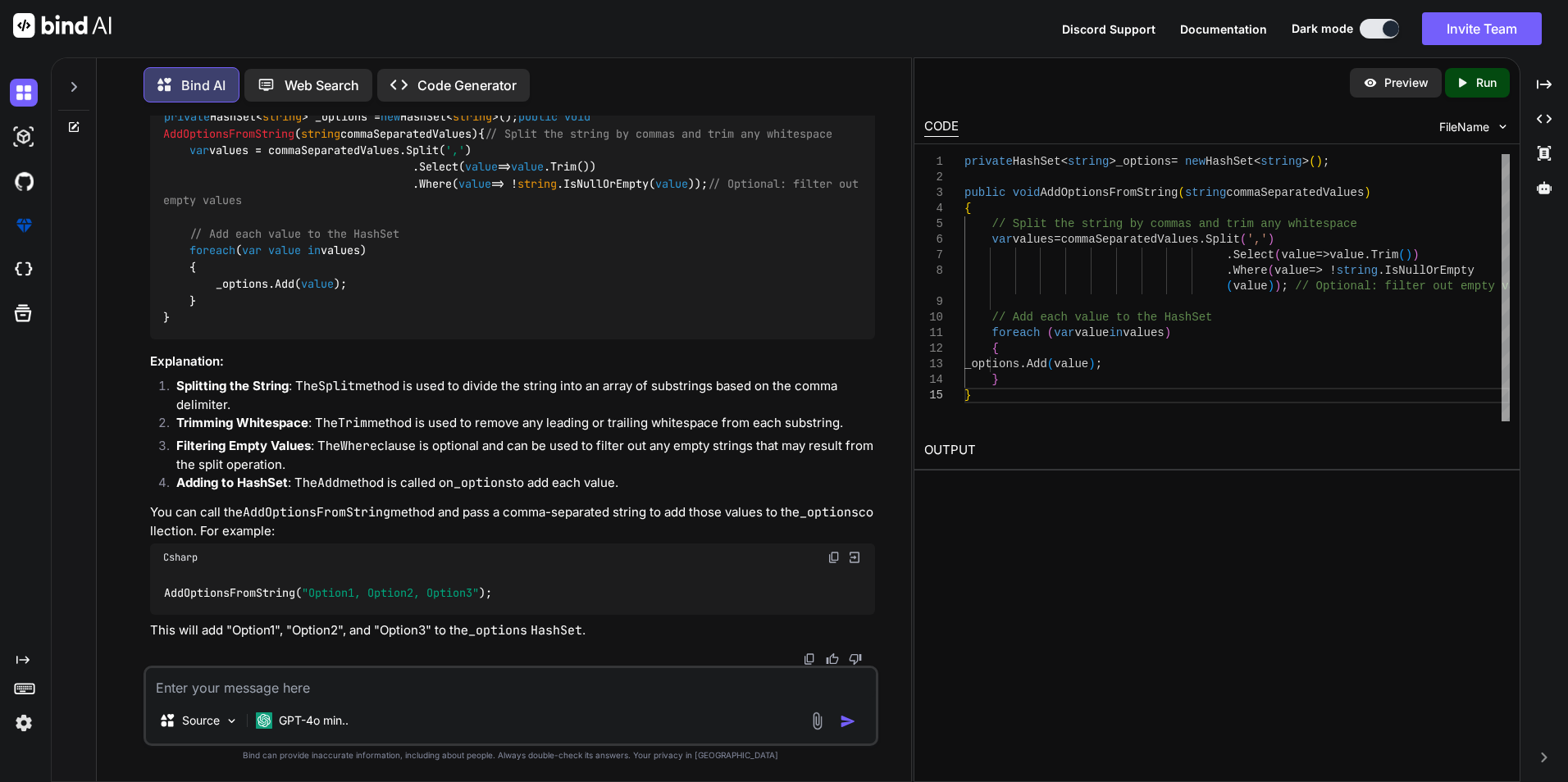
click at [354, 234] on code "private HashSet< string > _options = new HashSet< string >(); public void AddOp…" at bounding box center [514, 216] width 702 height 217
copy code "_options"
click at [405, 696] on textarea at bounding box center [511, 682] width 730 height 29
paste textarea "selectedStatusNames = new HashSet<string>(item.Value .Split(',', StringSplitOpt…"
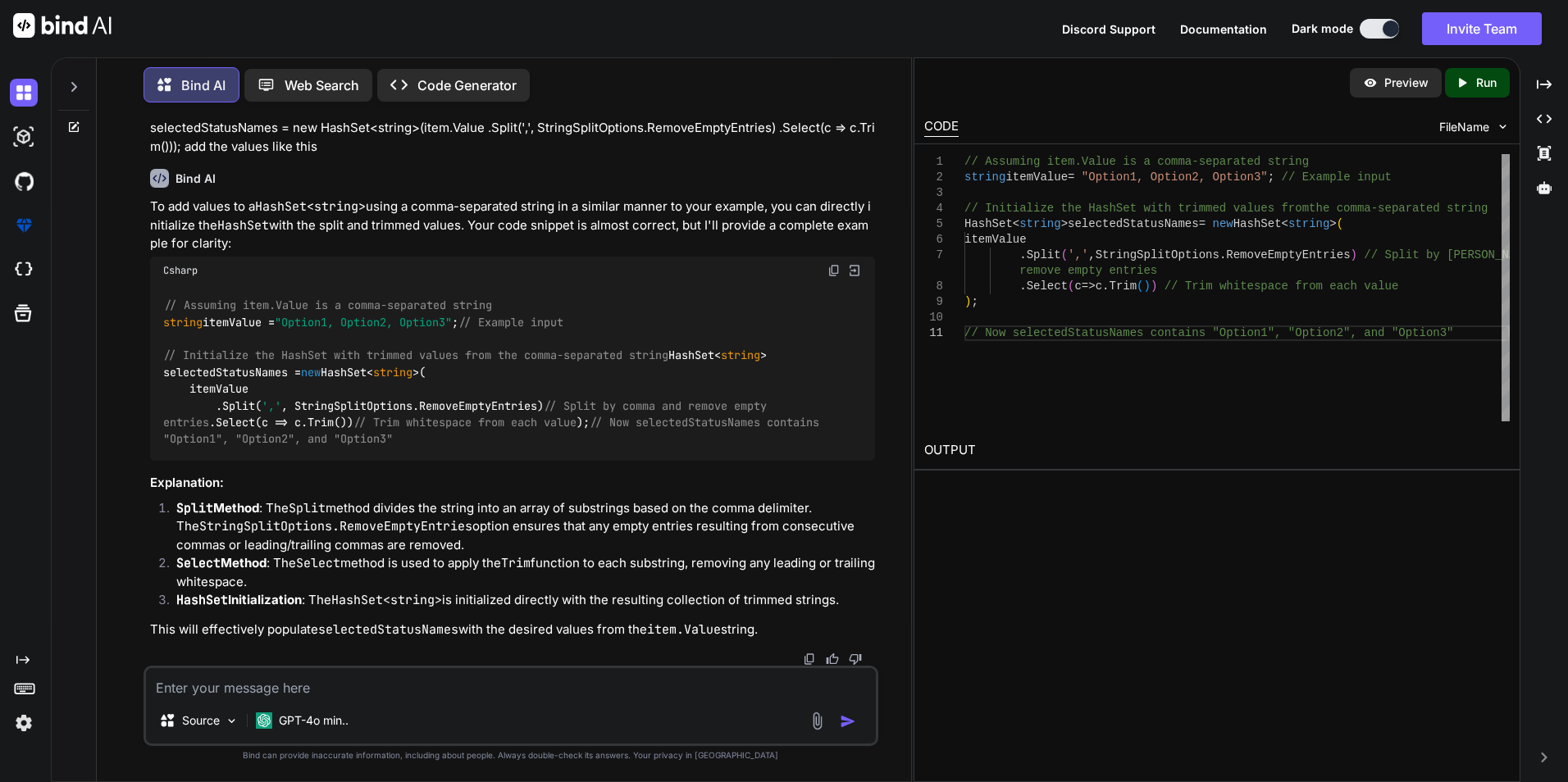
scroll to position [6930, 0]
click at [226, 359] on code "// Assuming item.Value is a comma-separated string string itemValue = "Option1,…" at bounding box center [494, 372] width 663 height 151
click at [443, 683] on textarea at bounding box center [511, 682] width 730 height 29
paste textarea "if (filteredUsersList.Count()>0) { string[] GroupUsers = []; GroupUsers = [DOMA…"
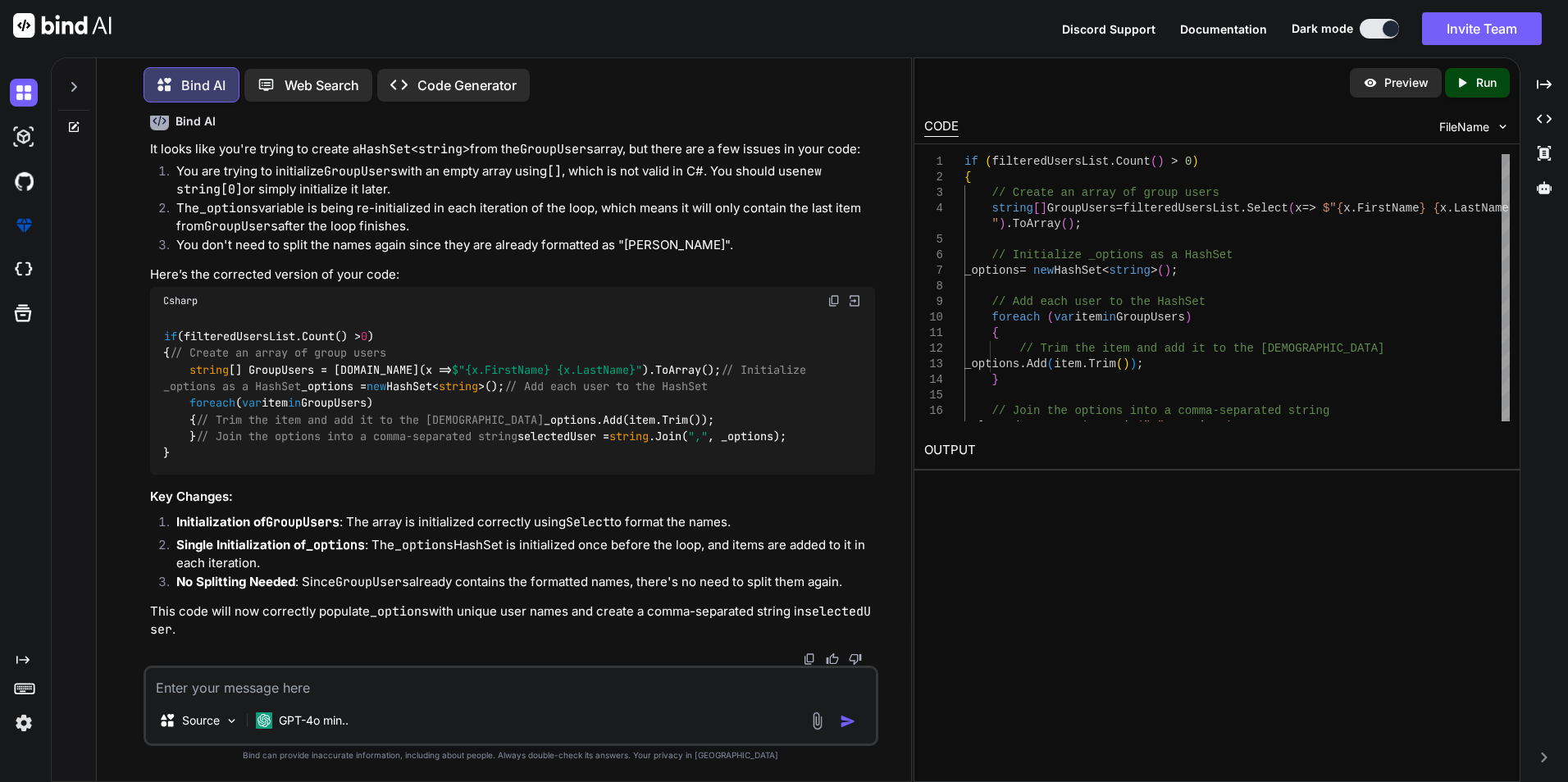
scroll to position [7759, 0]
drag, startPoint x: 184, startPoint y: 275, endPoint x: 494, endPoint y: 279, distance: 310.0
click at [494, 315] on div "if (filteredUsersList.Count() > 0 ) { // Create an array of group users string …" at bounding box center [512, 395] width 725 height 160
copy code "_options = new HashSet< string >();"
drag, startPoint x: 272, startPoint y: 368, endPoint x: 432, endPoint y: 368, distance: 160.0
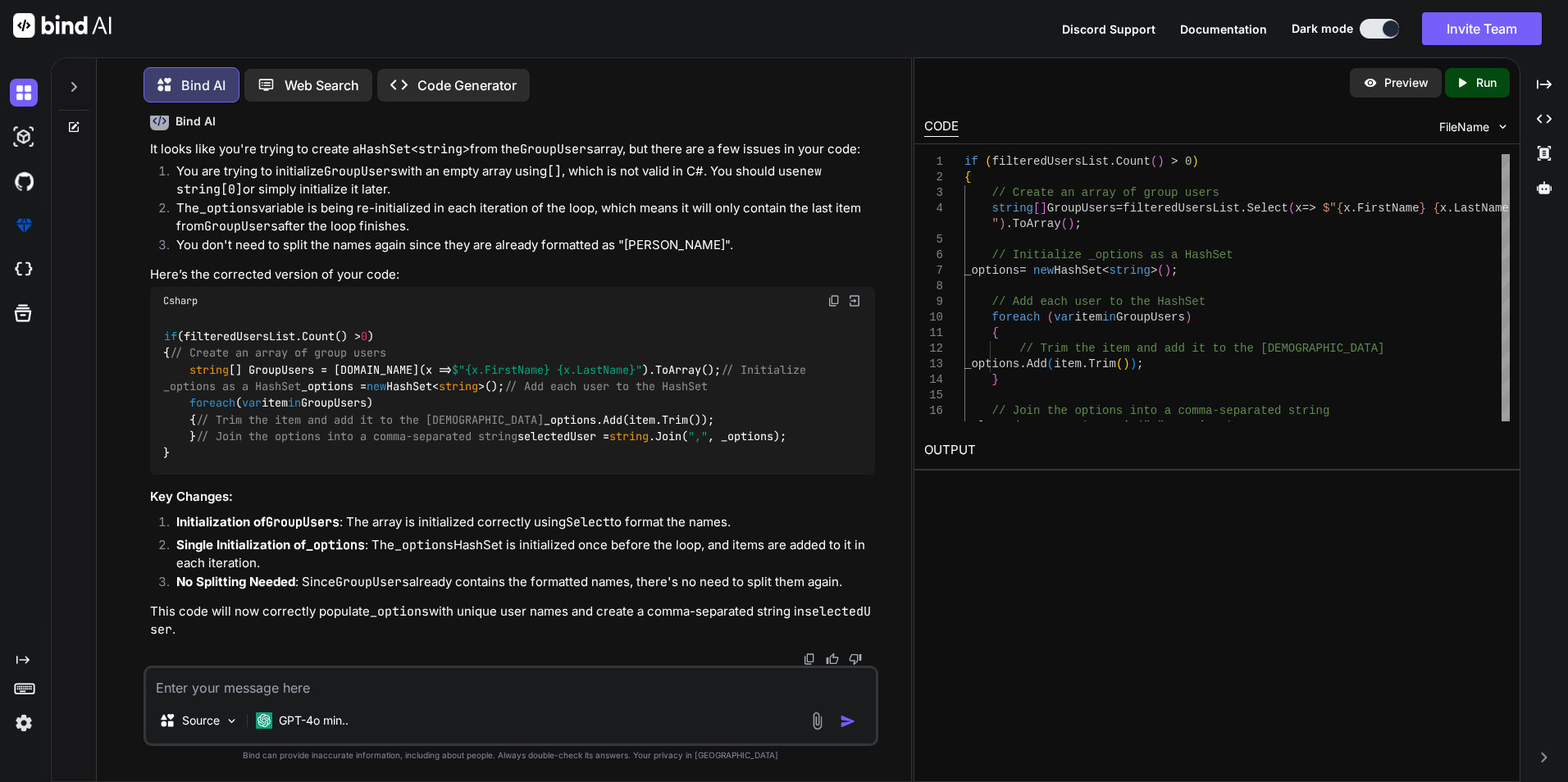
click at [432, 368] on div "if (filteredUsersList.Count() > 0 ) { // Create an array of group users string …" at bounding box center [512, 395] width 725 height 160
copy code ".Add(item.Trim());"
drag, startPoint x: 187, startPoint y: 441, endPoint x: 514, endPoint y: 438, distance: 327.0
click at [514, 438] on div "if (filteredUsersList.Count() > 0 ) { // Create an array of group users string …" at bounding box center [512, 395] width 725 height 160
copy code "selectedUser = string .Join( "," , _options);"
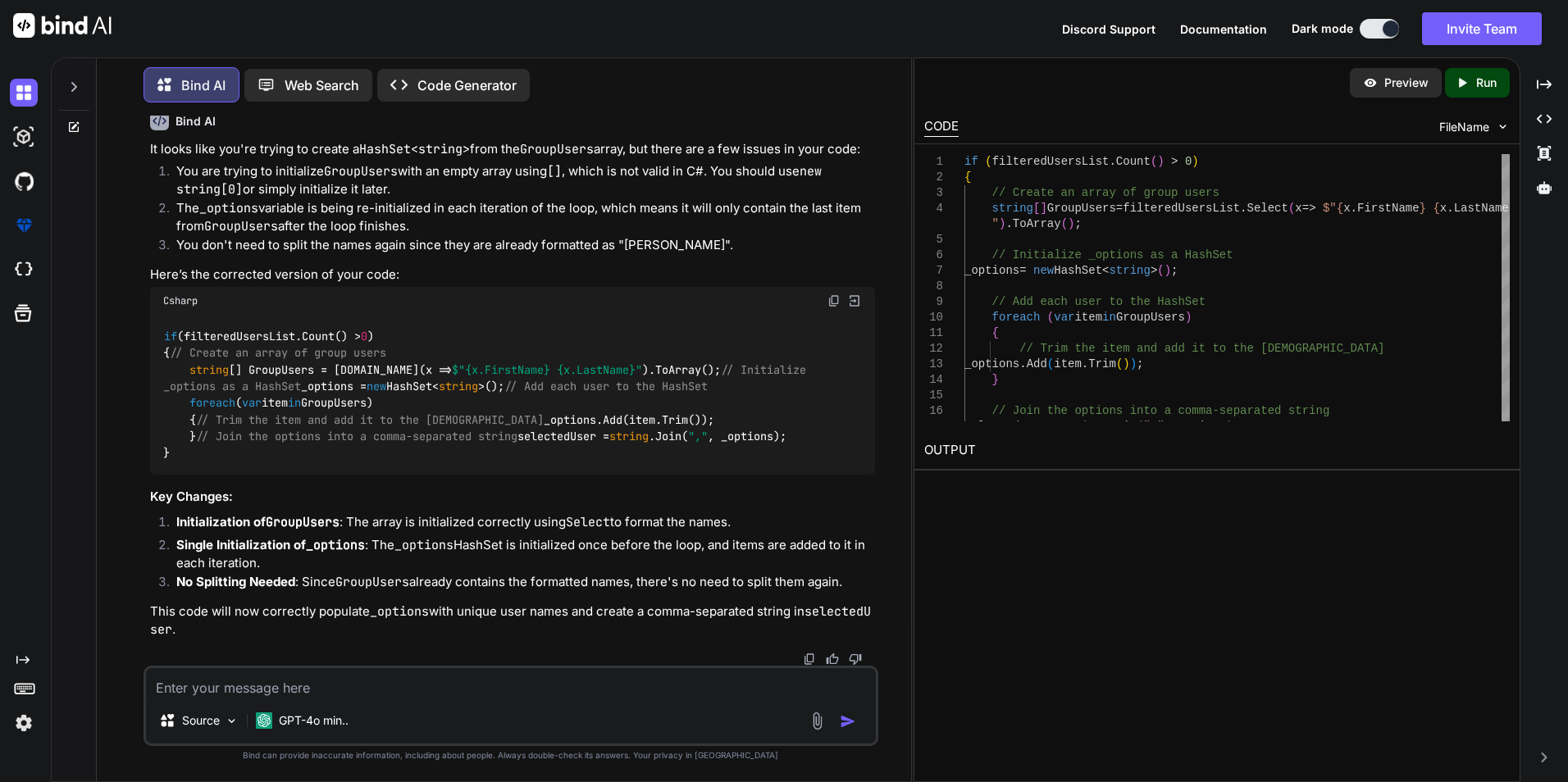
click at [223, 373] on code "if (filteredUsersList.Count() > 0 ) { // Create an array of group users string …" at bounding box center [488, 395] width 649 height 134
drag, startPoint x: 223, startPoint y: 373, endPoint x: 392, endPoint y: 370, distance: 169.0
click at [392, 370] on div "if (filteredUsersList.Count() > 0 ) { // Create an array of group users string …" at bounding box center [512, 395] width 725 height 160
copy code "_options.Add(item.Trim());"
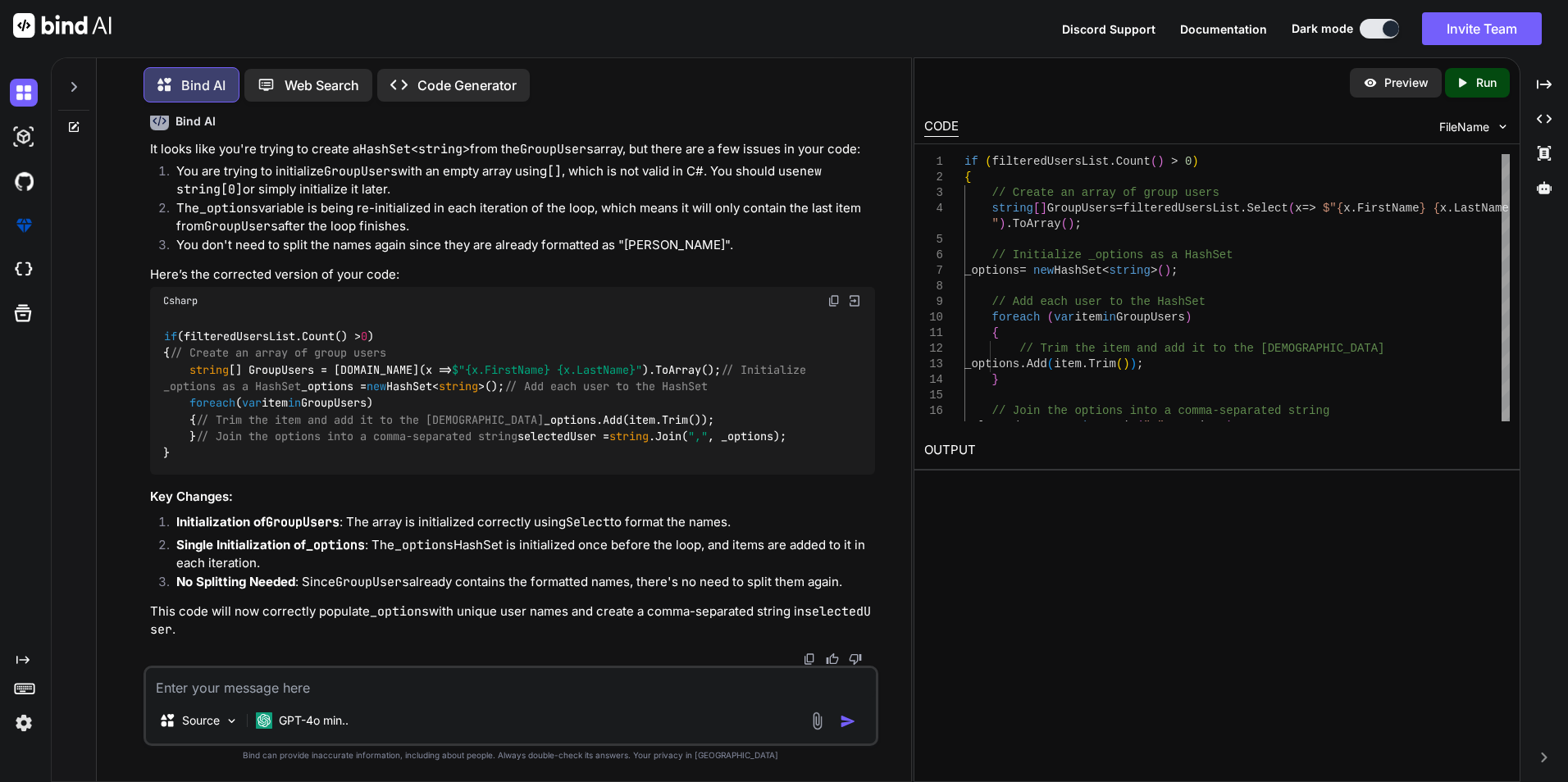
click at [260, 687] on textarea at bounding box center [511, 682] width 730 height 29
paste textarea "_options.Add(item.Trim());"
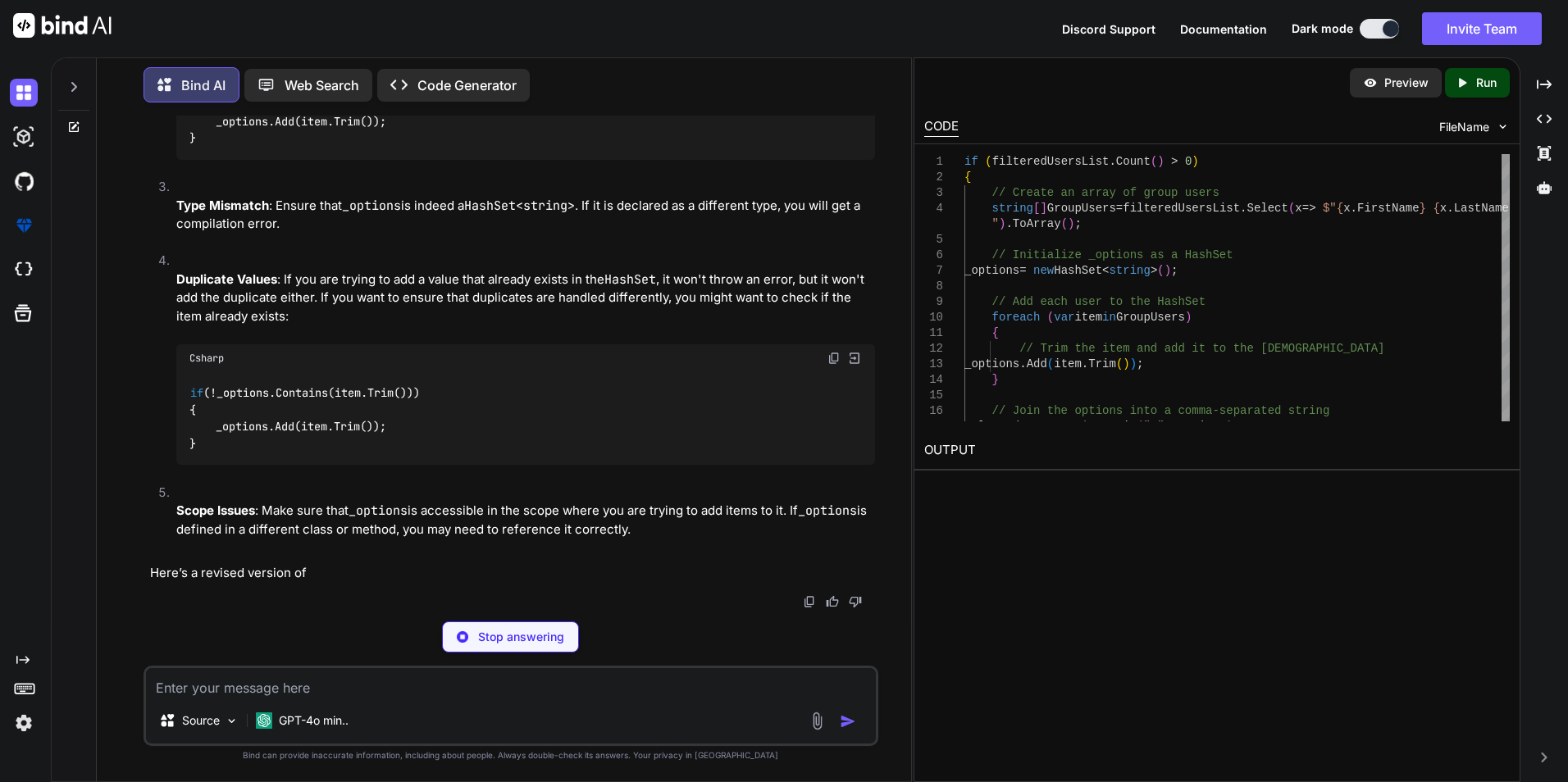
scroll to position [8507, 0]
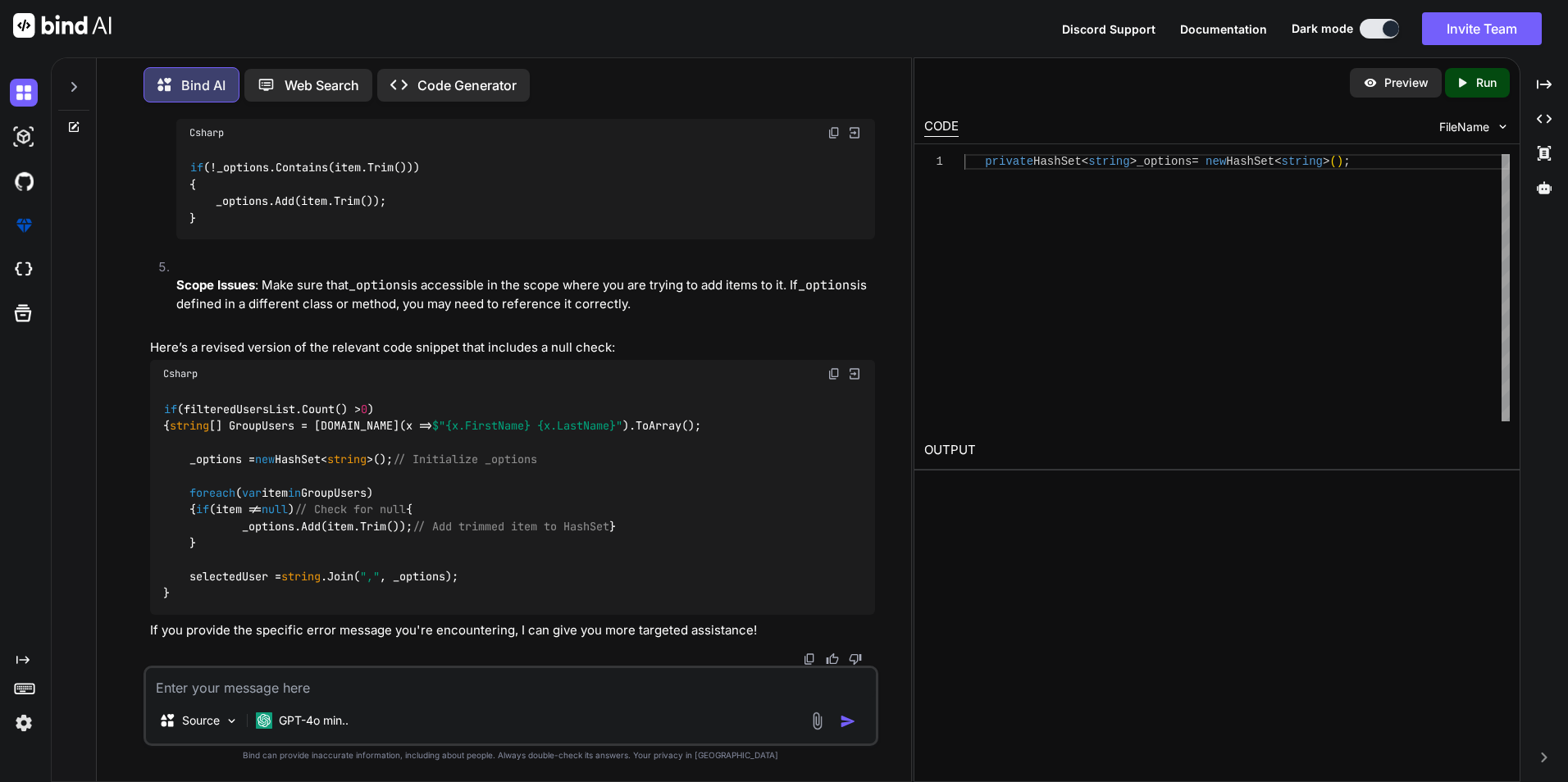
drag, startPoint x: 602, startPoint y: 170, endPoint x: 183, endPoint y: 191, distance: 419.5
copy code "private HashSet< string > _options = new HashSet< string >();"
click at [272, 689] on textarea at bounding box center [511, 682] width 730 height 29
paste textarea "IEnumerable<string> option = new HashSet<string>(); foreach(var item in GroupUs…"
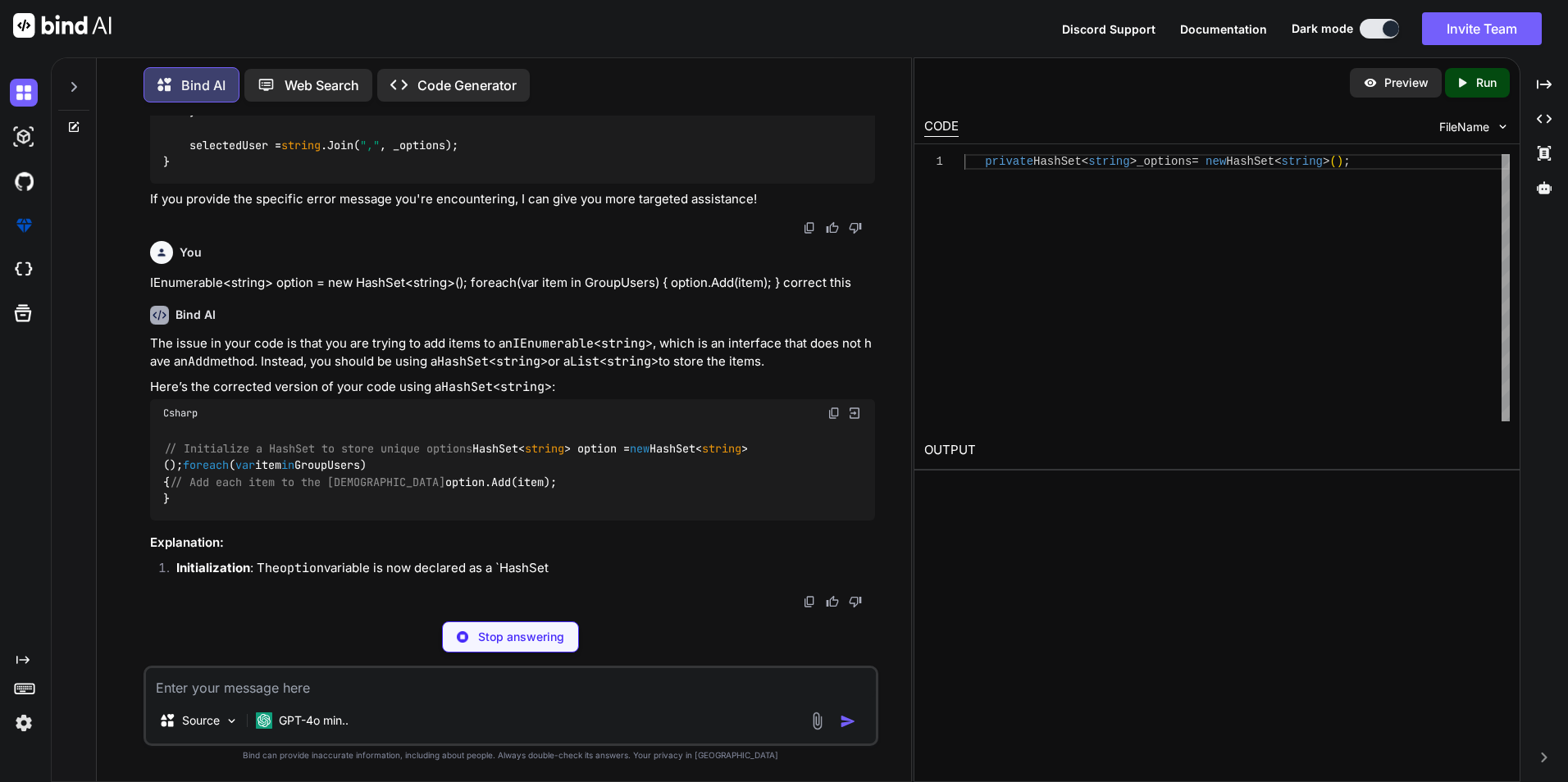
scroll to position [9553, 0]
